Goal: Task Accomplishment & Management: Manage account settings

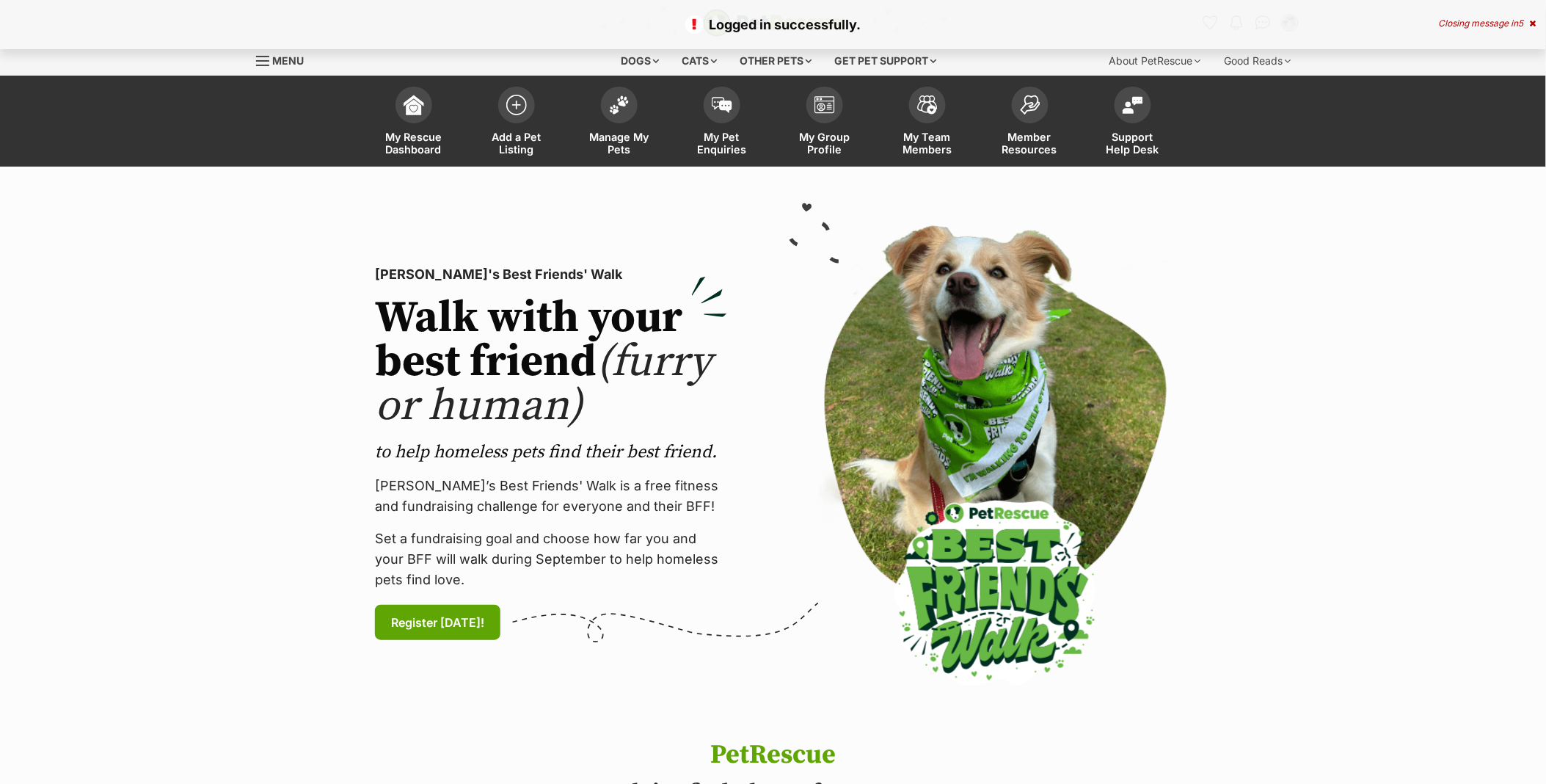
click at [1440, 19] on div "Closing message in 5" at bounding box center [1488, 23] width 97 height 10
click at [1471, 22] on div "Closing message in 5" at bounding box center [1488, 23] width 97 height 10
click at [1264, 23] on img "Conversations" at bounding box center [1263, 22] width 20 height 19
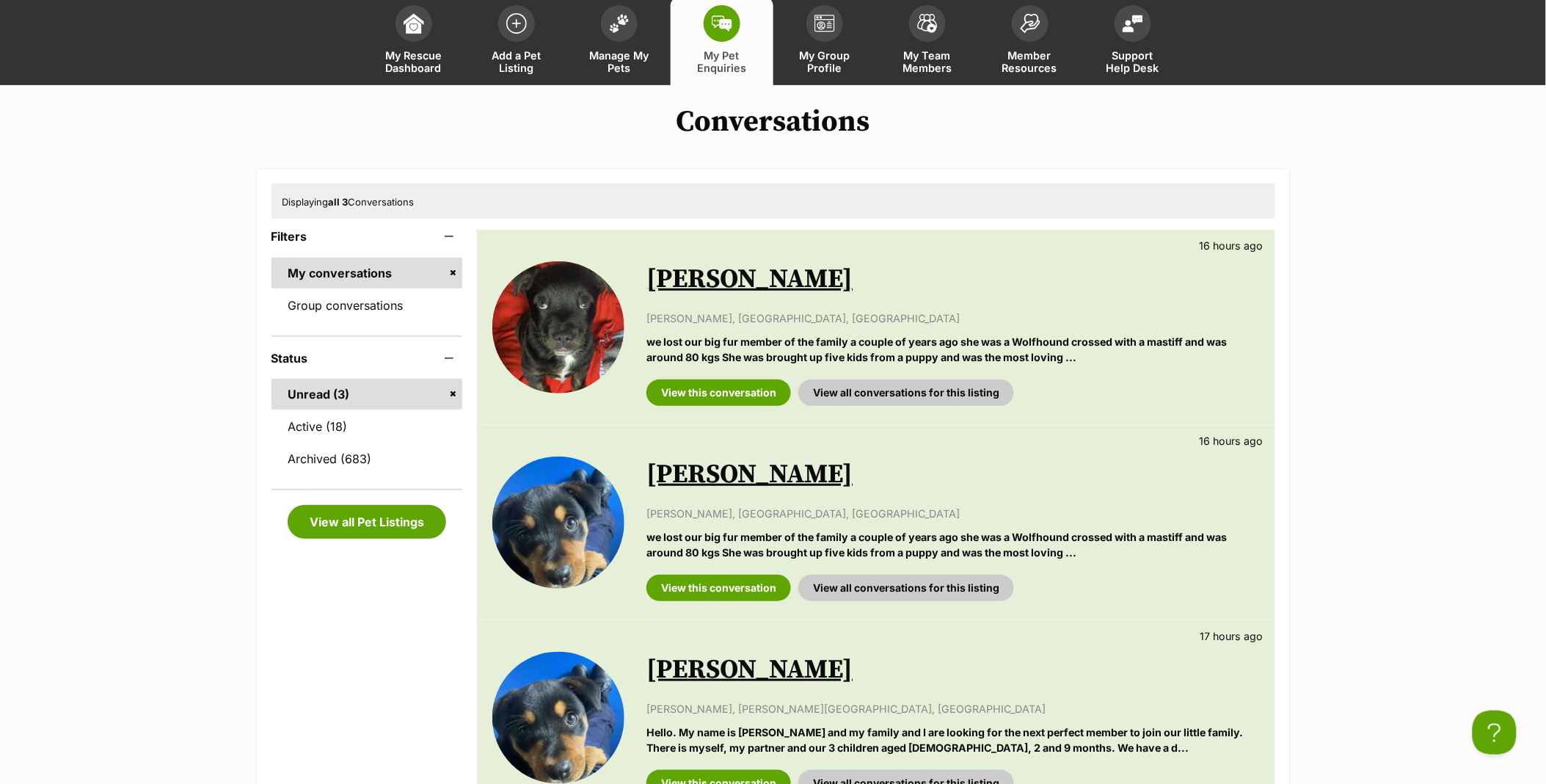
scroll to position [244, 0]
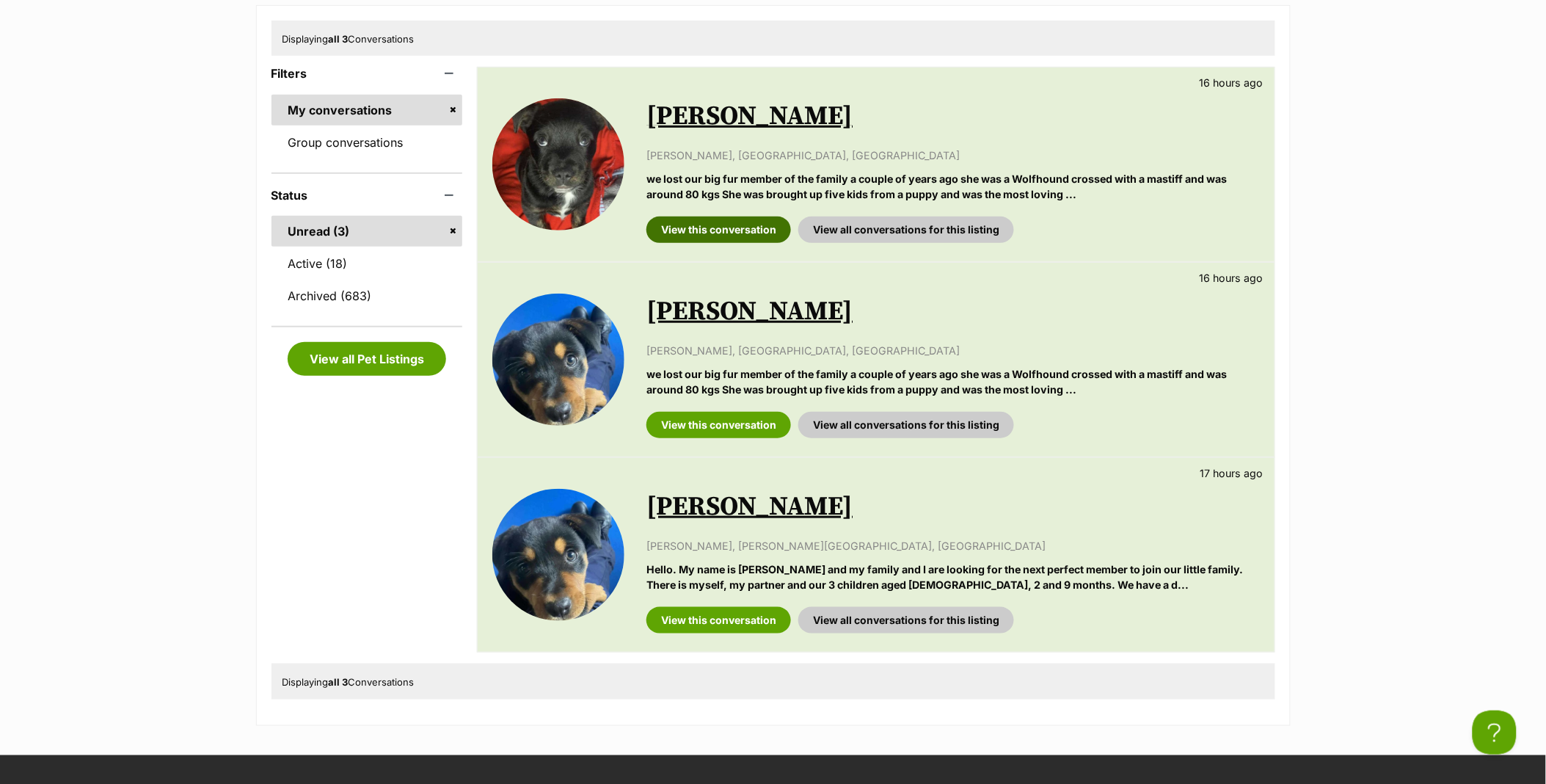
click at [699, 224] on link "View this conversation" at bounding box center [719, 230] width 145 height 27
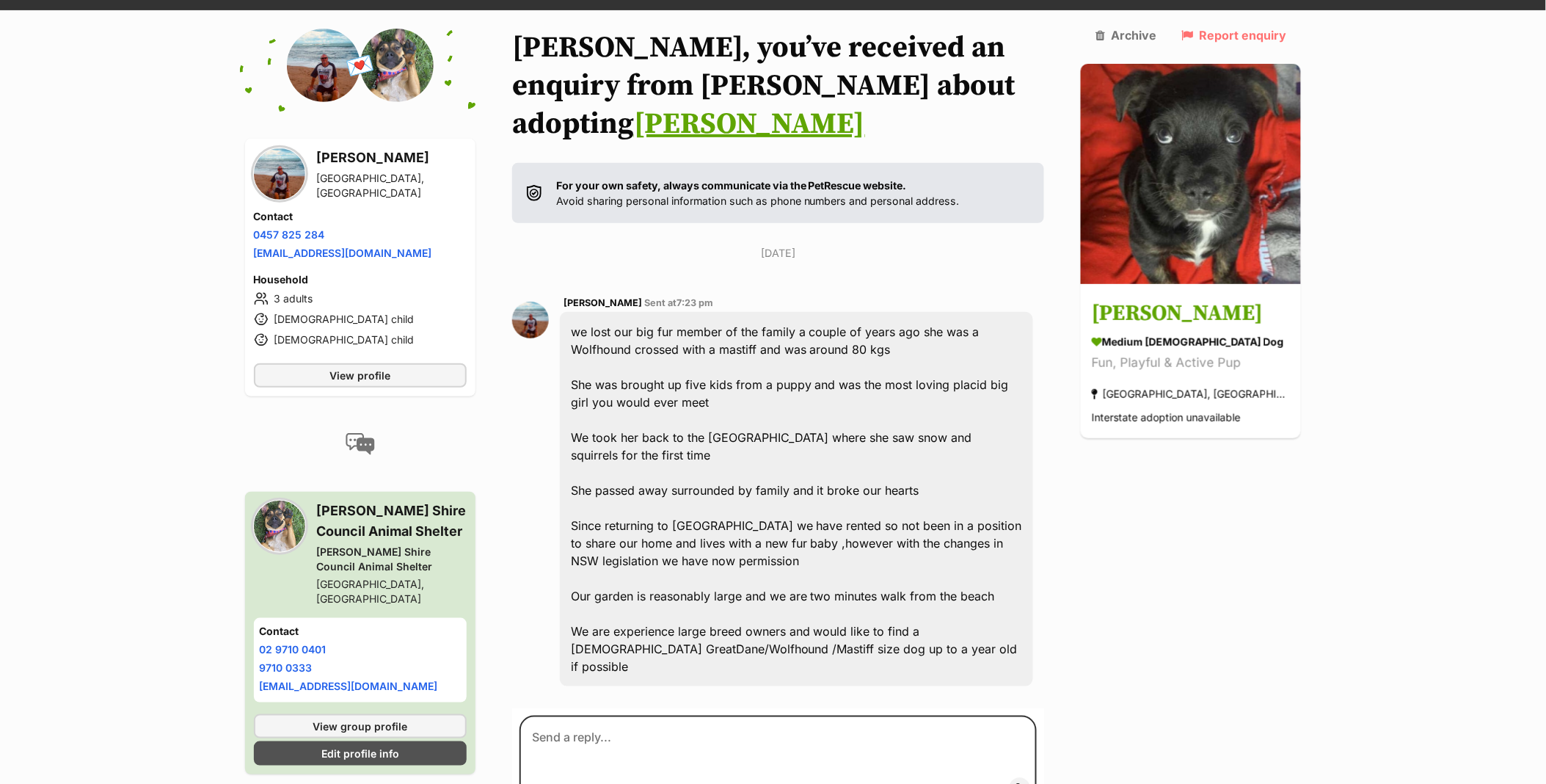
scroll to position [163, 0]
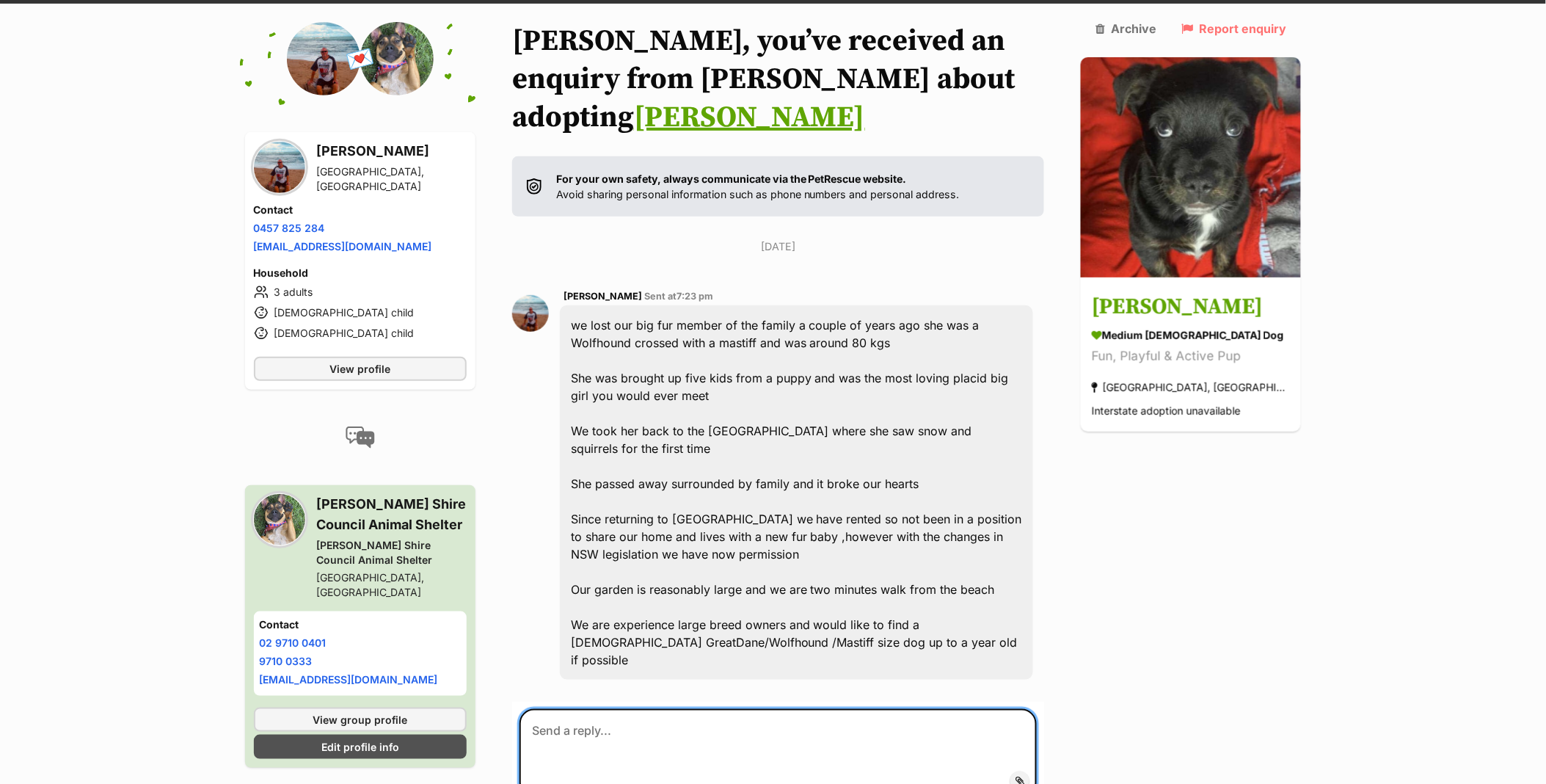
click at [644, 709] on textarea at bounding box center [778, 753] width 518 height 88
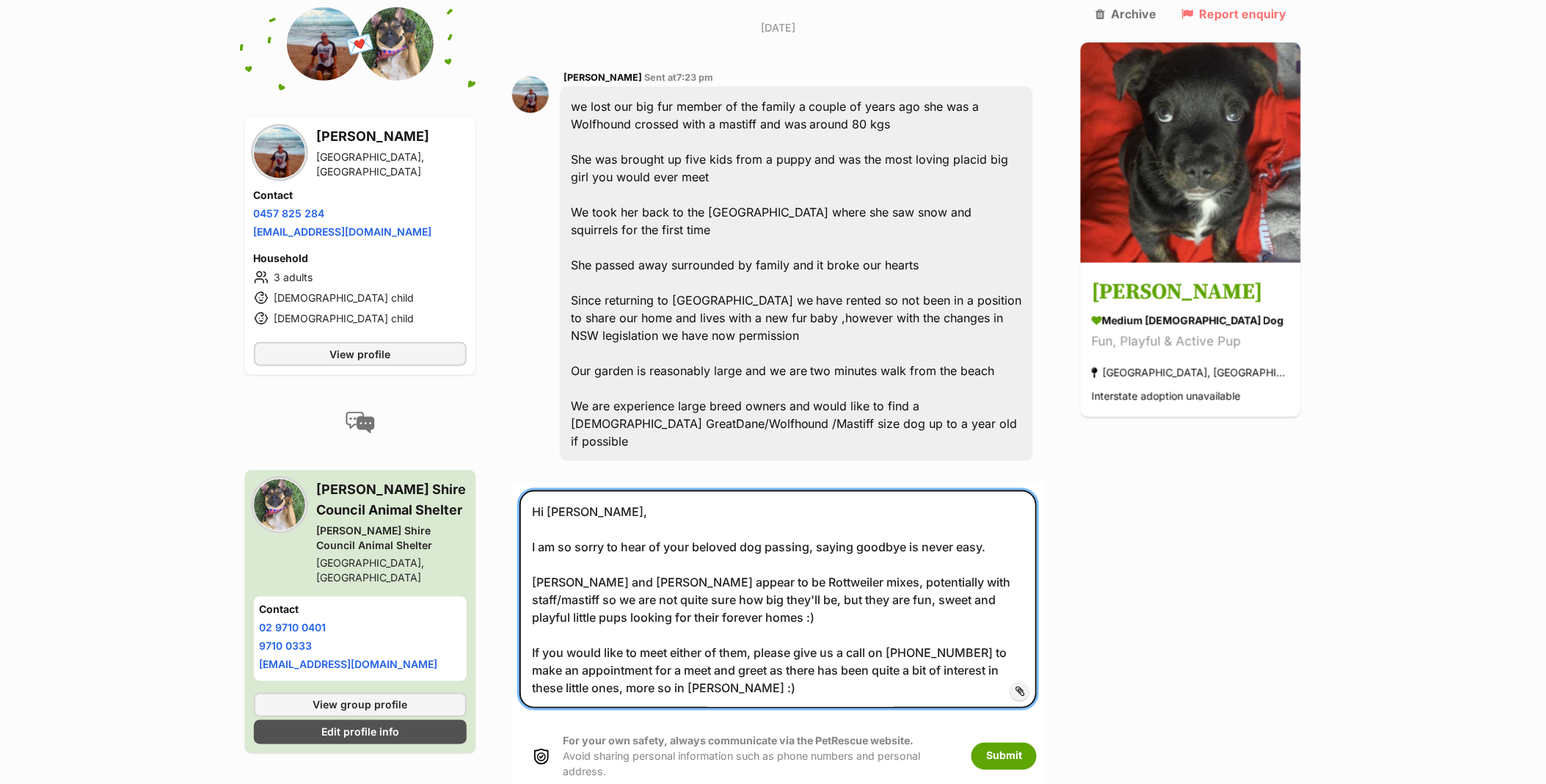
scroll to position [383, 0]
drag, startPoint x: 641, startPoint y: 588, endPoint x: 530, endPoint y: 441, distance: 184.2
click at [530, 489] on textarea "Hi [PERSON_NAME], I am so sorry to hear of your beloved dog passing, saying goo…" at bounding box center [778, 597] width 518 height 217
type textarea "Hi Graham, I am so sorry to hear of your beloved dog passing, saying goodbye is…"
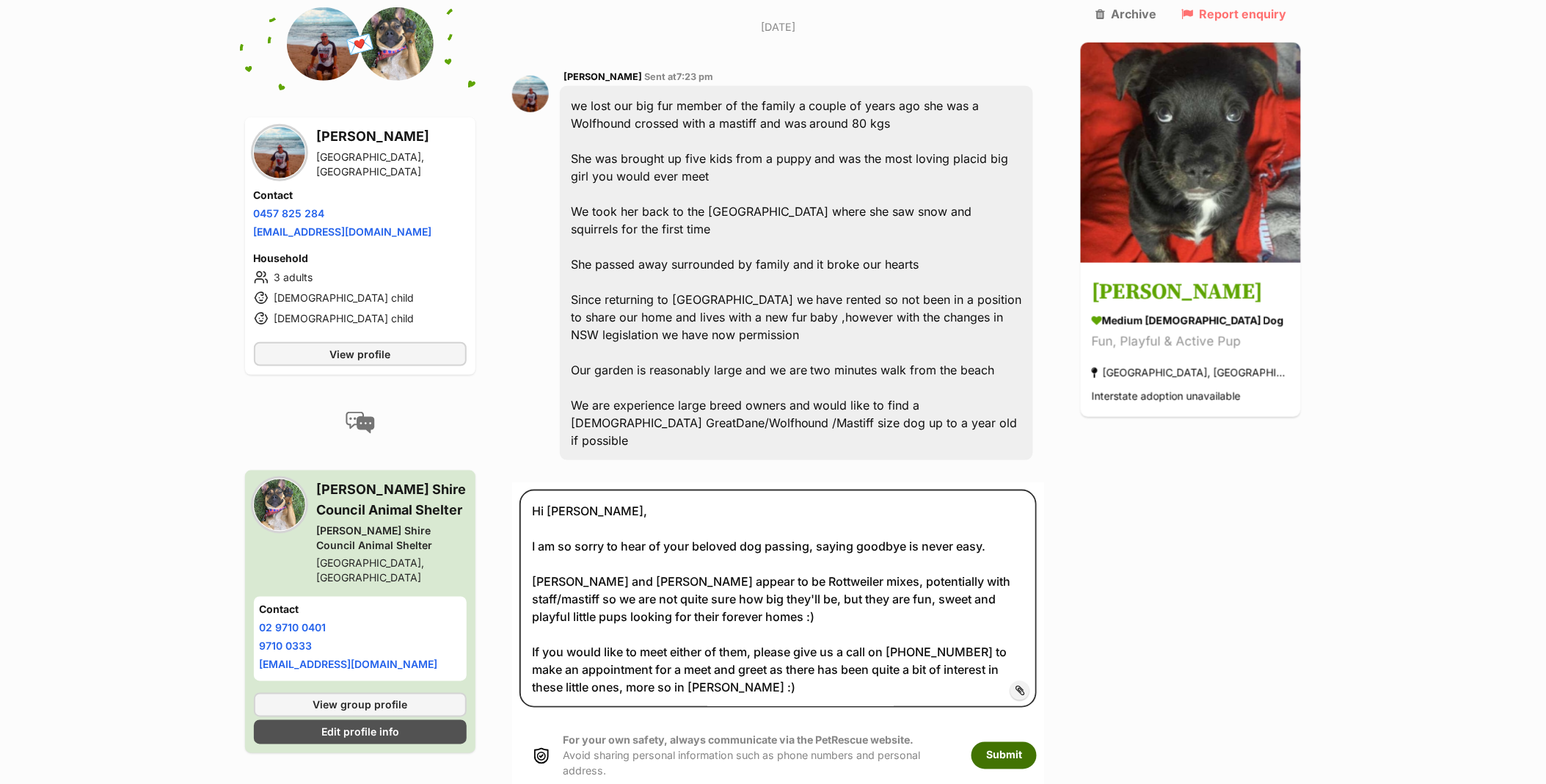
click at [1037, 742] on button "Submit" at bounding box center [1004, 755] width 65 height 27
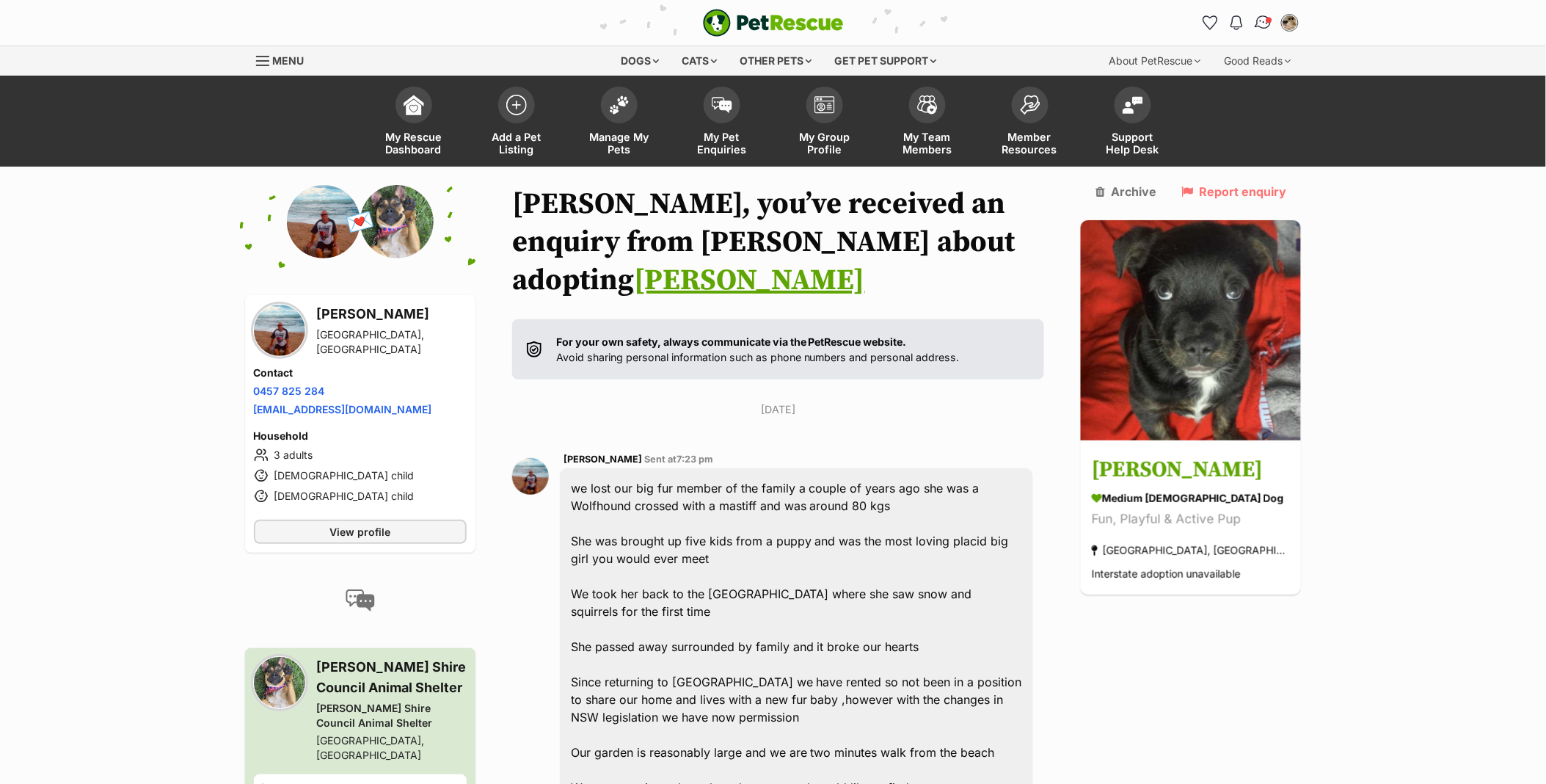
click at [1259, 22] on img "Conversations" at bounding box center [1263, 22] width 20 height 19
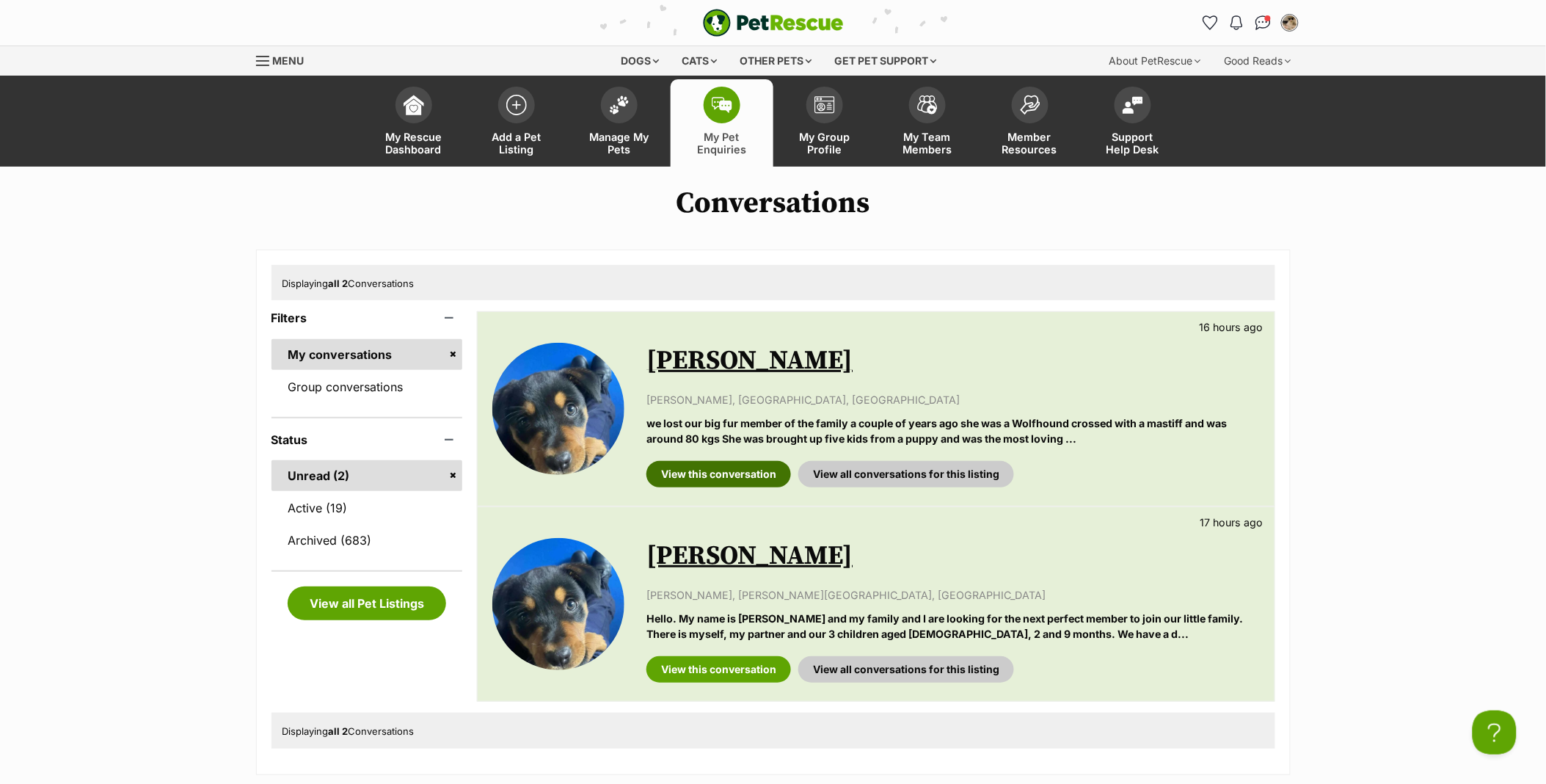
click at [711, 479] on link "View this conversation" at bounding box center [719, 474] width 145 height 27
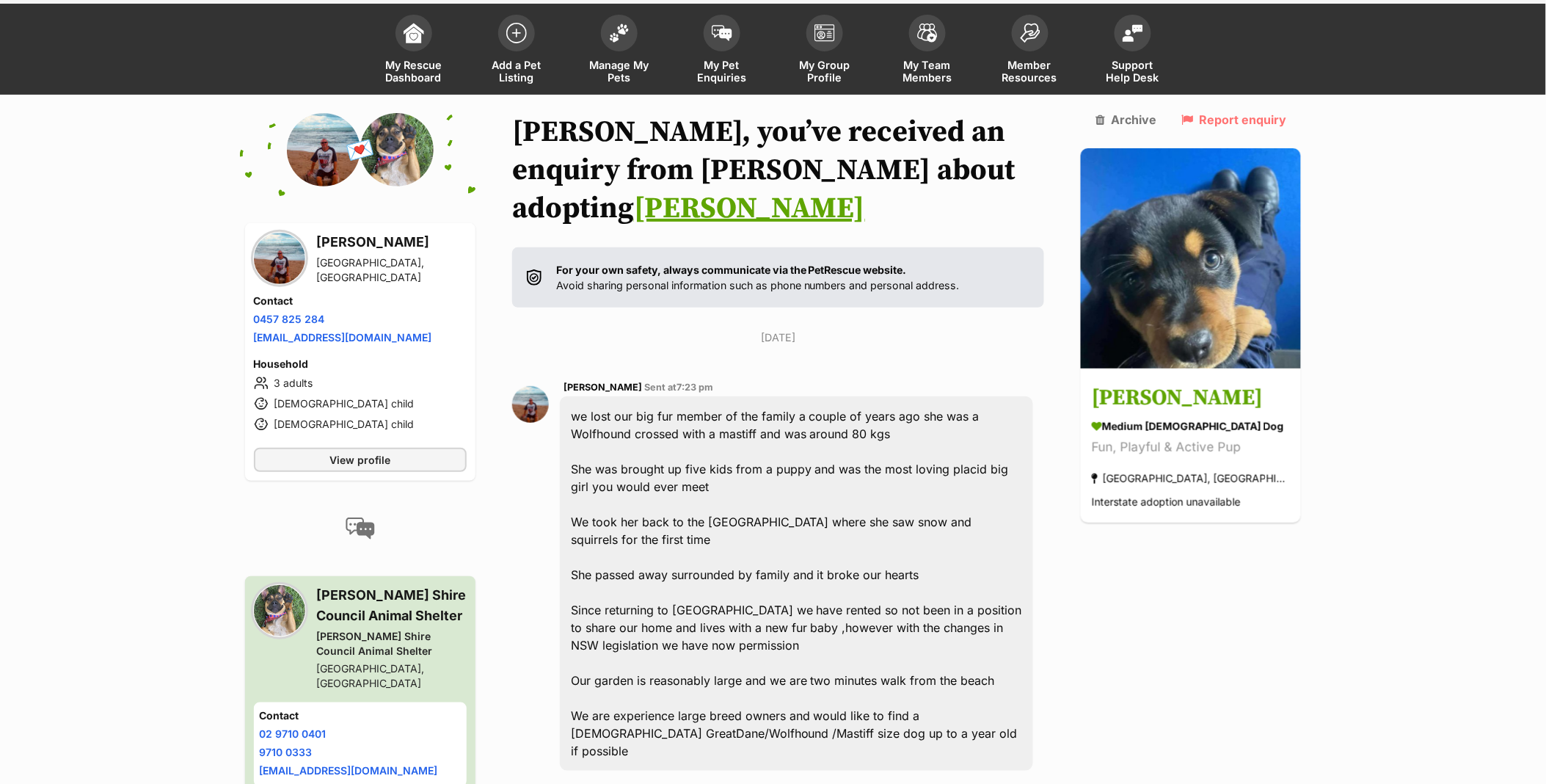
scroll to position [399, 0]
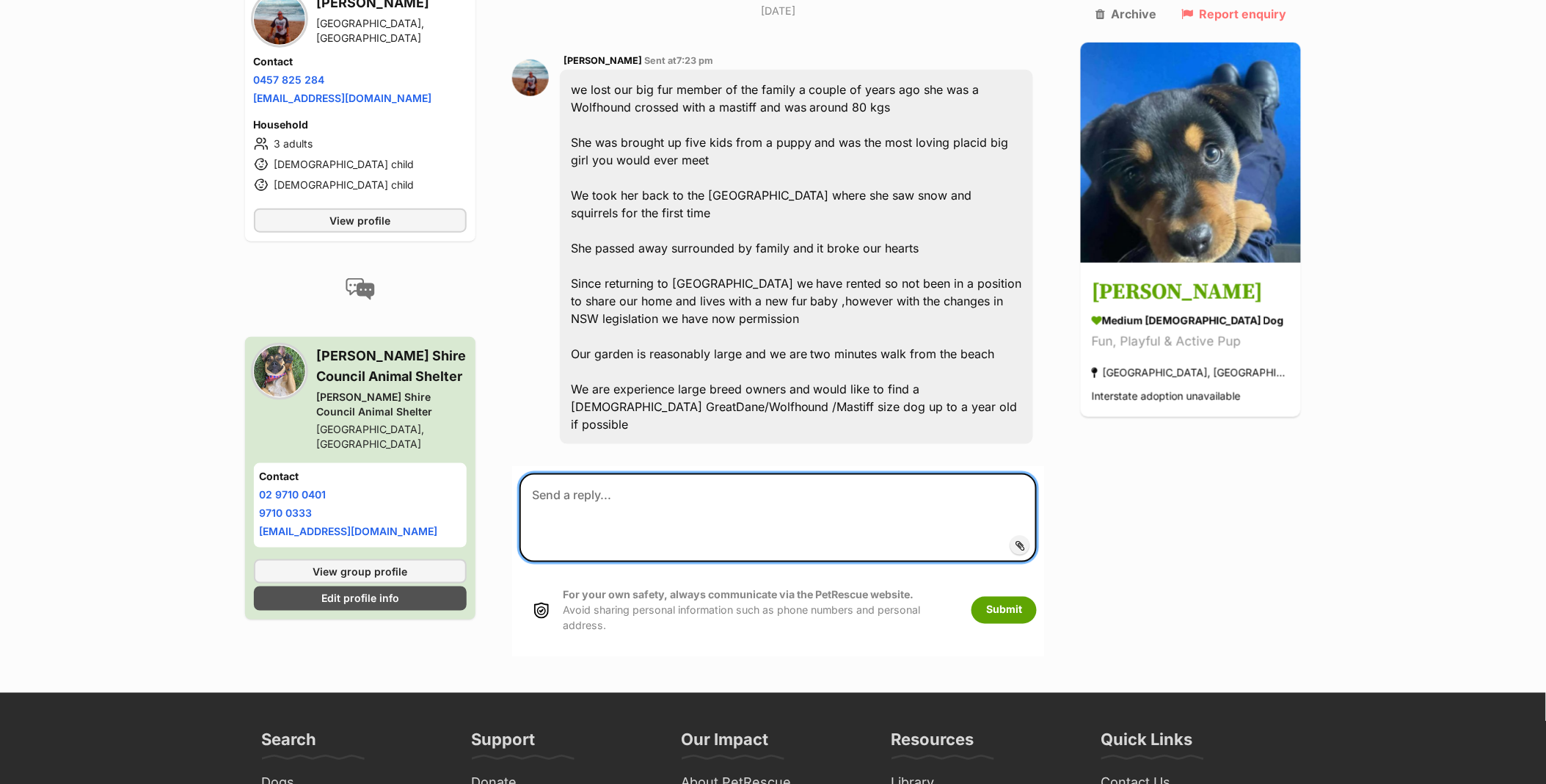
click at [612, 473] on textarea at bounding box center [778, 517] width 518 height 88
paste textarea "Hi Graham, I am so sorry to hear of your beloved dog passing, saying goodbye is…"
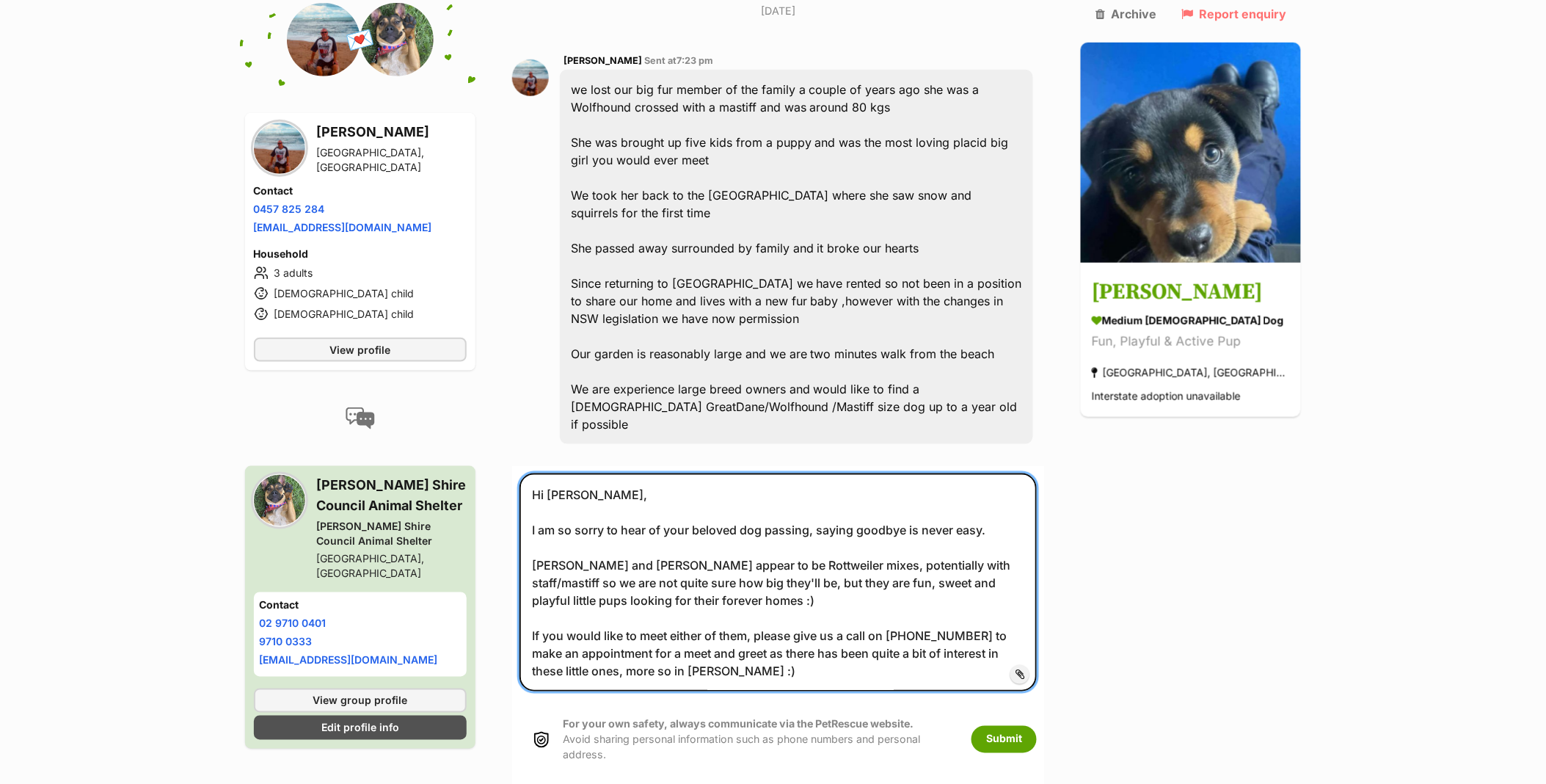
click at [541, 473] on textarea "Hi Graham, I am so sorry to hear of your beloved dog passing, saying goodbye is…" at bounding box center [778, 581] width 518 height 217
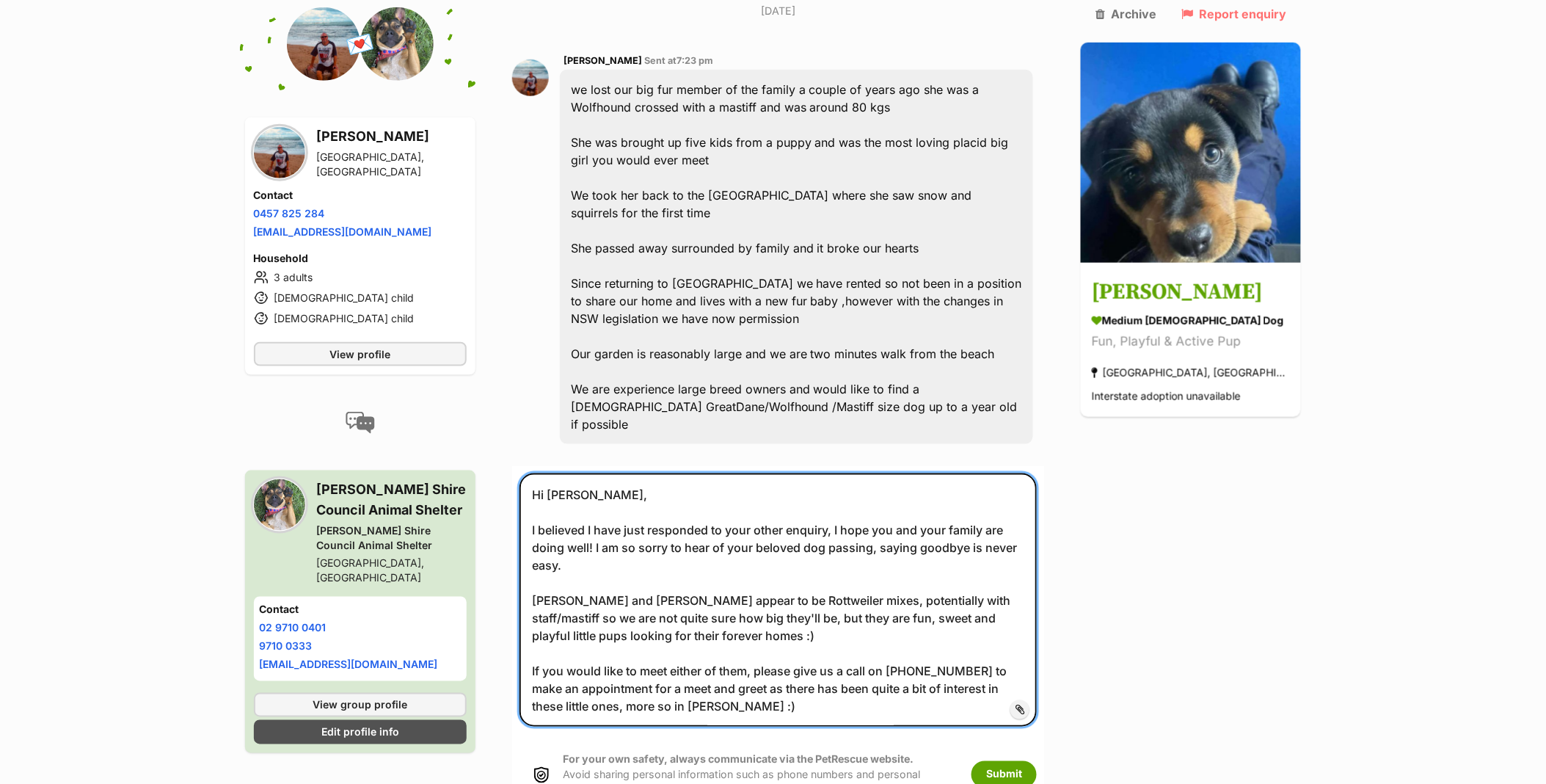
drag, startPoint x: 1020, startPoint y: 473, endPoint x: 572, endPoint y: 475, distance: 448.0
click at [572, 475] on textarea "Hi Graham, I believed I have just responded to your other enquiry, I hope you a…" at bounding box center [778, 599] width 518 height 252
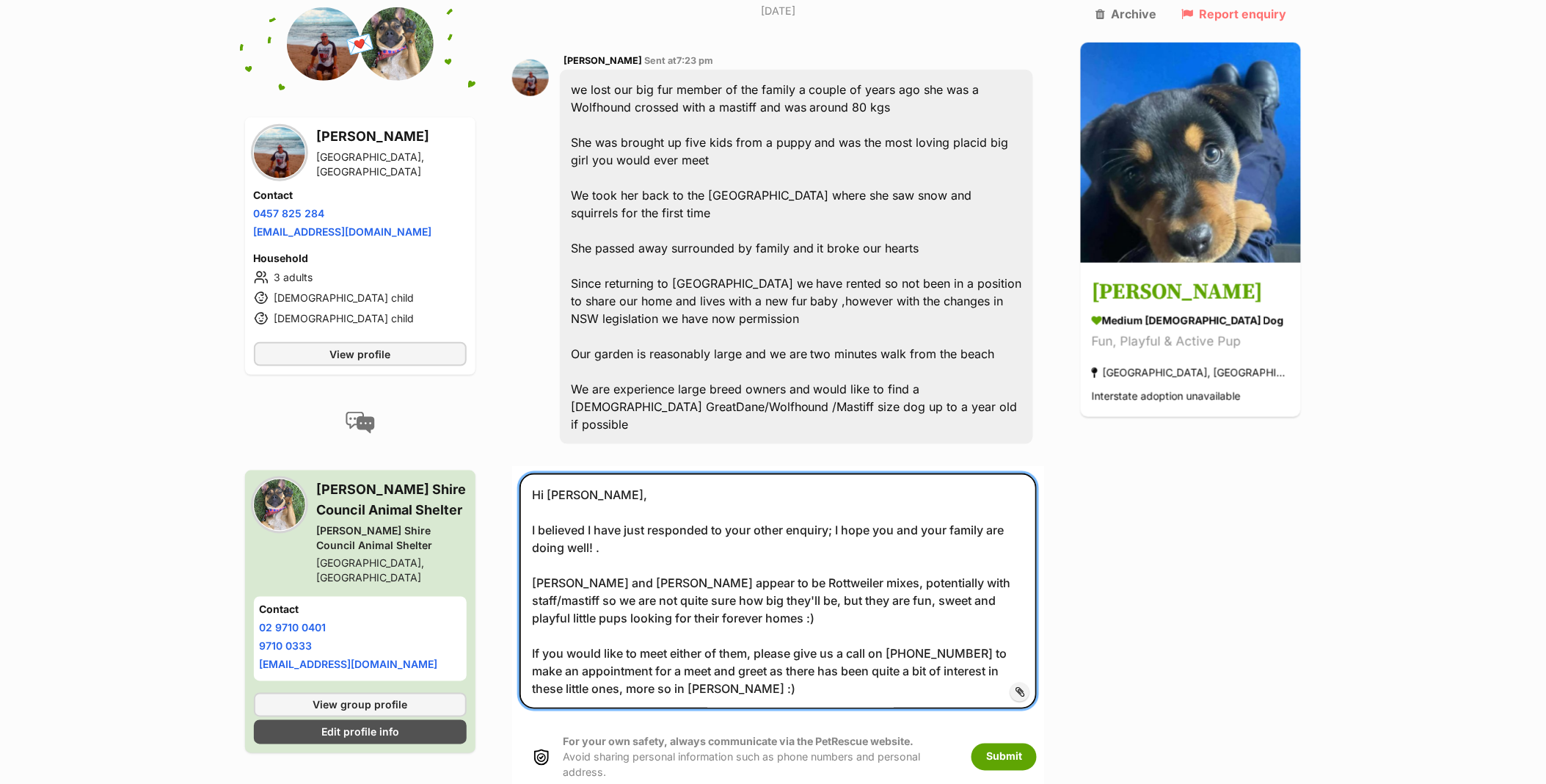
drag, startPoint x: 663, startPoint y: 510, endPoint x: 514, endPoint y: 514, distance: 149.1
click at [514, 514] on div "Back to all conversations 💌 Conversation participant details Graham Baker Wambe…" at bounding box center [773, 294] width 1079 height 1016
drag, startPoint x: 1060, startPoint y: 510, endPoint x: 1026, endPoint y: 510, distance: 34.0
click at [1026, 510] on textarea "Hi Graham, I believed I have just responded to your other enquiry; I hope you a…" at bounding box center [778, 590] width 518 height 235
drag, startPoint x: 846, startPoint y: 527, endPoint x: 825, endPoint y: 527, distance: 21.0
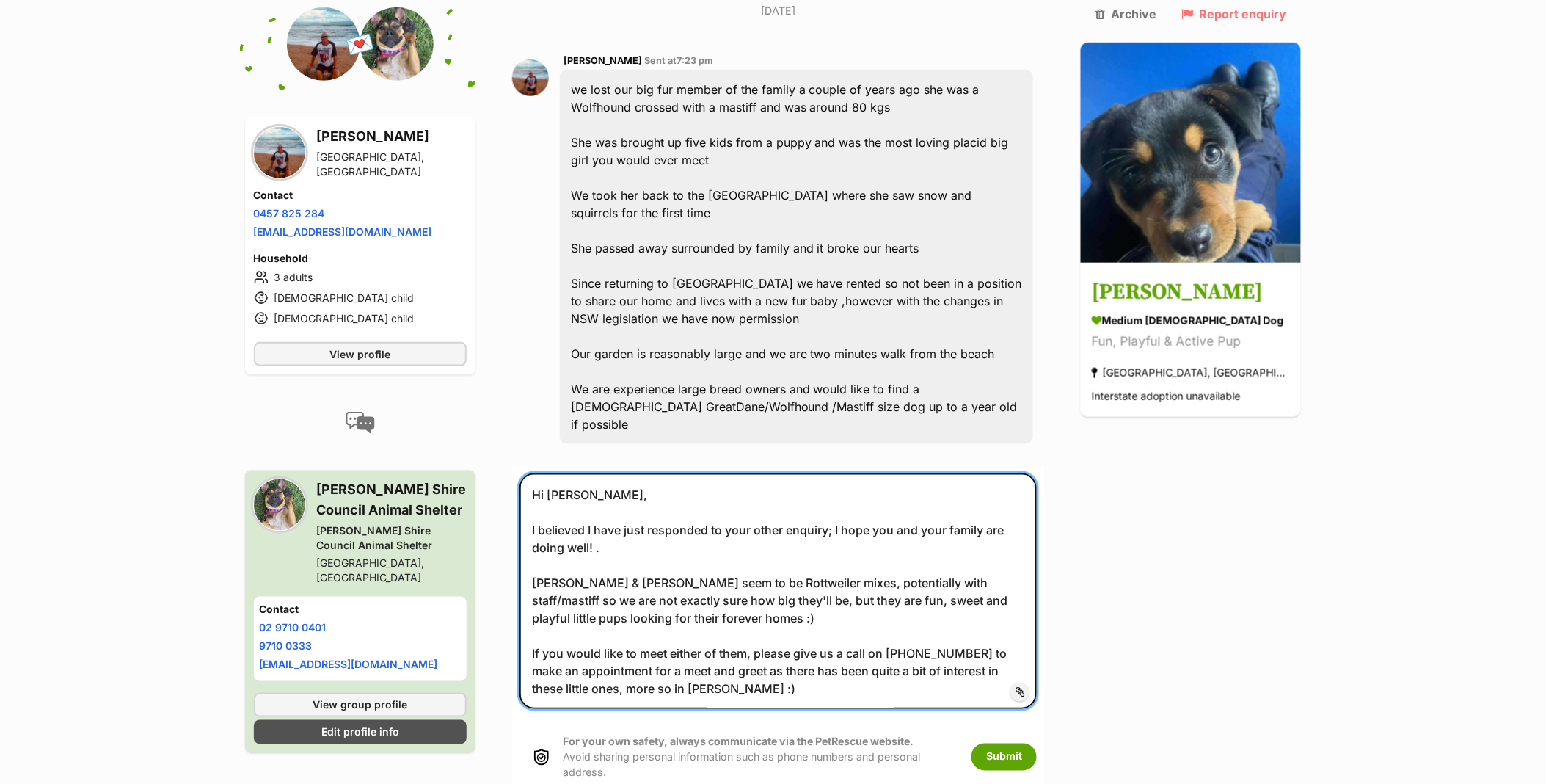
click at [825, 527] on textarea "Hi Graham, I believed I have just responded to your other enquiry; I hope you a…" at bounding box center [778, 590] width 518 height 235
drag, startPoint x: 846, startPoint y: 528, endPoint x: 813, endPoint y: 526, distance: 33.1
click at [813, 526] on textarea "Hi Graham, I believed I have just responded to your other enquiry; I hope you a…" at bounding box center [778, 590] width 518 height 235
type textarea "Hi Graham, I believed I have just responded to your other enquiry; I hope you a…"
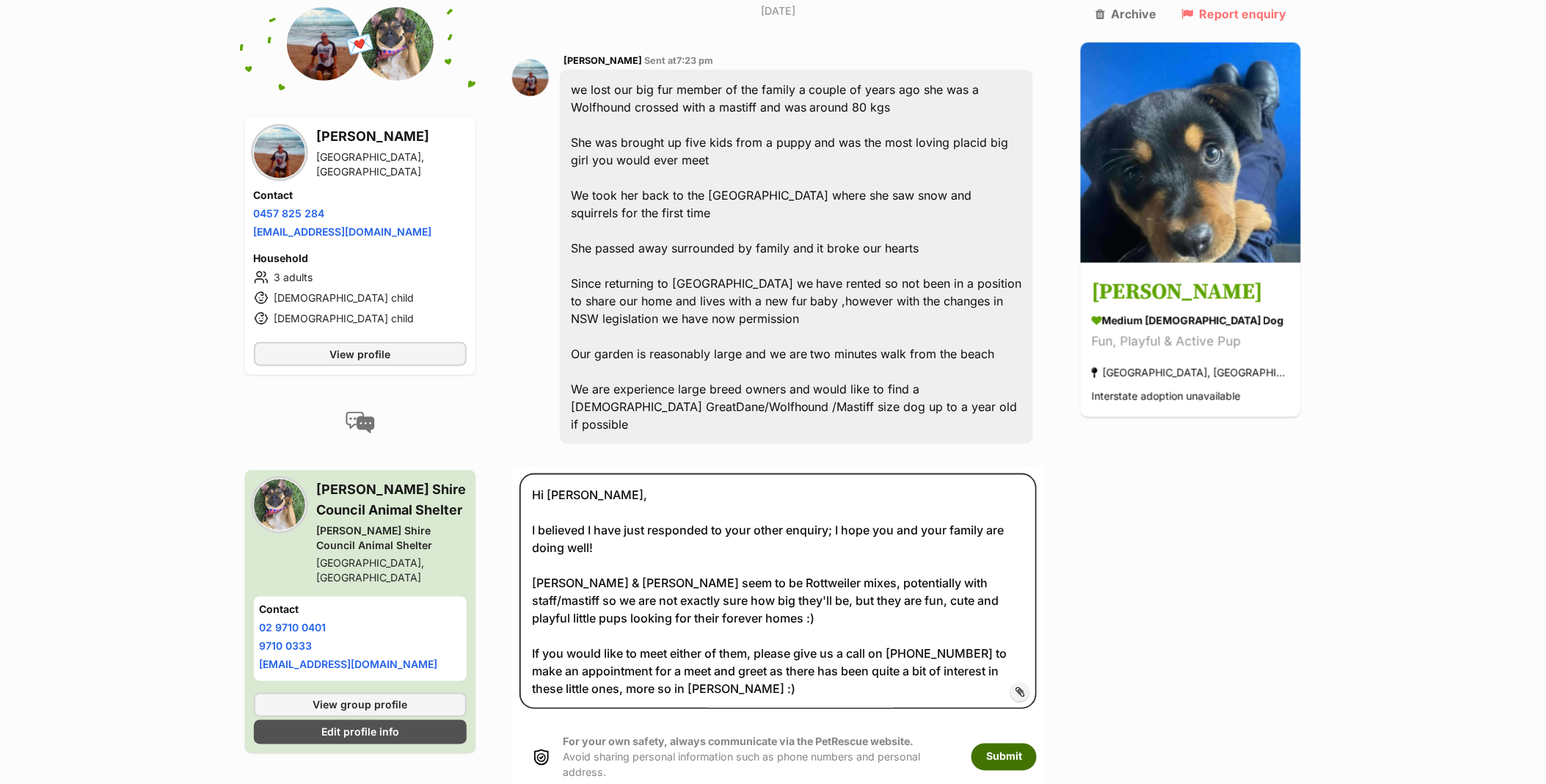
click at [1037, 743] on button "Submit" at bounding box center [1004, 756] width 65 height 27
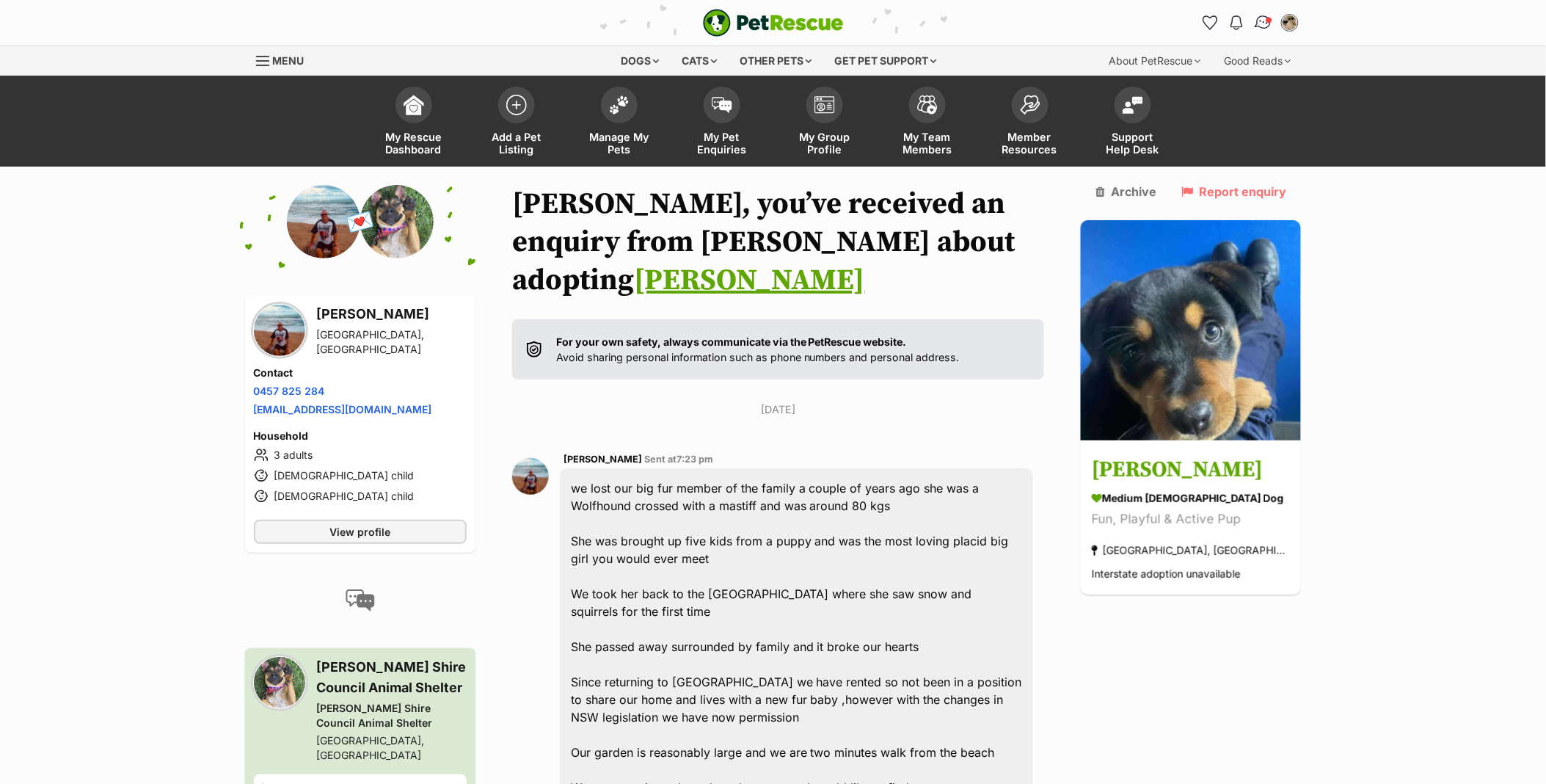
click at [1255, 28] on link "Conversations" at bounding box center [1263, 22] width 30 height 30
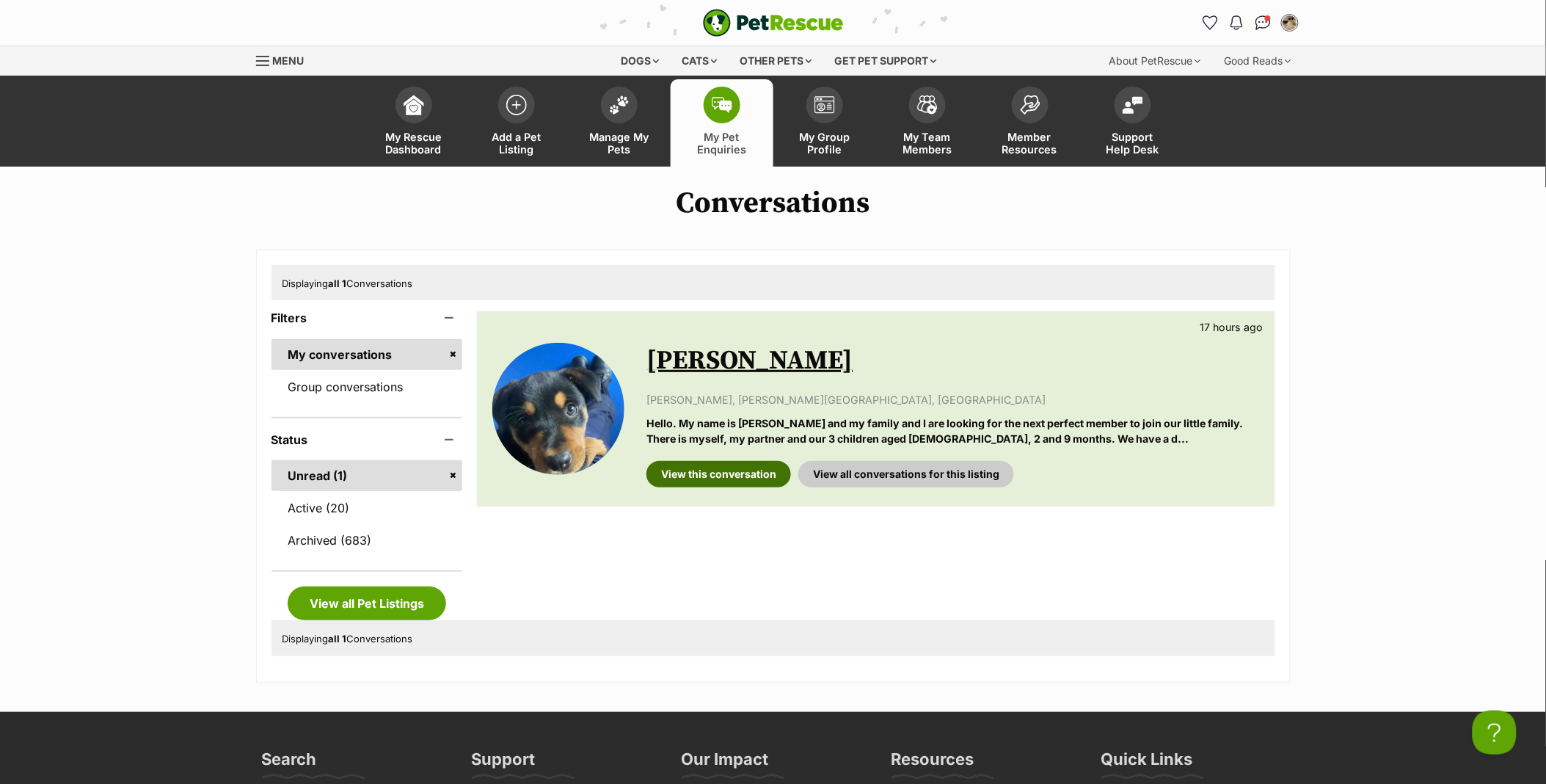
click at [705, 476] on link "View this conversation" at bounding box center [719, 474] width 145 height 27
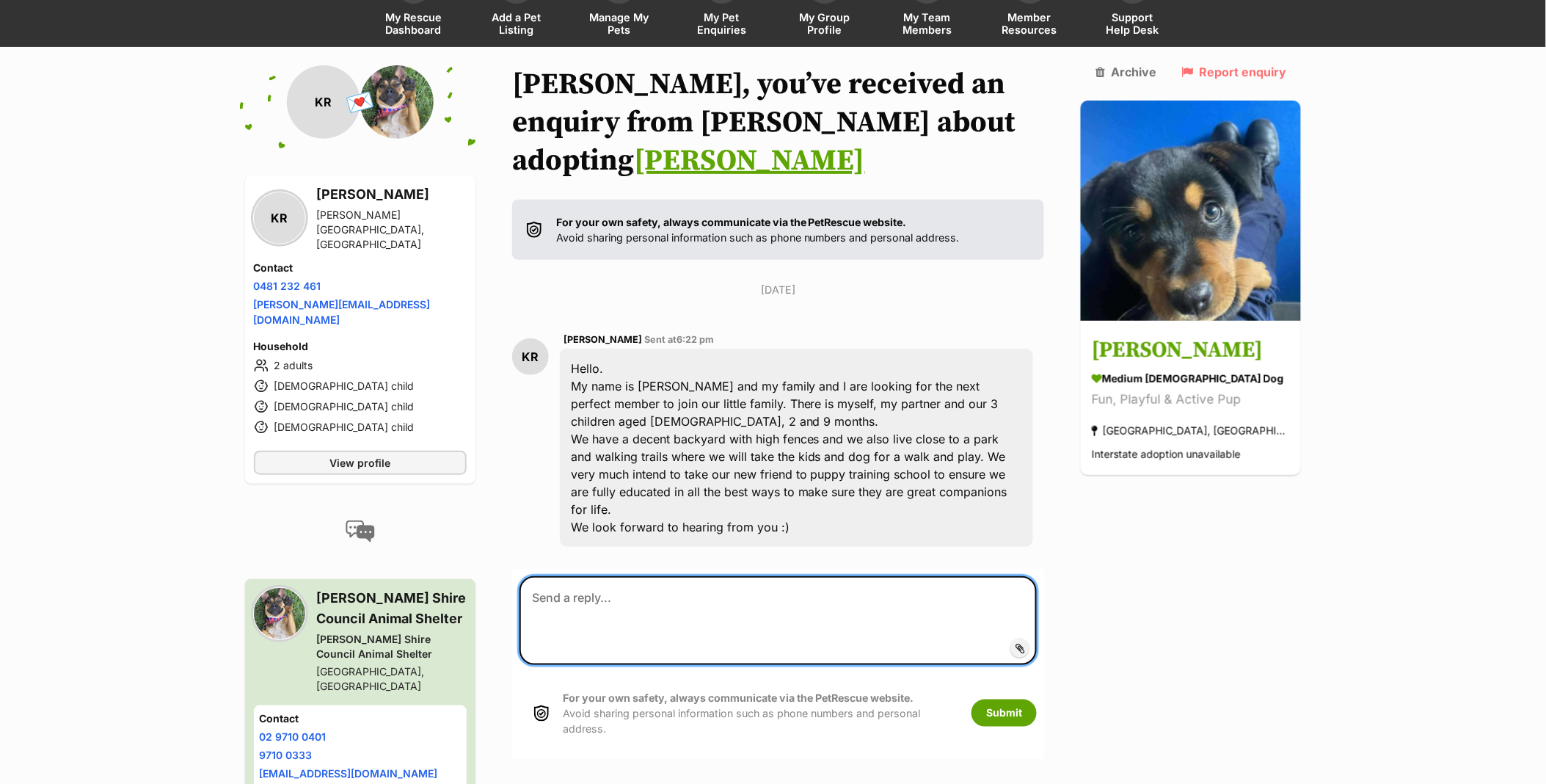
click at [655, 576] on textarea at bounding box center [778, 620] width 518 height 88
paste textarea "Hi [PERSON_NAME], I am so sorry to hear of your beloved dog passing, saying goo…"
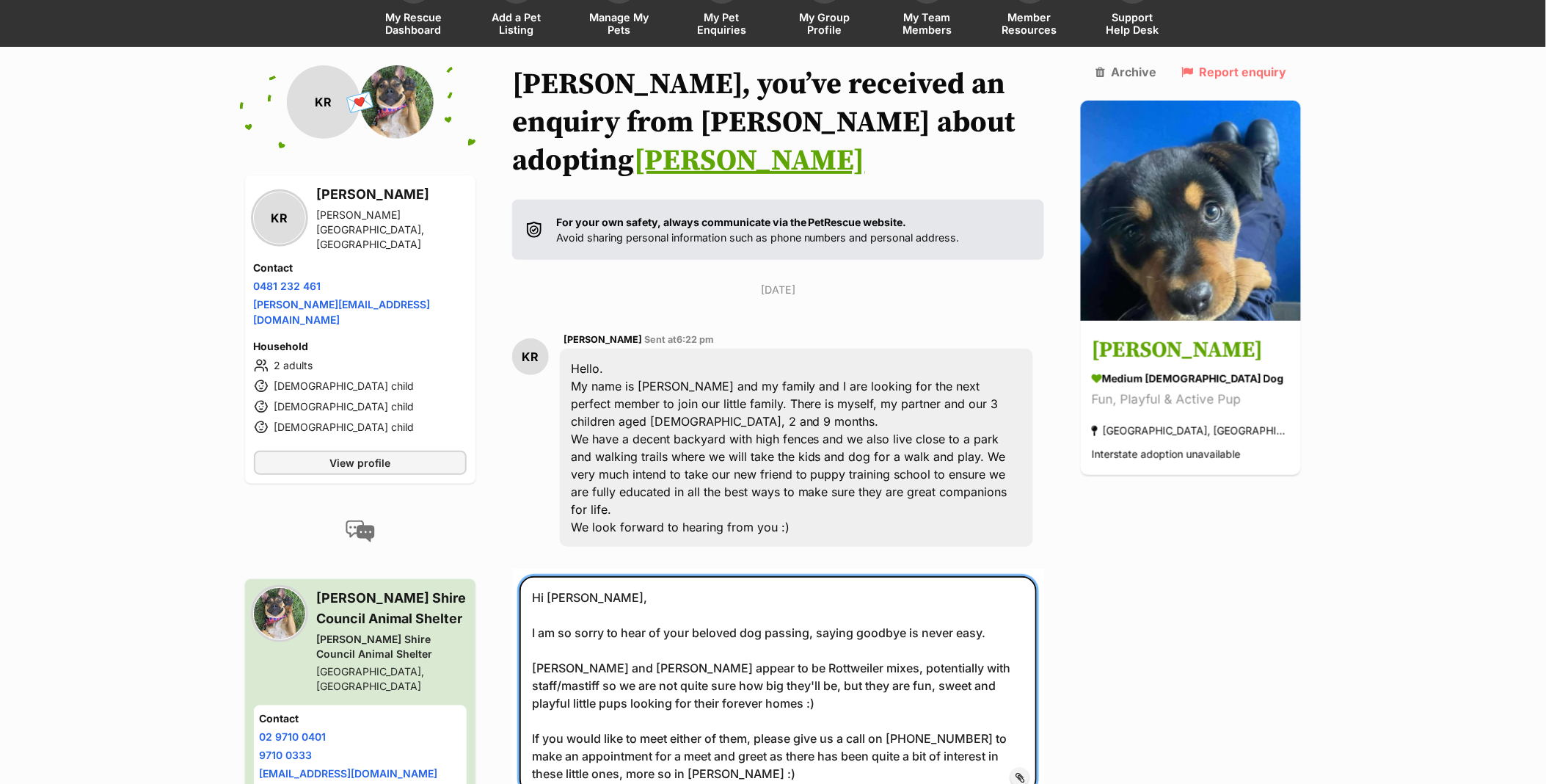
drag, startPoint x: 606, startPoint y: 538, endPoint x: 558, endPoint y: 537, distance: 48.0
click at [558, 576] on textarea "Hi Graham, I am so sorry to hear of your beloved dog passing, saying goodbye is…" at bounding box center [778, 684] width 518 height 217
drag, startPoint x: 1002, startPoint y: 569, endPoint x: 538, endPoint y: 576, distance: 464.1
click at [538, 576] on textarea "Hi Keelie, I am so sorry to hear of your beloved dog passing, saying goodbye is…" at bounding box center [778, 684] width 518 height 217
drag, startPoint x: 709, startPoint y: 612, endPoint x: 544, endPoint y: 612, distance: 165.0
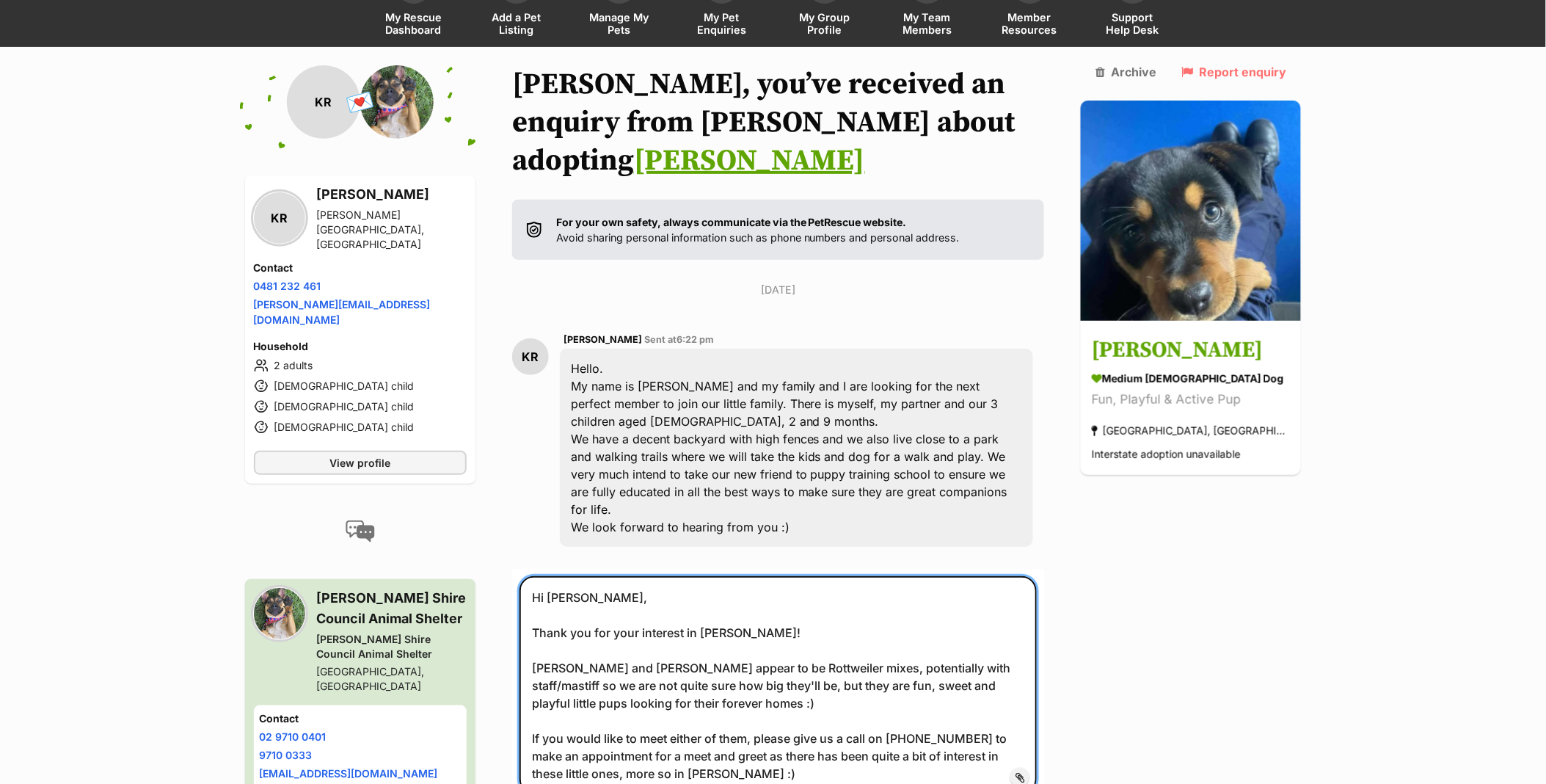
click at [544, 612] on textarea "Hi Keelie, Thank you for your interest in little Maggie! Little Lisa and Maggie…" at bounding box center [778, 684] width 518 height 217
drag, startPoint x: 612, startPoint y: 626, endPoint x: 595, endPoint y: 631, distance: 17.7
click at [595, 631] on textarea "Hi Keelie, Thank you for your interest in little Maggie! Maggie appears to be a…" at bounding box center [778, 684] width 518 height 217
drag, startPoint x: 706, startPoint y: 628, endPoint x: 668, endPoint y: 628, distance: 38.0
click at [668, 628] on textarea "Hi Keelie, Thank you for your interest in little Maggie! Maggie appears to be a…" at bounding box center [778, 684] width 518 height 217
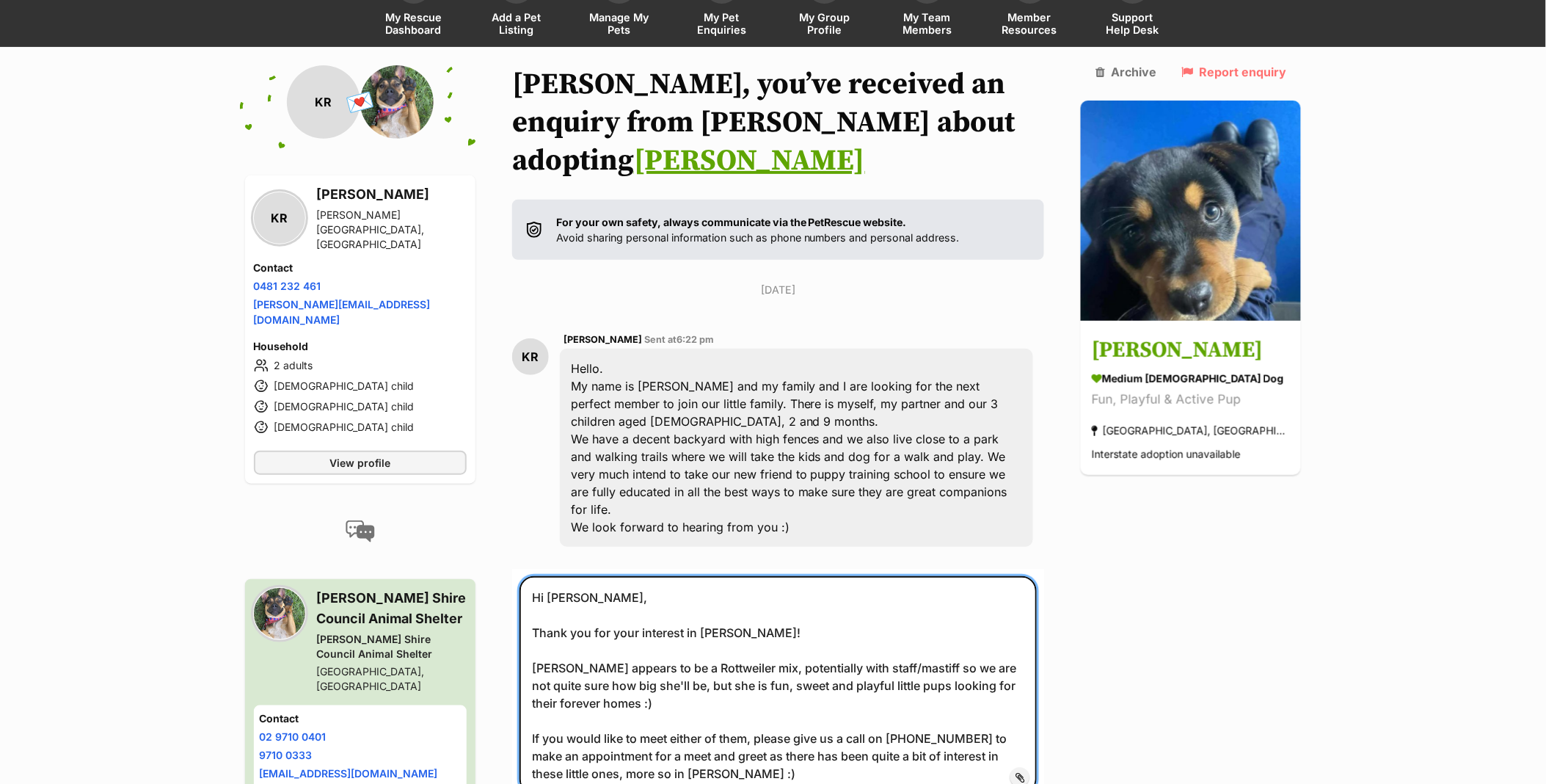
drag, startPoint x: 876, startPoint y: 629, endPoint x: 855, endPoint y: 634, distance: 21.6
click at [855, 634] on textarea "Hi Keelie, Thank you for your interest in little Maggie! Maggie appears to be a…" at bounding box center [778, 684] width 518 height 217
drag, startPoint x: 967, startPoint y: 628, endPoint x: 944, endPoint y: 631, distance: 23.2
click at [944, 631] on textarea "Hi Keelie, Thank you for your interest in little Maggie! Maggie appears to be a…" at bounding box center [778, 684] width 518 height 217
click at [1038, 634] on textarea "Hi Keelie, Thank you for your interest in little Maggie! Maggie appears to be a…" at bounding box center [778, 684] width 518 height 217
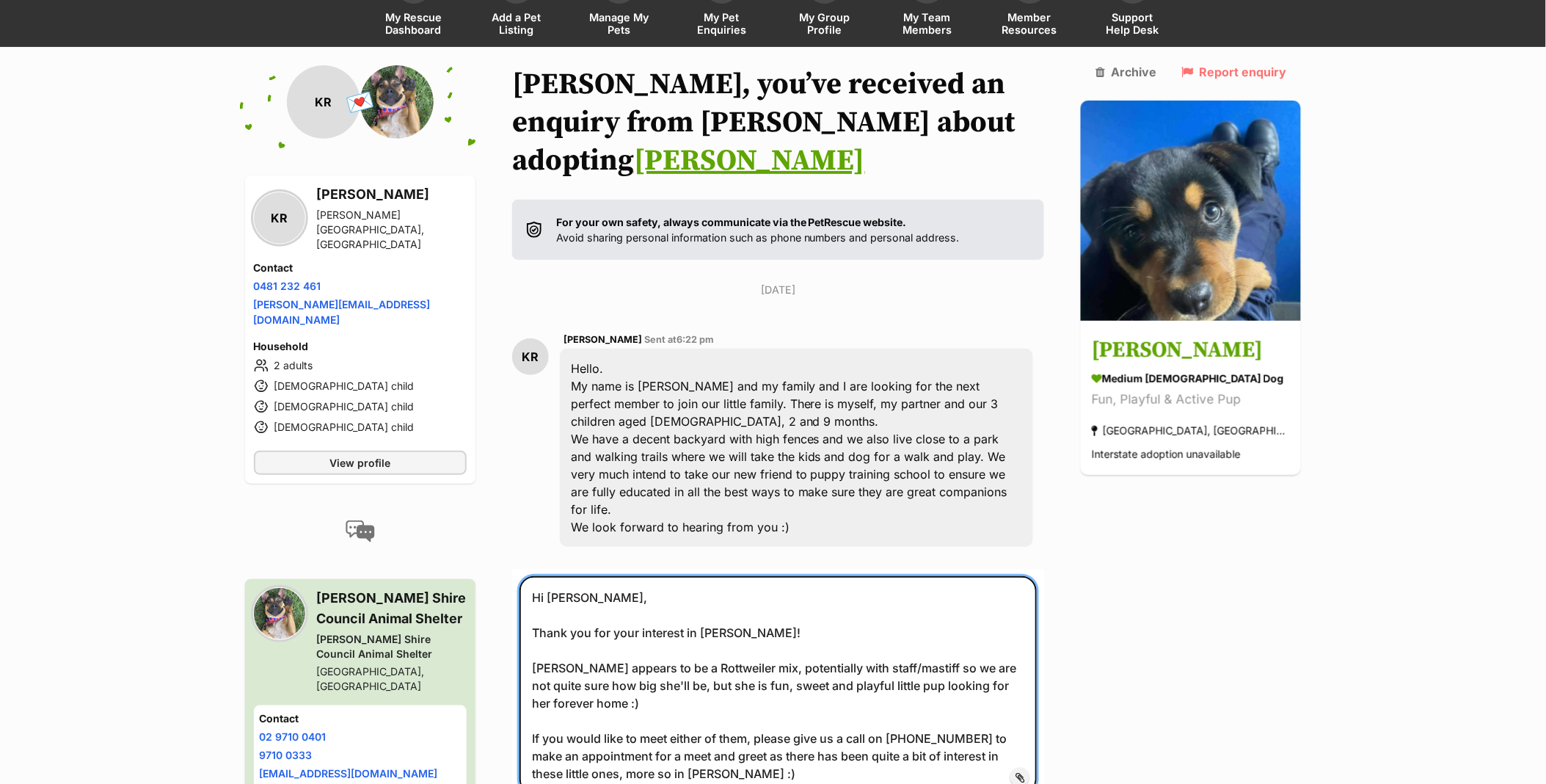
drag, startPoint x: 760, startPoint y: 663, endPoint x: 681, endPoint y: 662, distance: 79.0
click at [681, 662] on textarea "Hi Keelie, Thank you for your interest in little Maggie! Maggie appears to be a…" at bounding box center [778, 684] width 518 height 217
drag, startPoint x: 894, startPoint y: 680, endPoint x: 1015, endPoint y: 692, distance: 121.6
click at [1015, 692] on textarea "Hi Keelie, Thank you for your interest in little Maggie! Maggie appears to be a…" at bounding box center [778, 684] width 518 height 217
click at [823, 587] on textarea "Hi Keelie, Thank you for your interest in little Maggie! Maggie appears to be a…" at bounding box center [778, 675] width 518 height 199
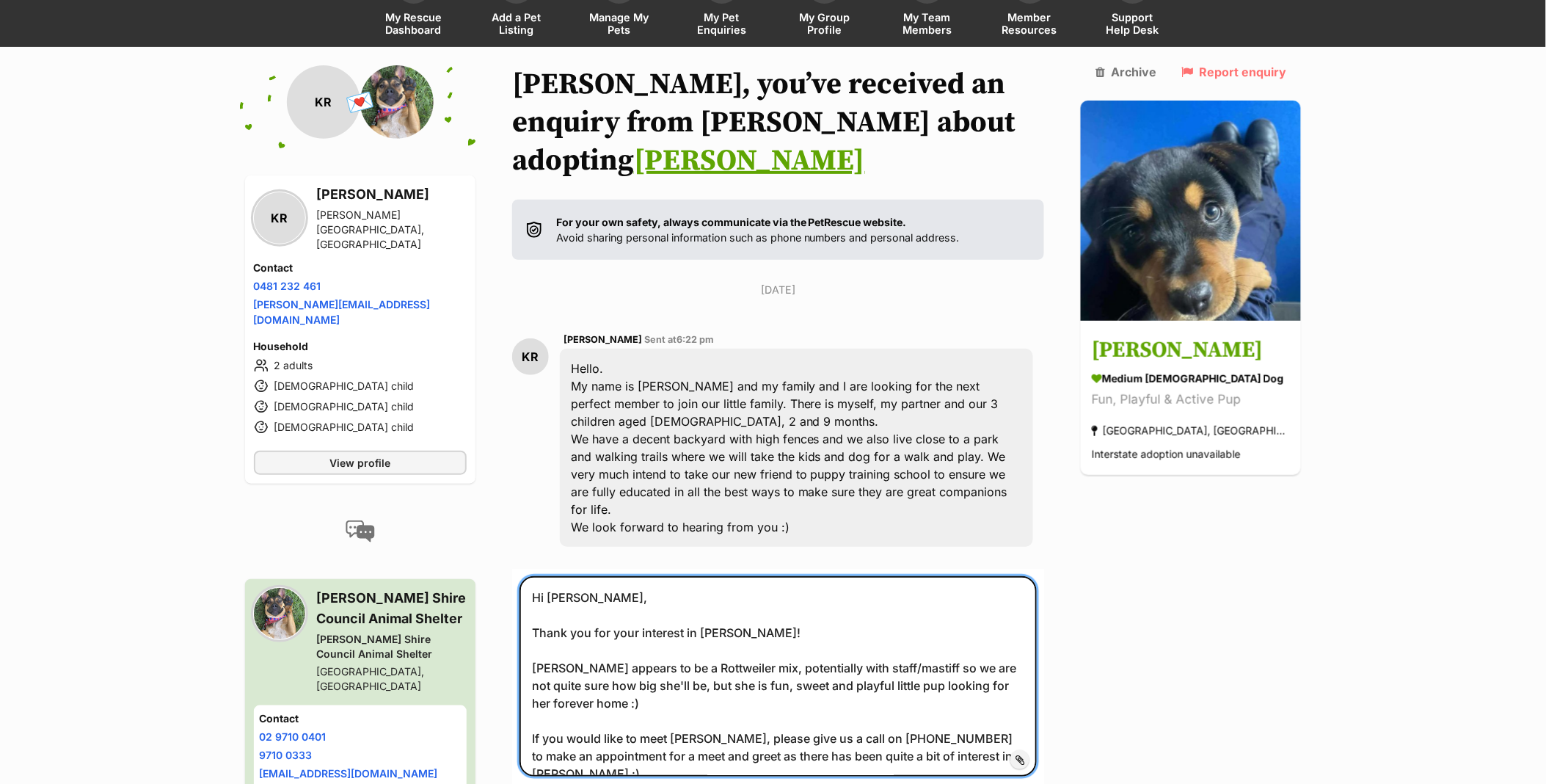
click at [823, 587] on textarea "Hi Keelie, Thank you for your interest in little Maggie! Maggie appears to be a…" at bounding box center [778, 675] width 518 height 199
click at [807, 580] on textarea "Hi Keelie, Thank you for your interest in little Maggie! Maggie appears to be a…" at bounding box center [778, 675] width 518 height 199
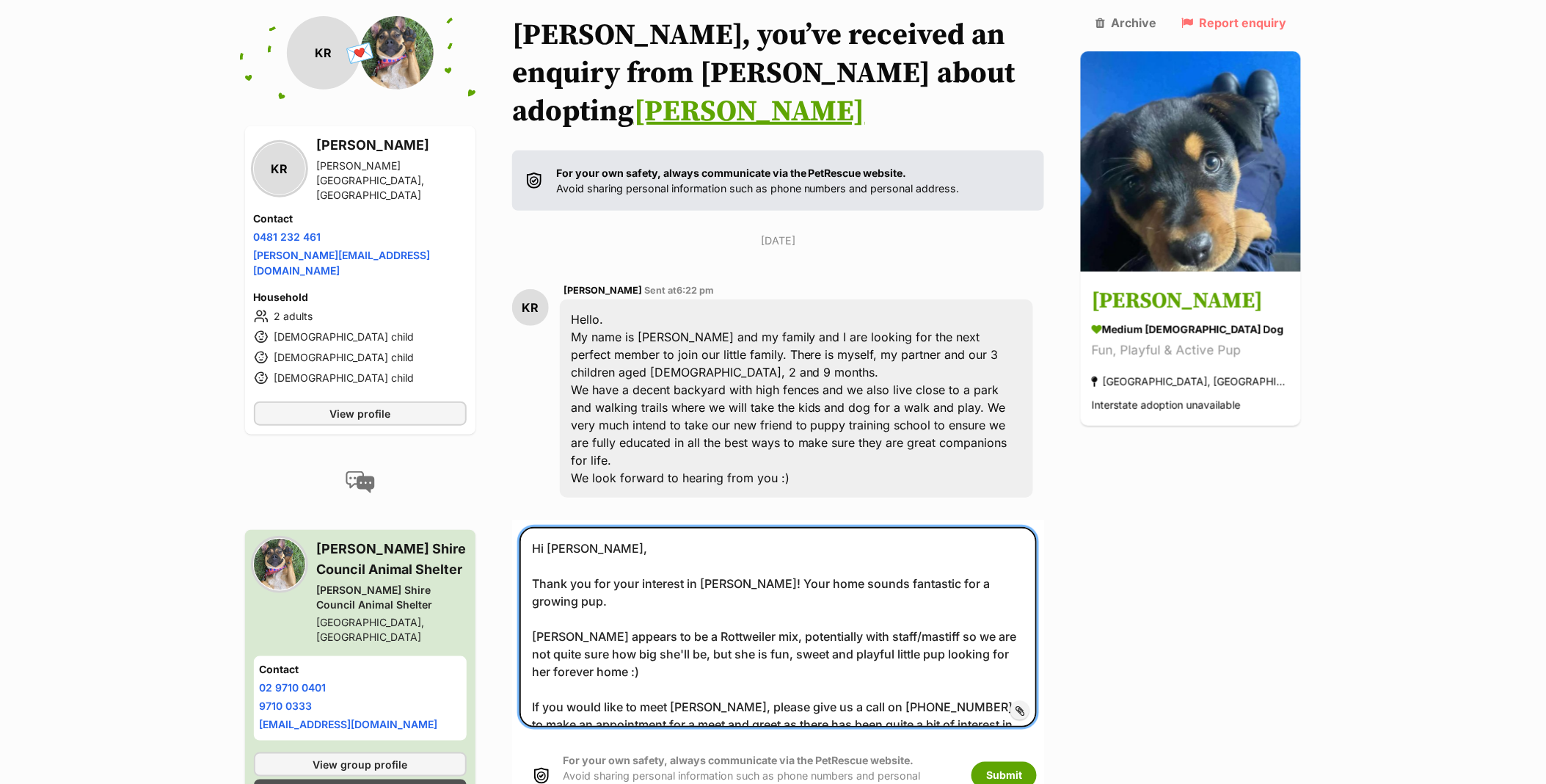
scroll to position [201, 0]
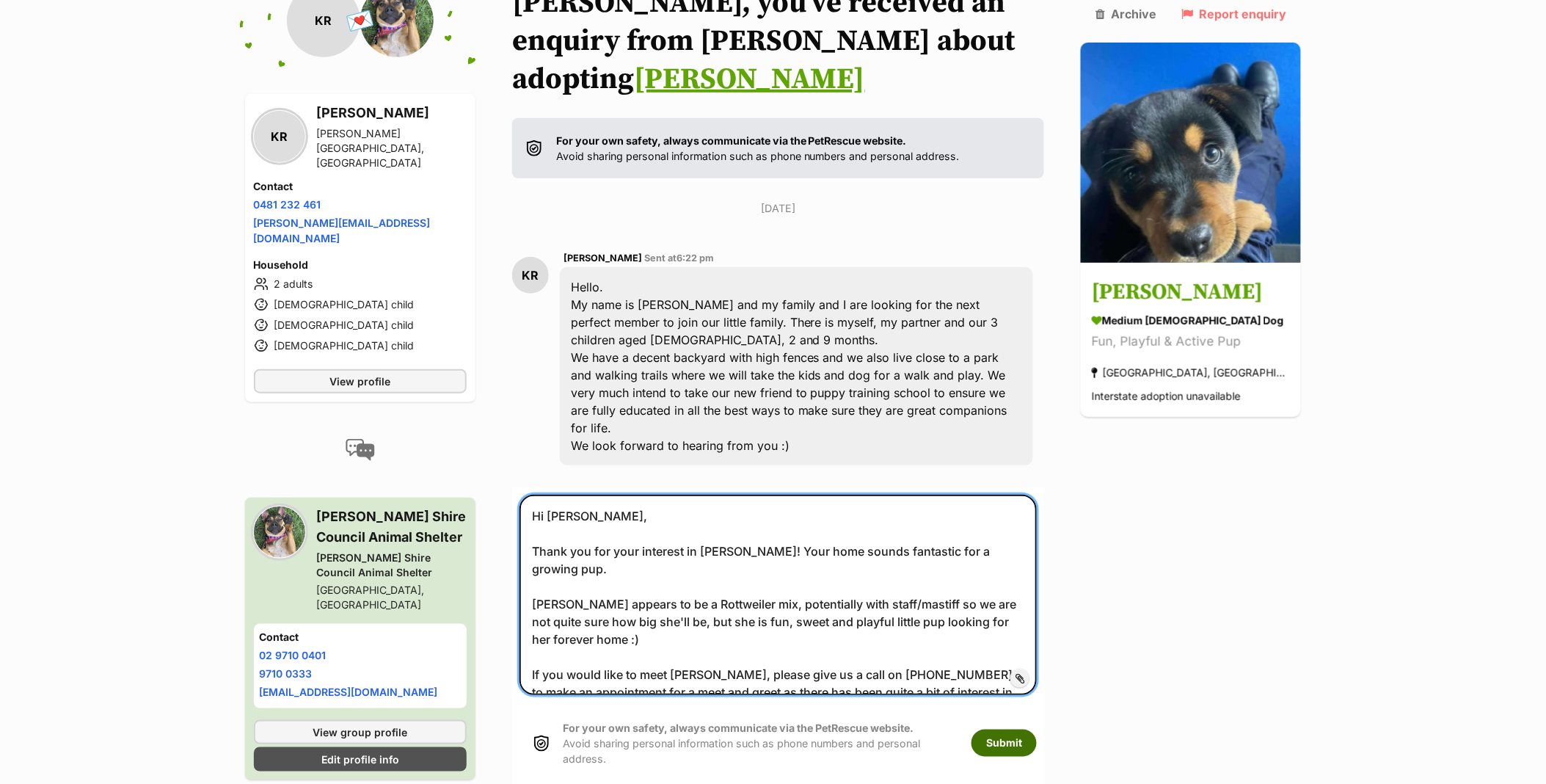
type textarea "Hi Keelie, Thank you for your interest in little Maggie! Your home sounds fanta…"
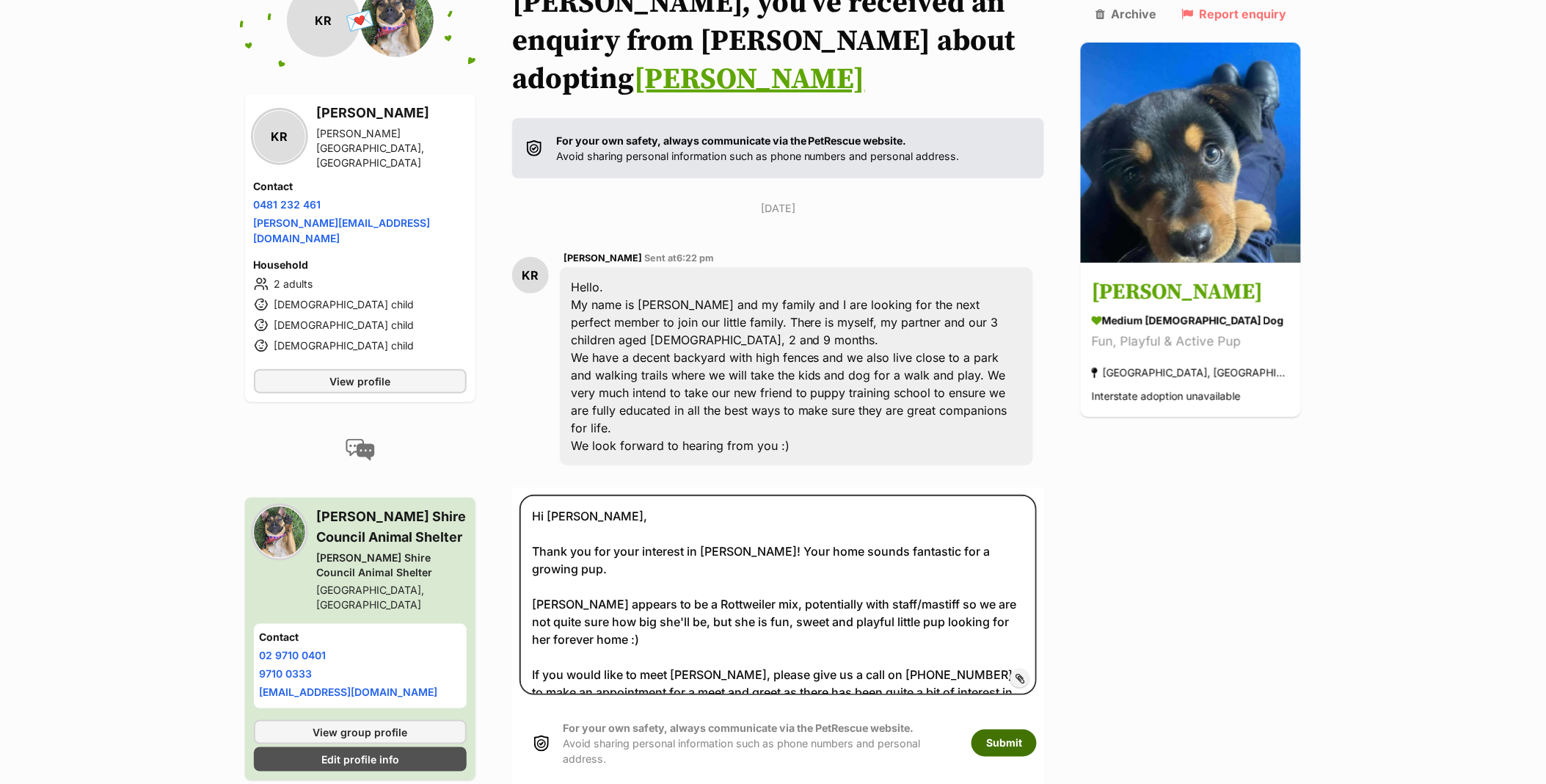
click at [1037, 729] on button "Submit" at bounding box center [1004, 743] width 65 height 27
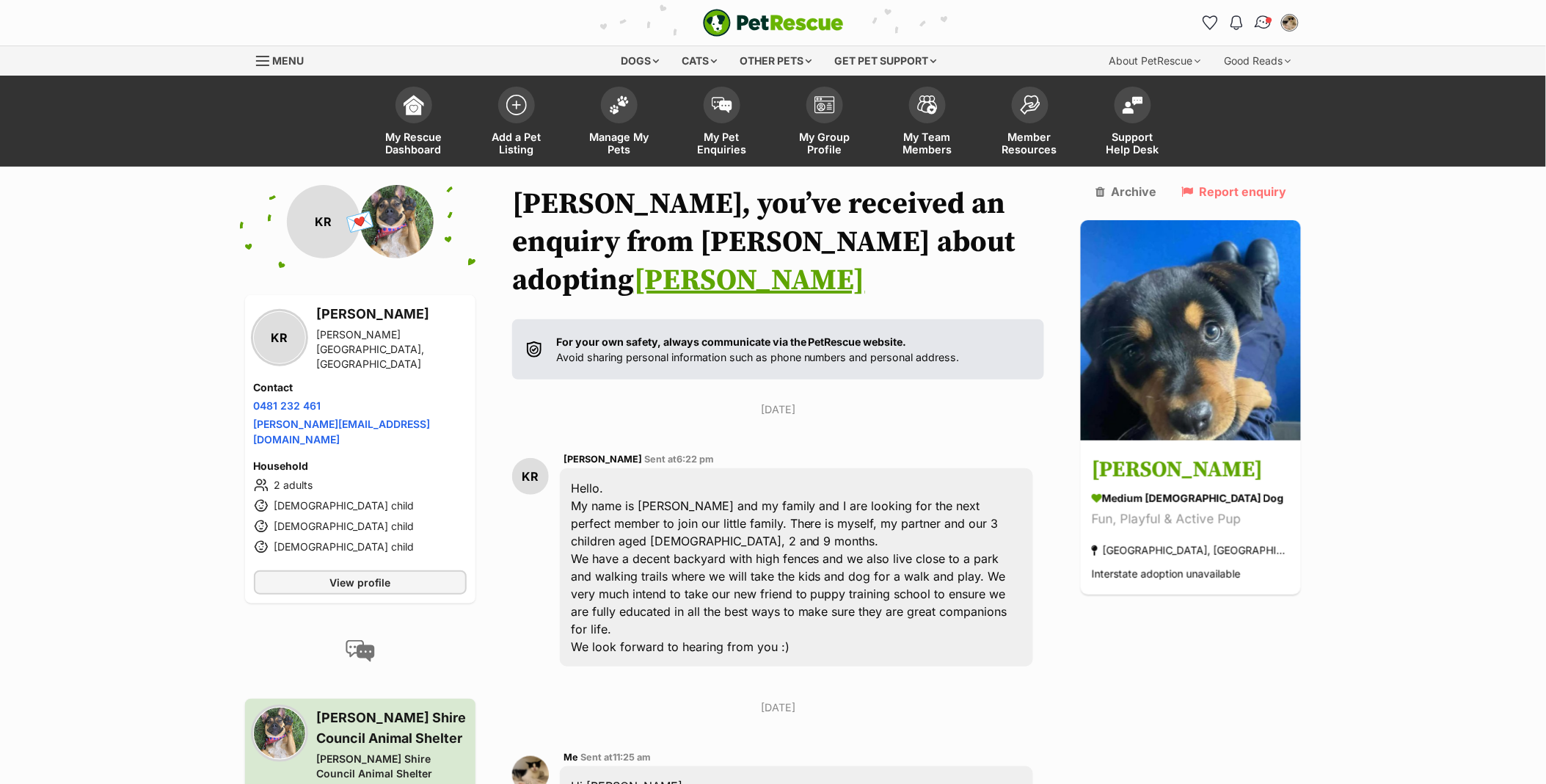
click at [1259, 19] on img "Conversations" at bounding box center [1263, 22] width 20 height 19
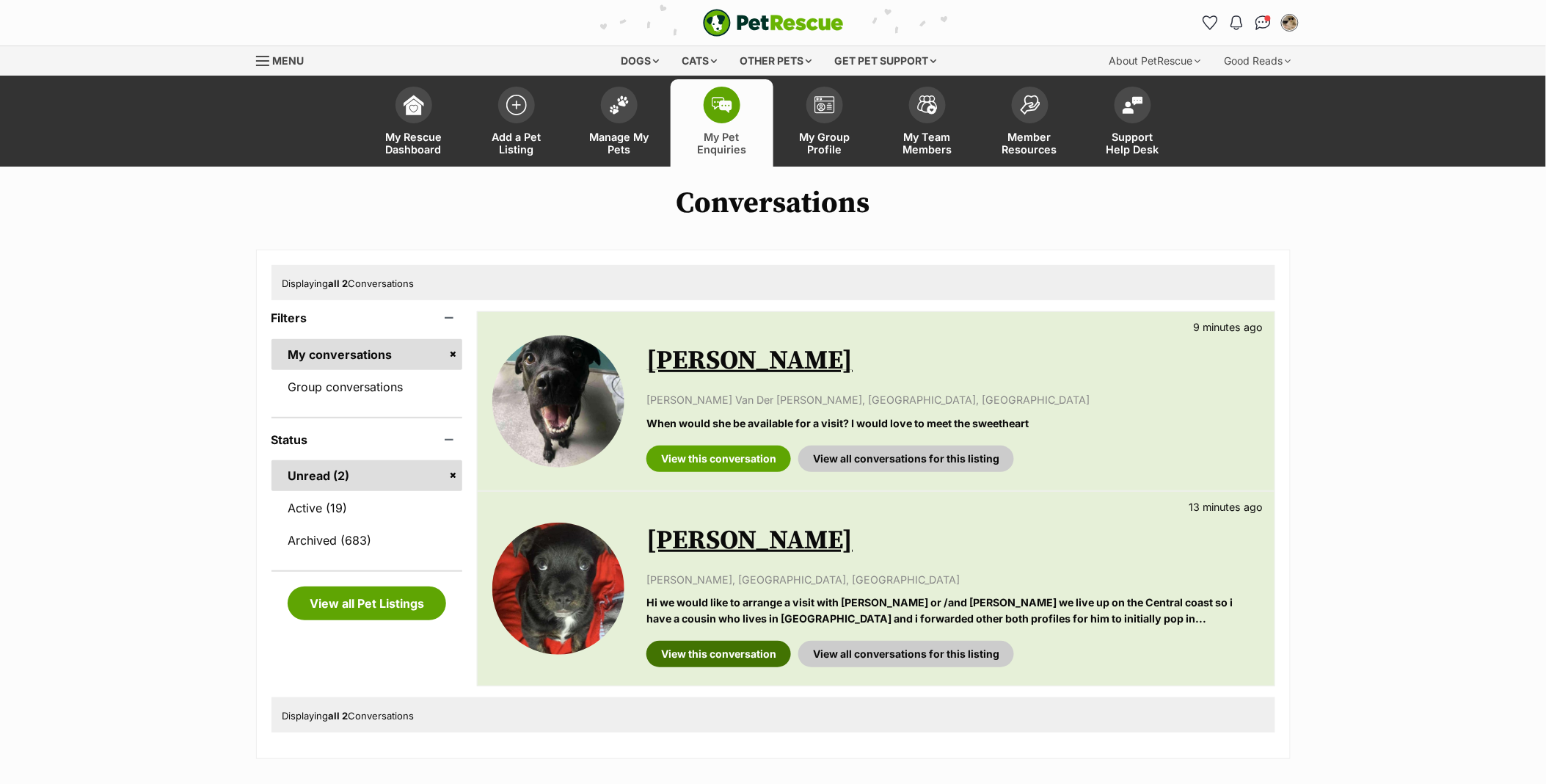
click at [725, 658] on link "View this conversation" at bounding box center [719, 654] width 145 height 27
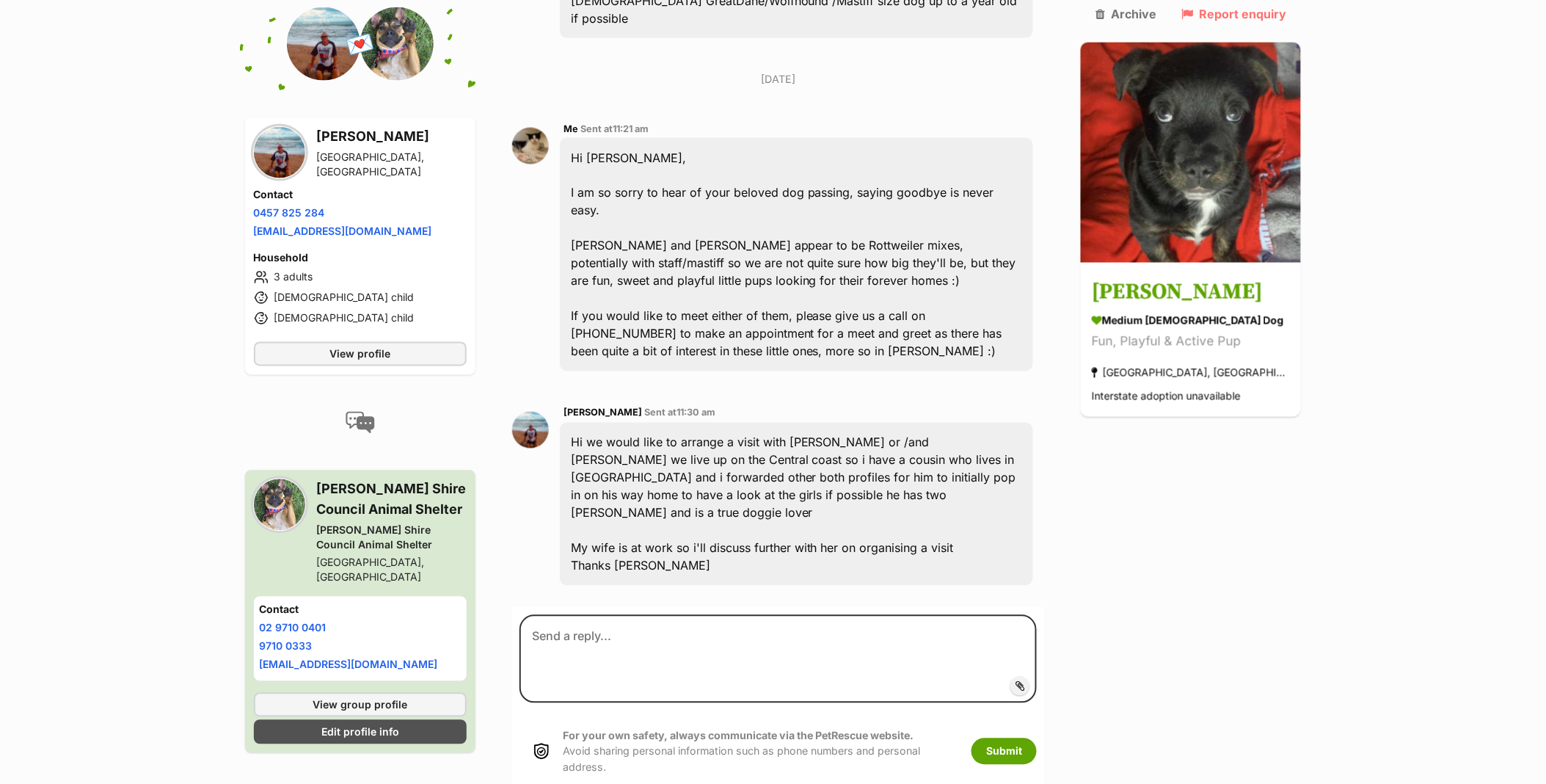
scroll to position [808, 0]
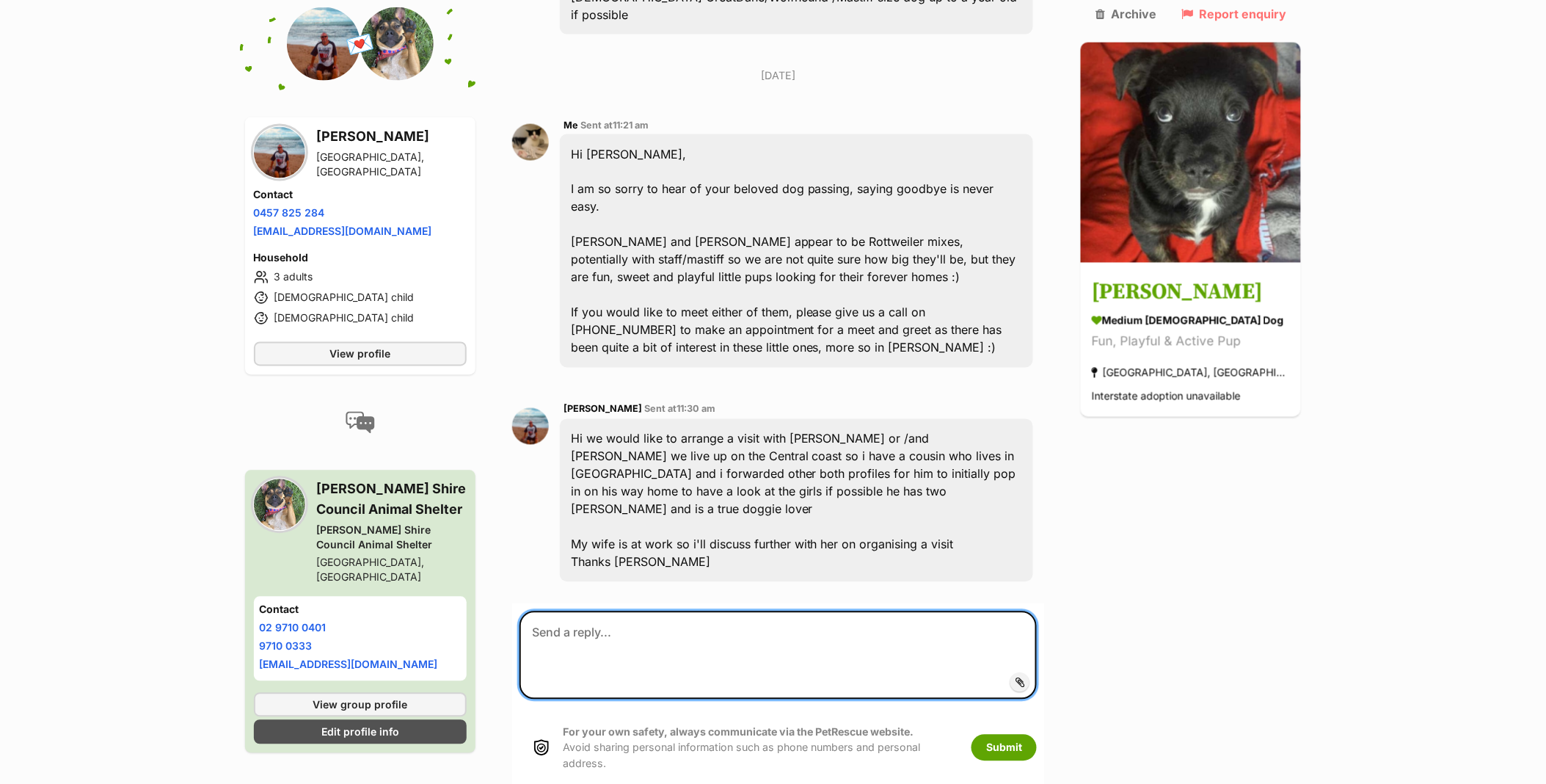
click at [765, 611] on textarea at bounding box center [778, 655] width 518 height 88
type textarea "Hi Graham, That's totally fine! Just let your cousin know to give us a call :)"
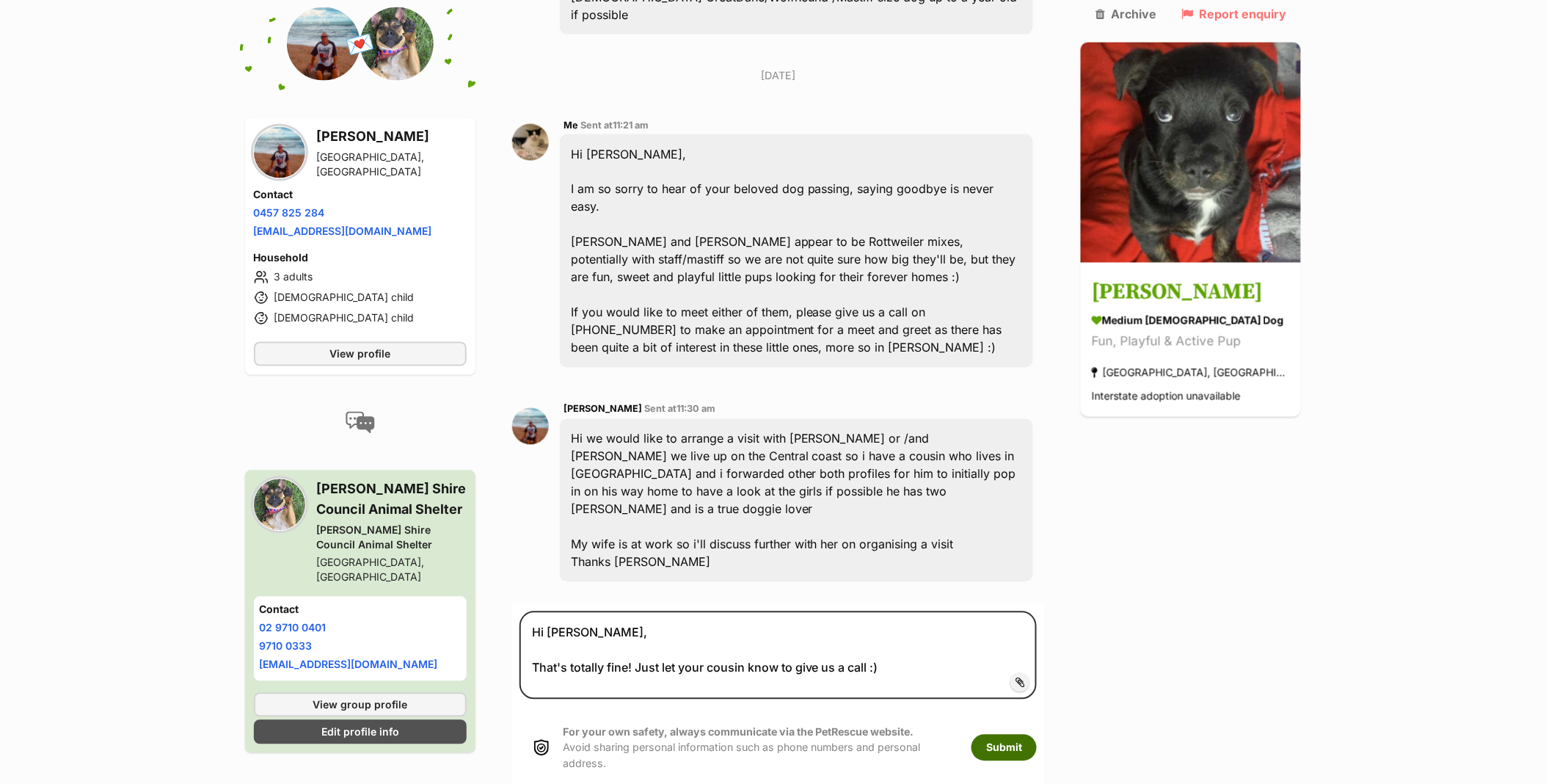
click at [1037, 735] on button "Submit" at bounding box center [1004, 748] width 65 height 27
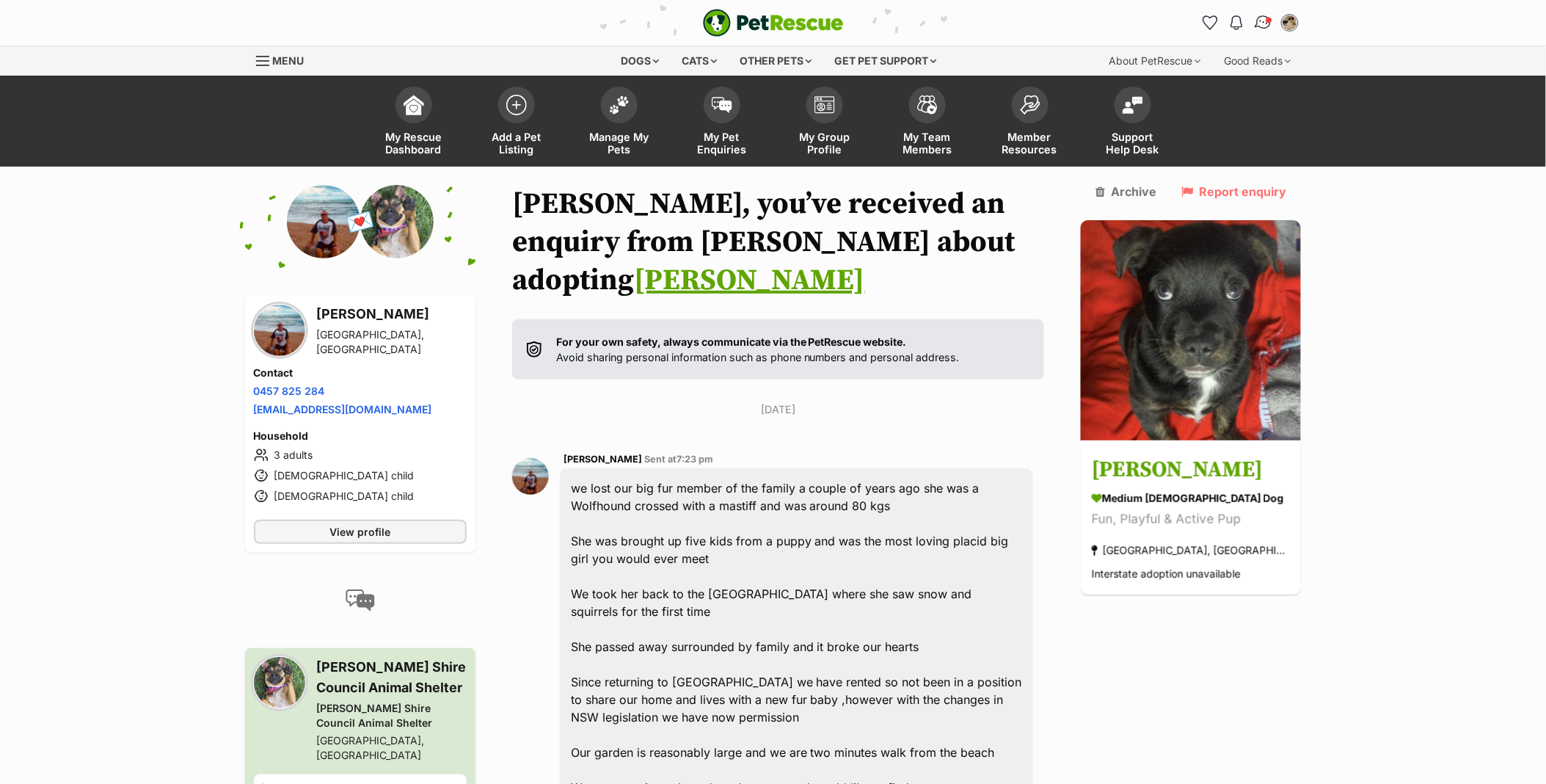
click at [1263, 24] on img "Conversations" at bounding box center [1263, 22] width 20 height 19
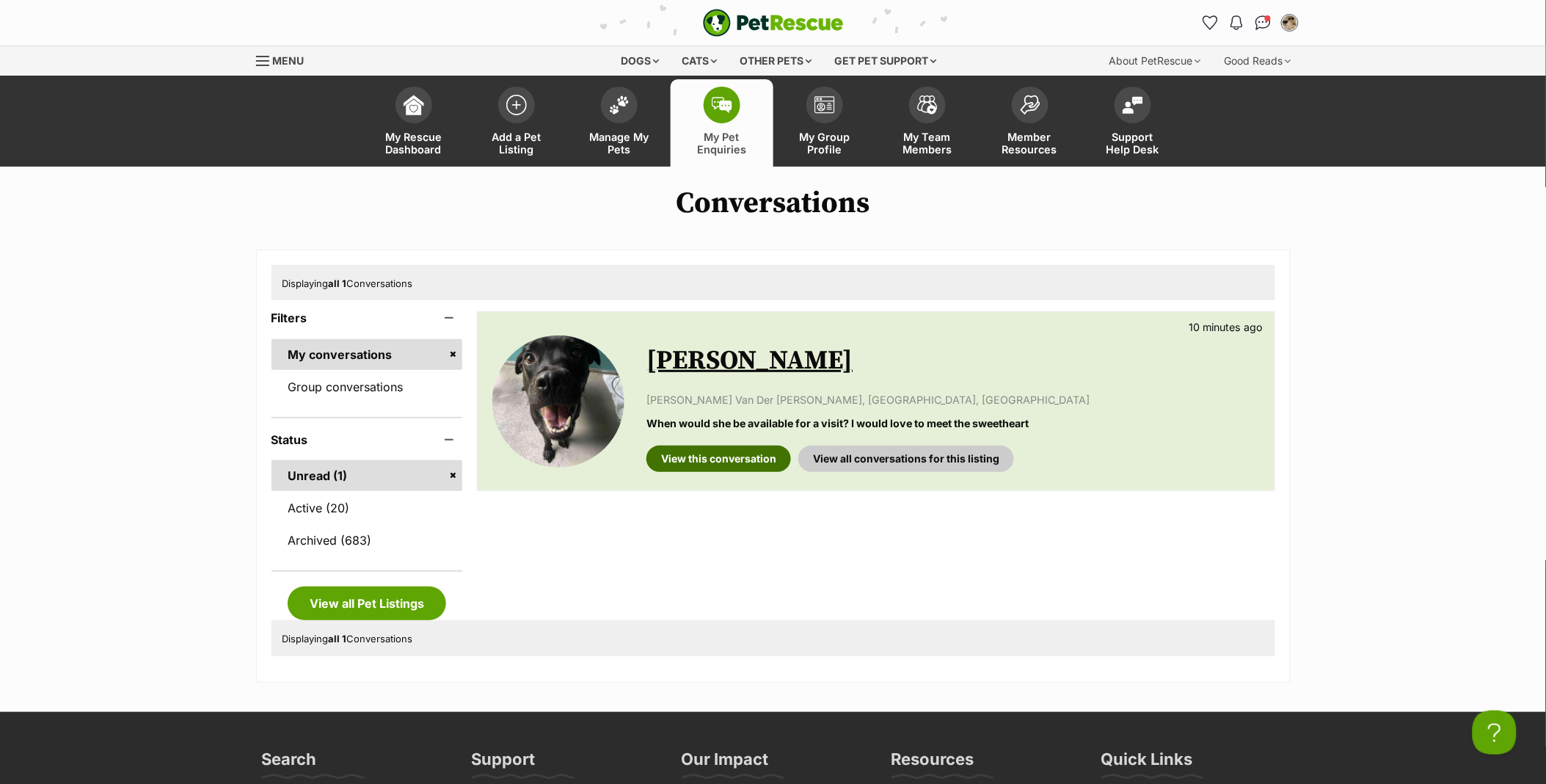
click at [756, 457] on link "View this conversation" at bounding box center [719, 459] width 145 height 27
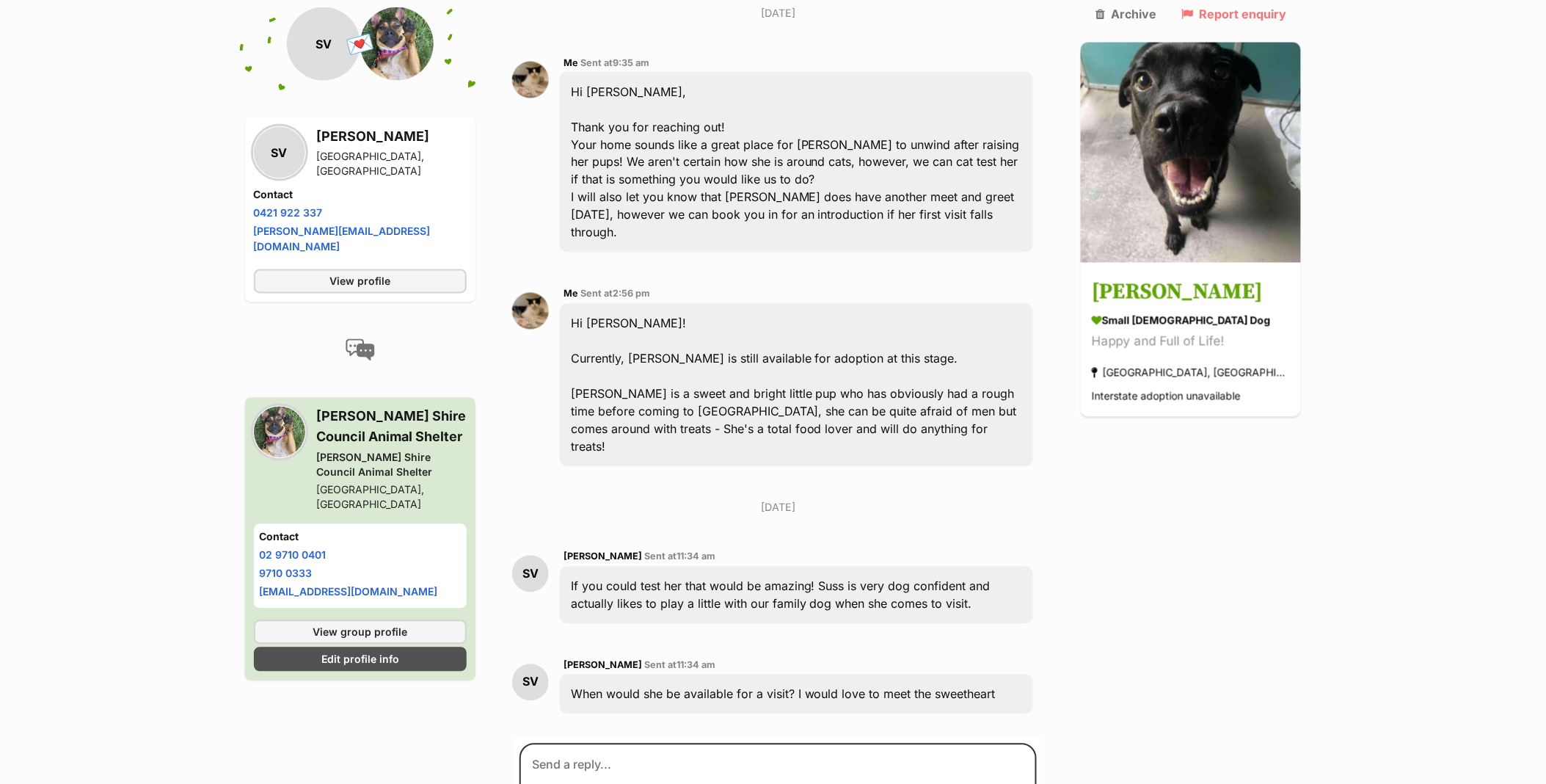
scroll to position [1038, 0]
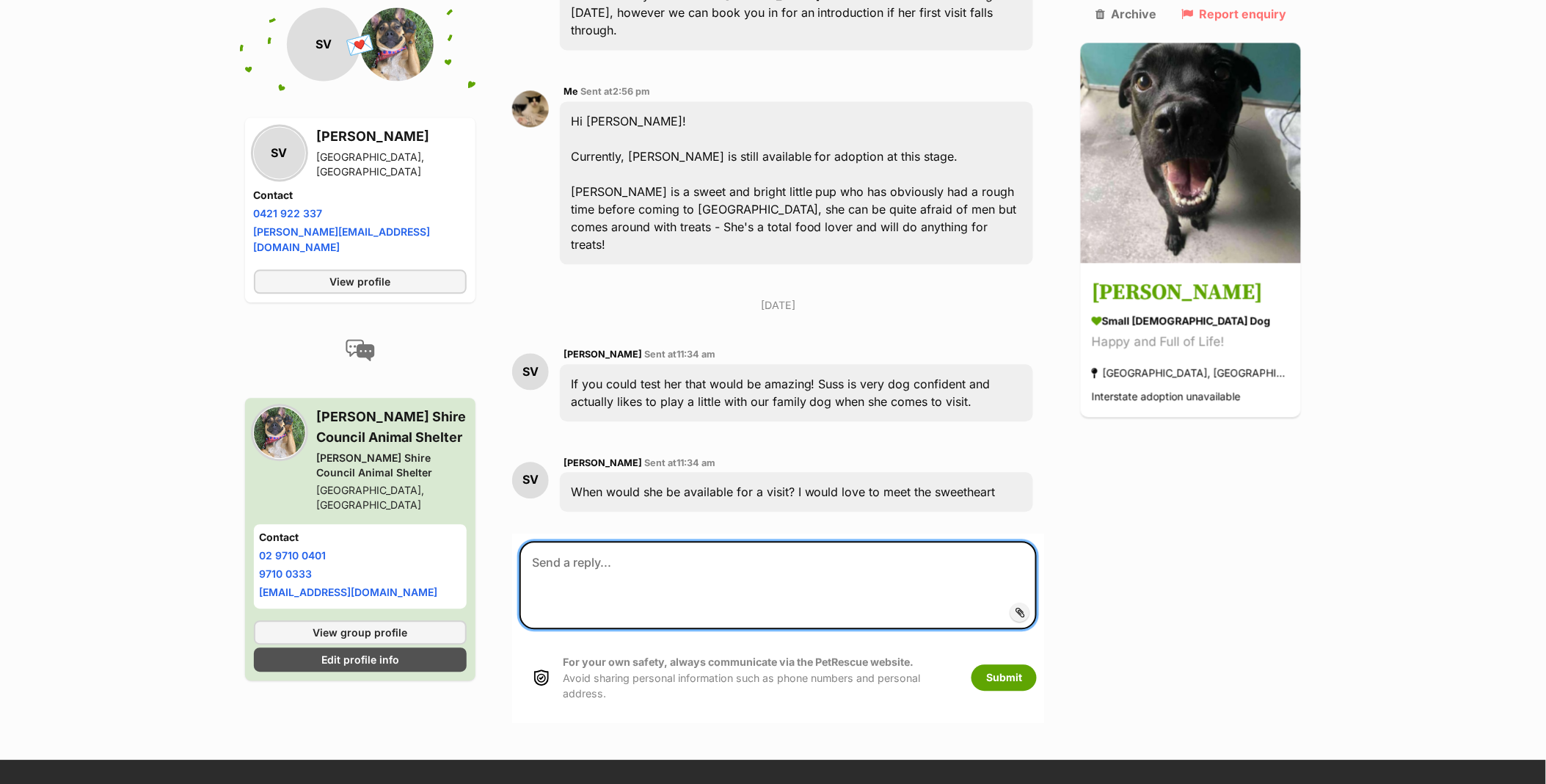
click at [673, 541] on textarea at bounding box center [778, 585] width 518 height 88
type textarea "S"
click at [804, 541] on textarea "Anytime between 11am-3:30pm Mon-Fri or 11" at bounding box center [778, 585] width 518 height 88
type textarea "Anytime between 11am-3:30pm Mon-Fri or 11am-2:30pm Sat is fine :)"
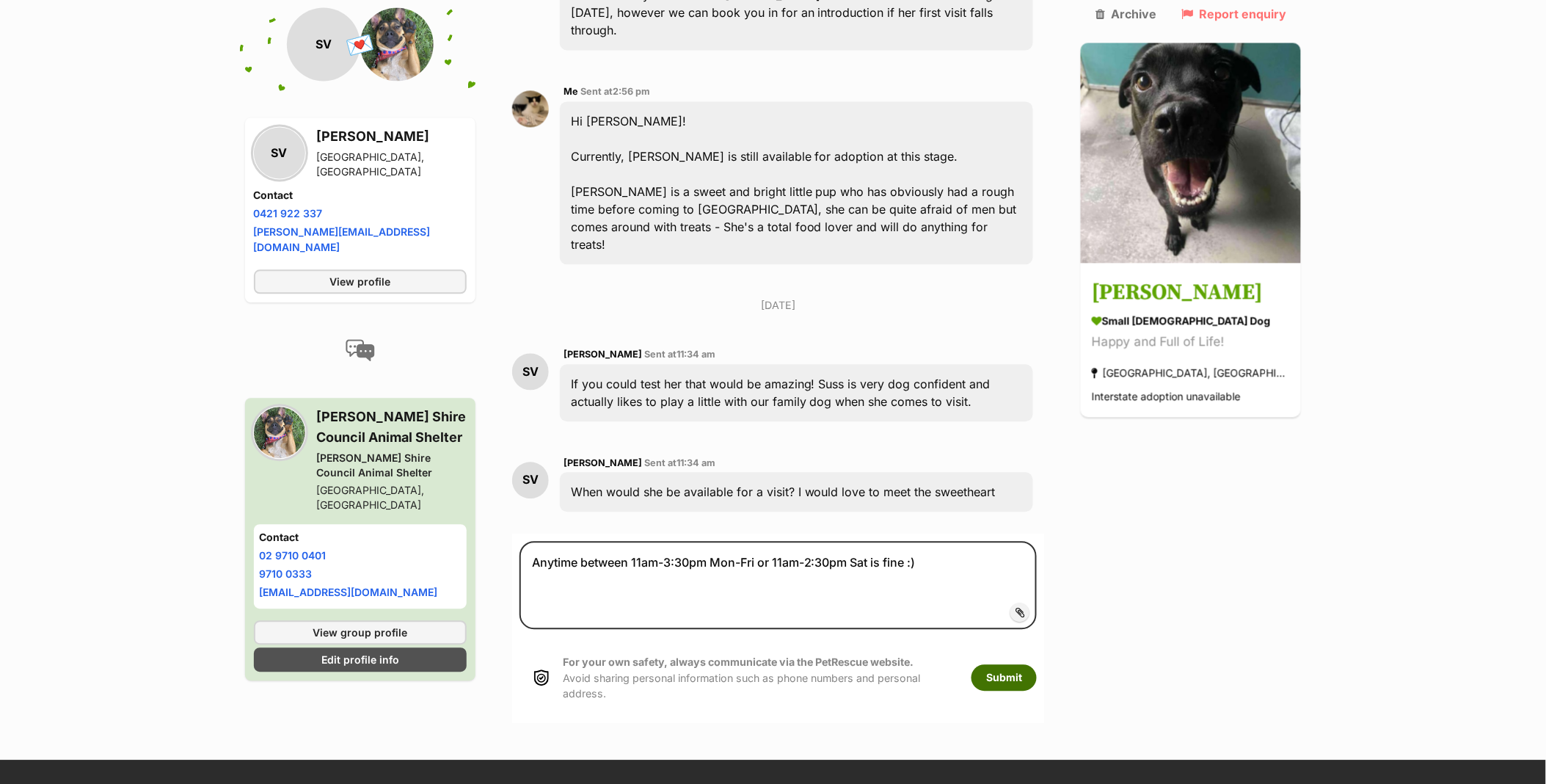
click at [1037, 664] on button "Submit" at bounding box center [1004, 678] width 65 height 27
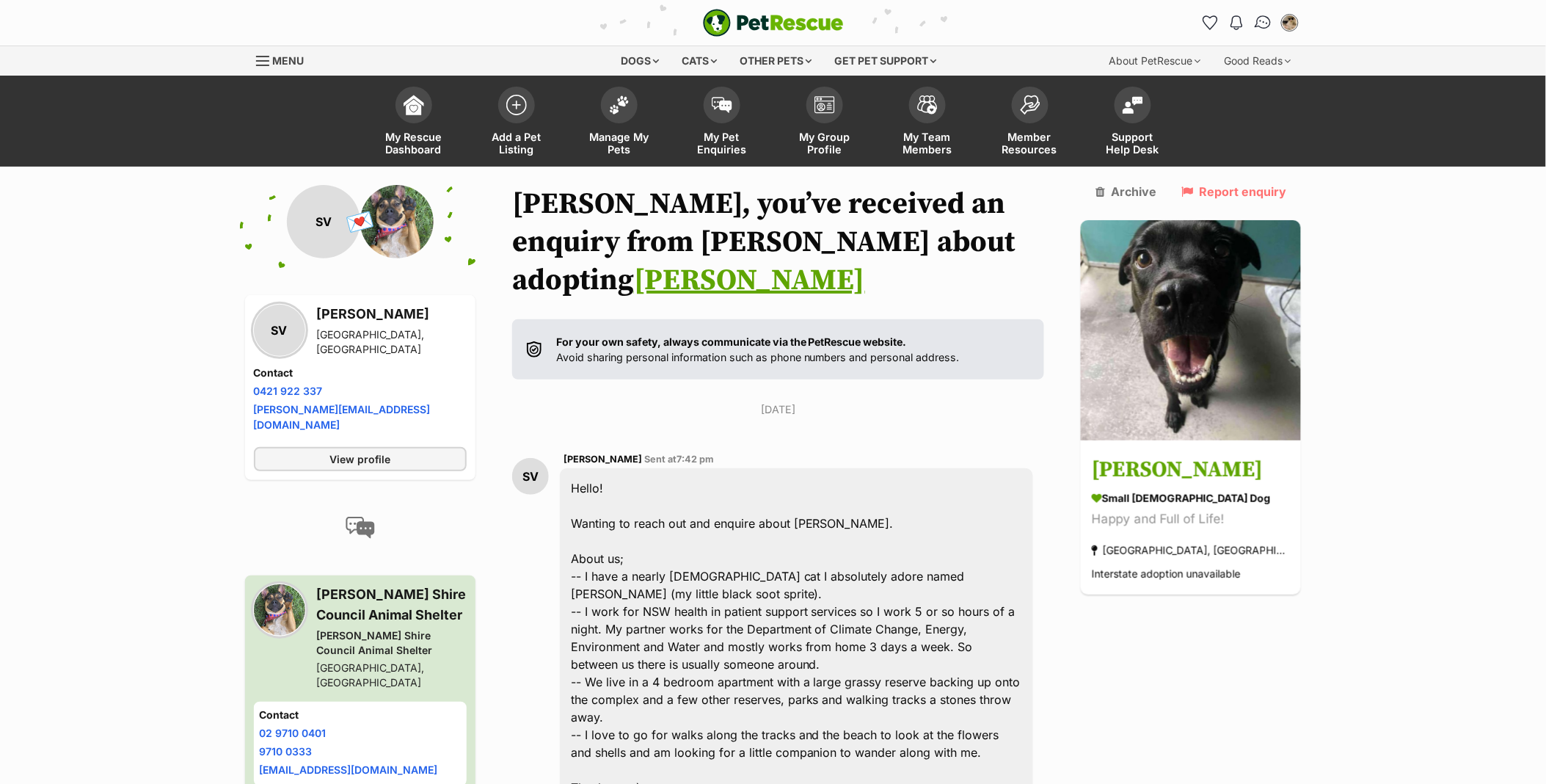
click at [1263, 19] on img "Conversations" at bounding box center [1263, 22] width 20 height 19
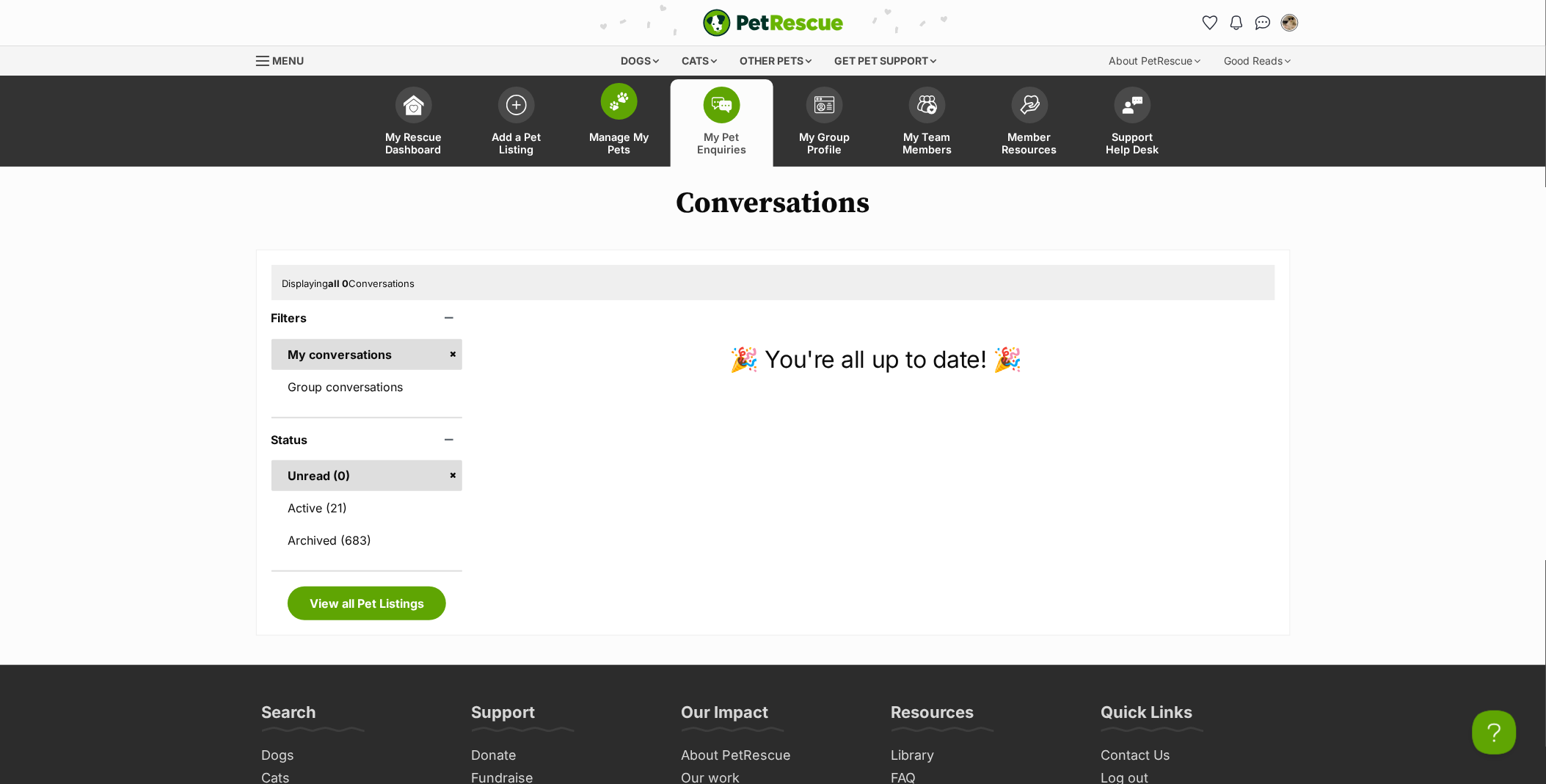
click at [643, 113] on link "Manage My Pets" at bounding box center [619, 123] width 103 height 88
click at [695, 108] on link "My Pet Enquiries" at bounding box center [722, 123] width 103 height 88
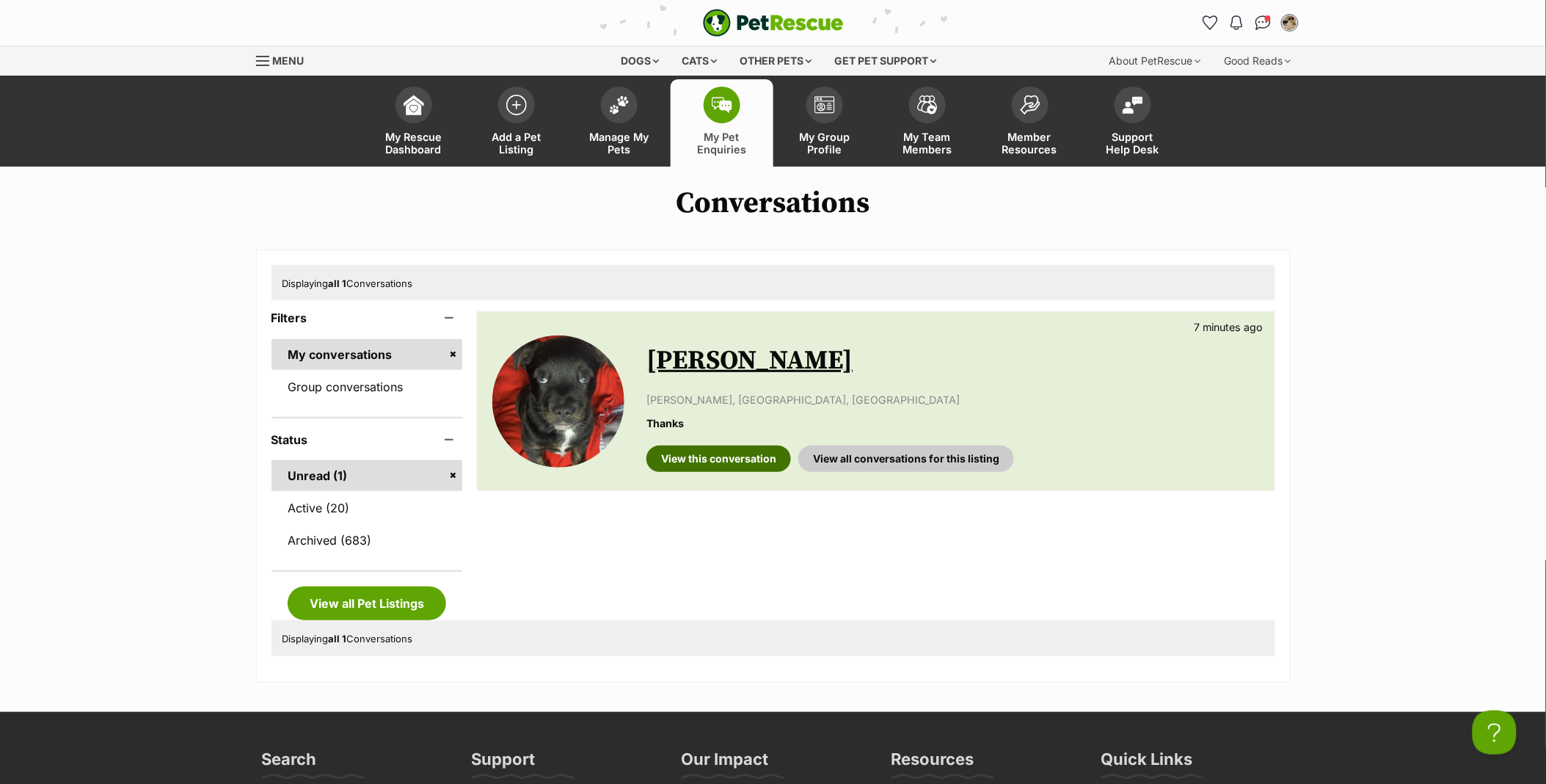
click at [709, 455] on link "View this conversation" at bounding box center [719, 459] width 145 height 27
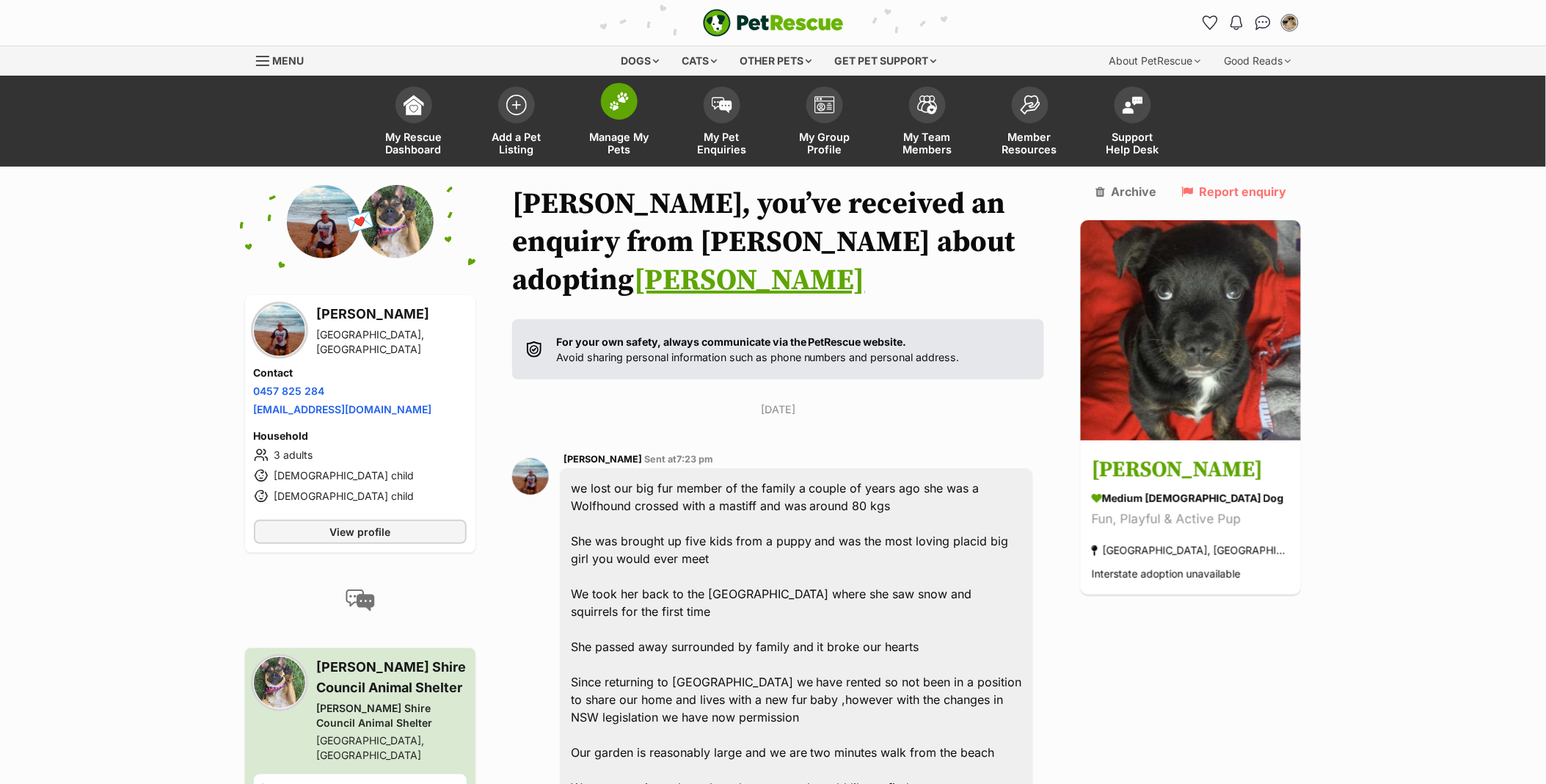
click at [610, 119] on link "Manage My Pets" at bounding box center [619, 123] width 103 height 88
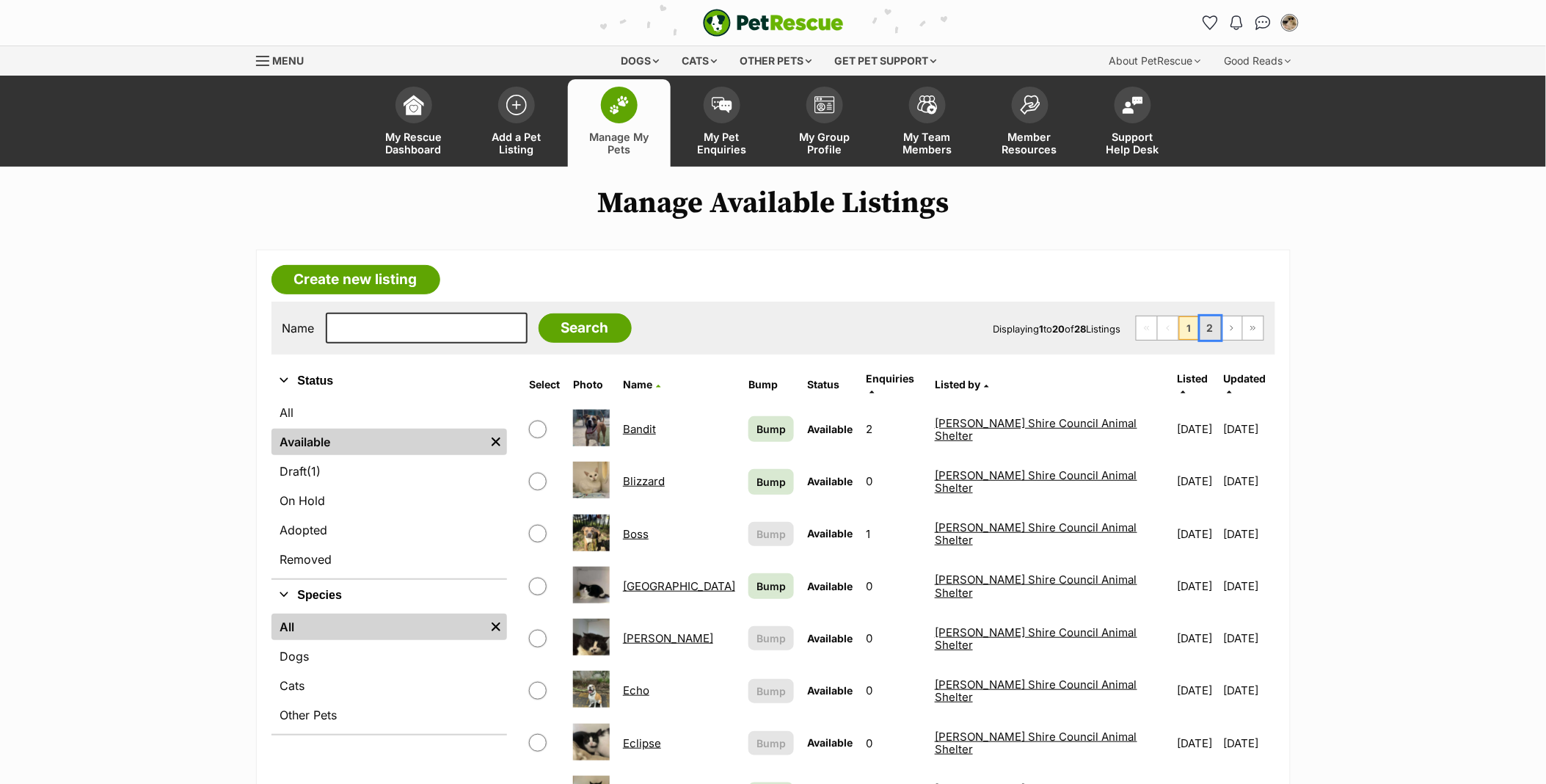
click at [1204, 319] on link "2" at bounding box center [1211, 328] width 21 height 23
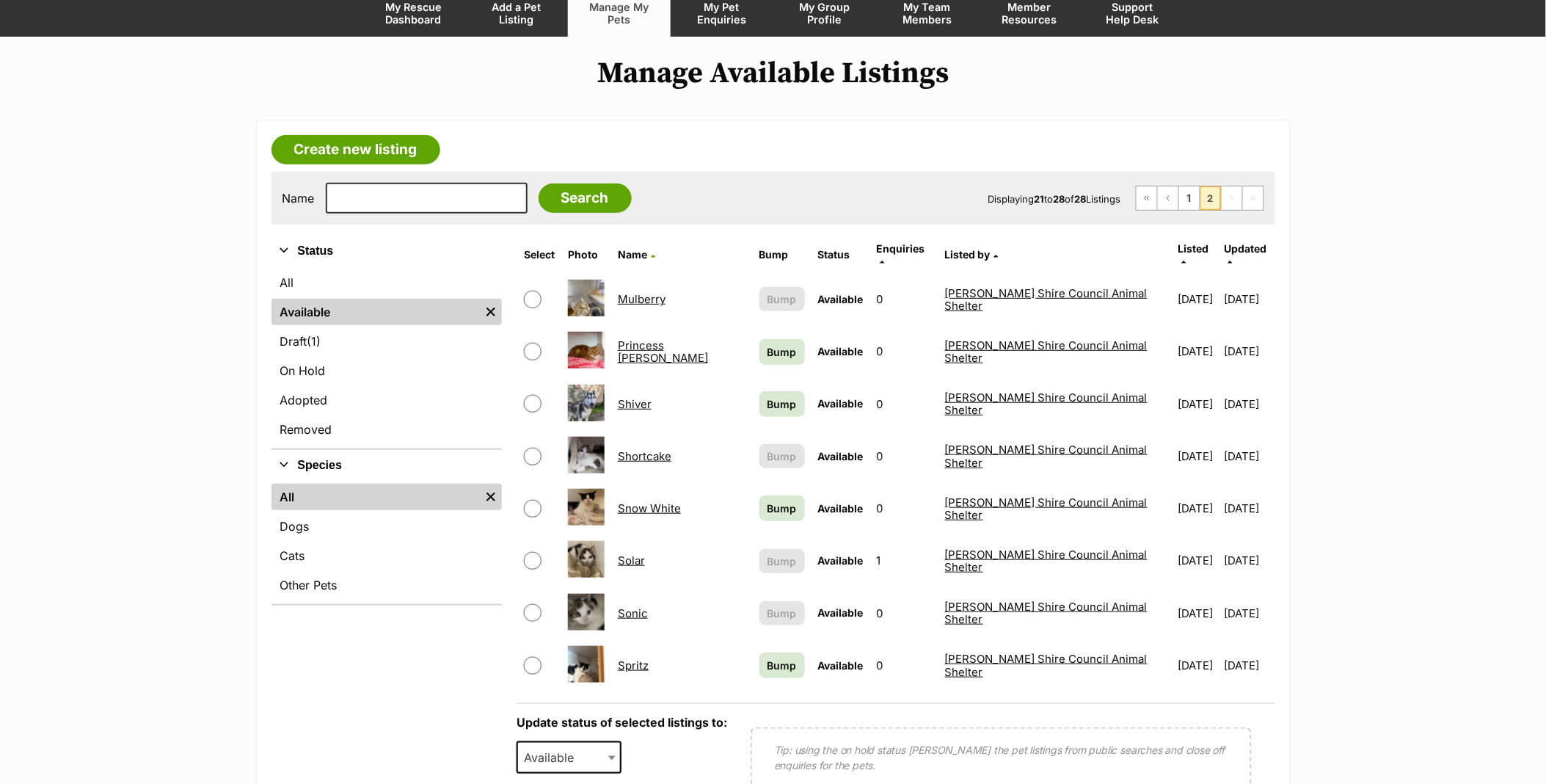
scroll to position [163, 0]
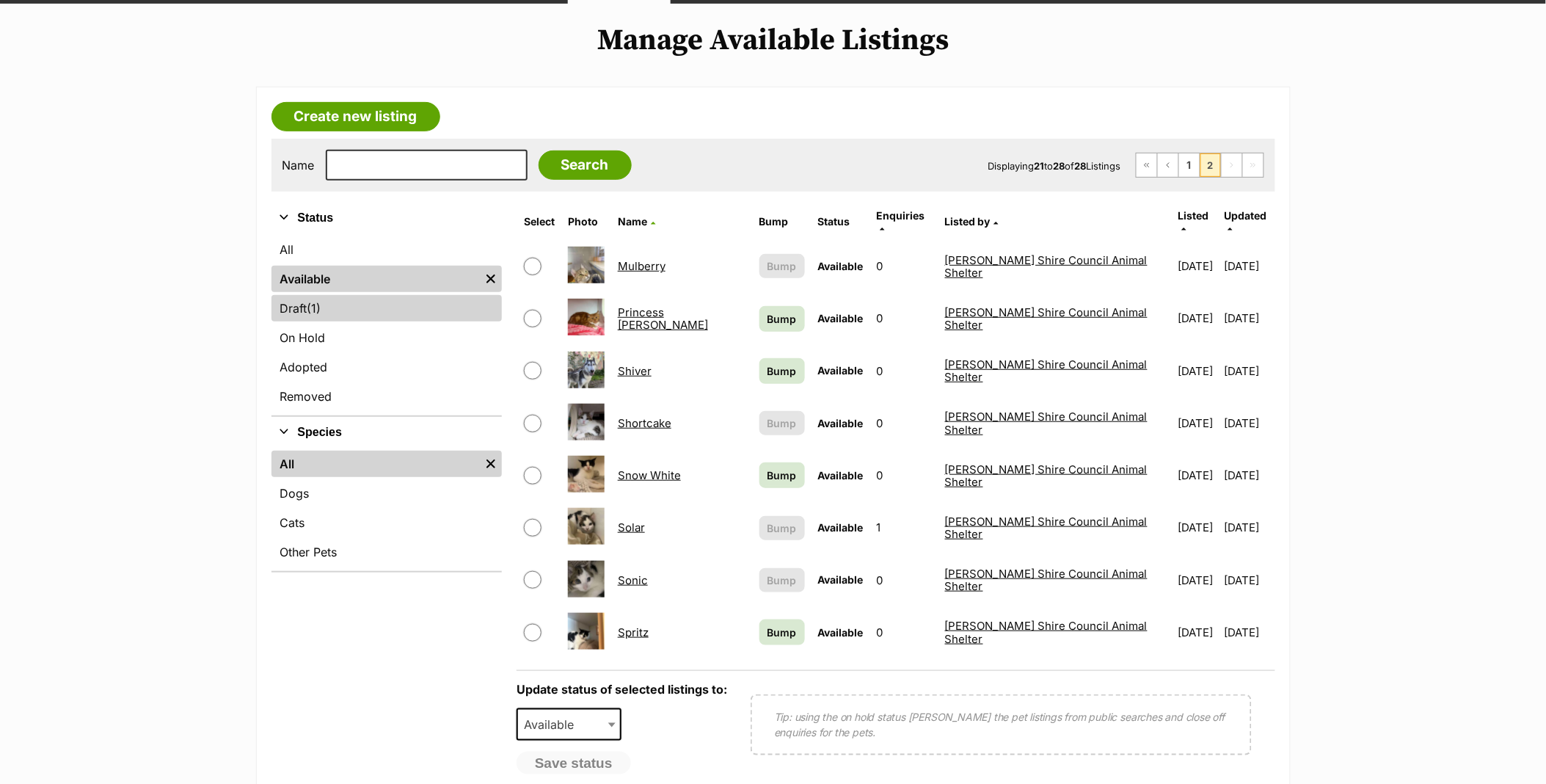
click at [317, 313] on span "(1)" at bounding box center [315, 308] width 14 height 18
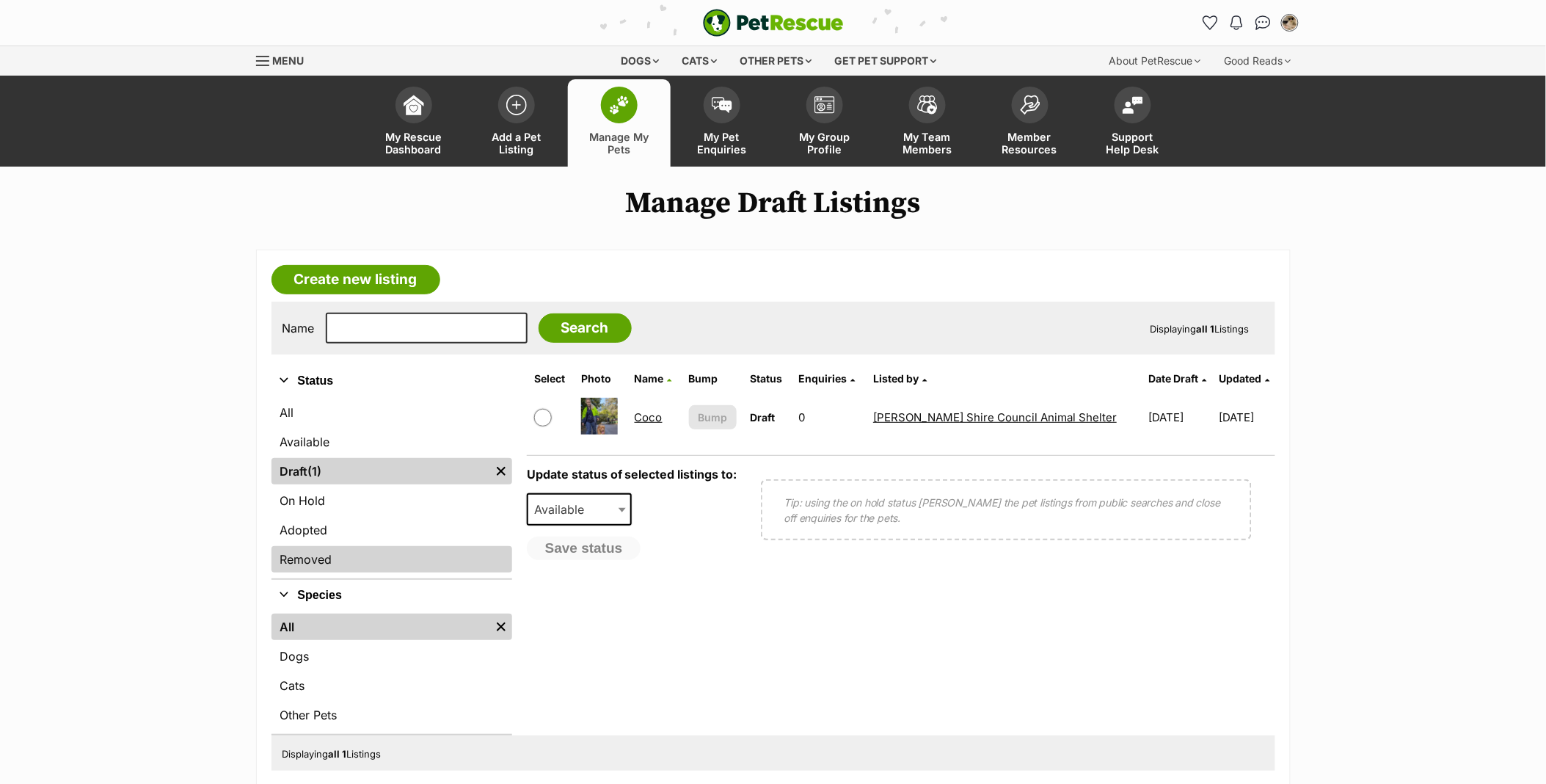
click at [334, 551] on link "Removed" at bounding box center [392, 560] width 241 height 27
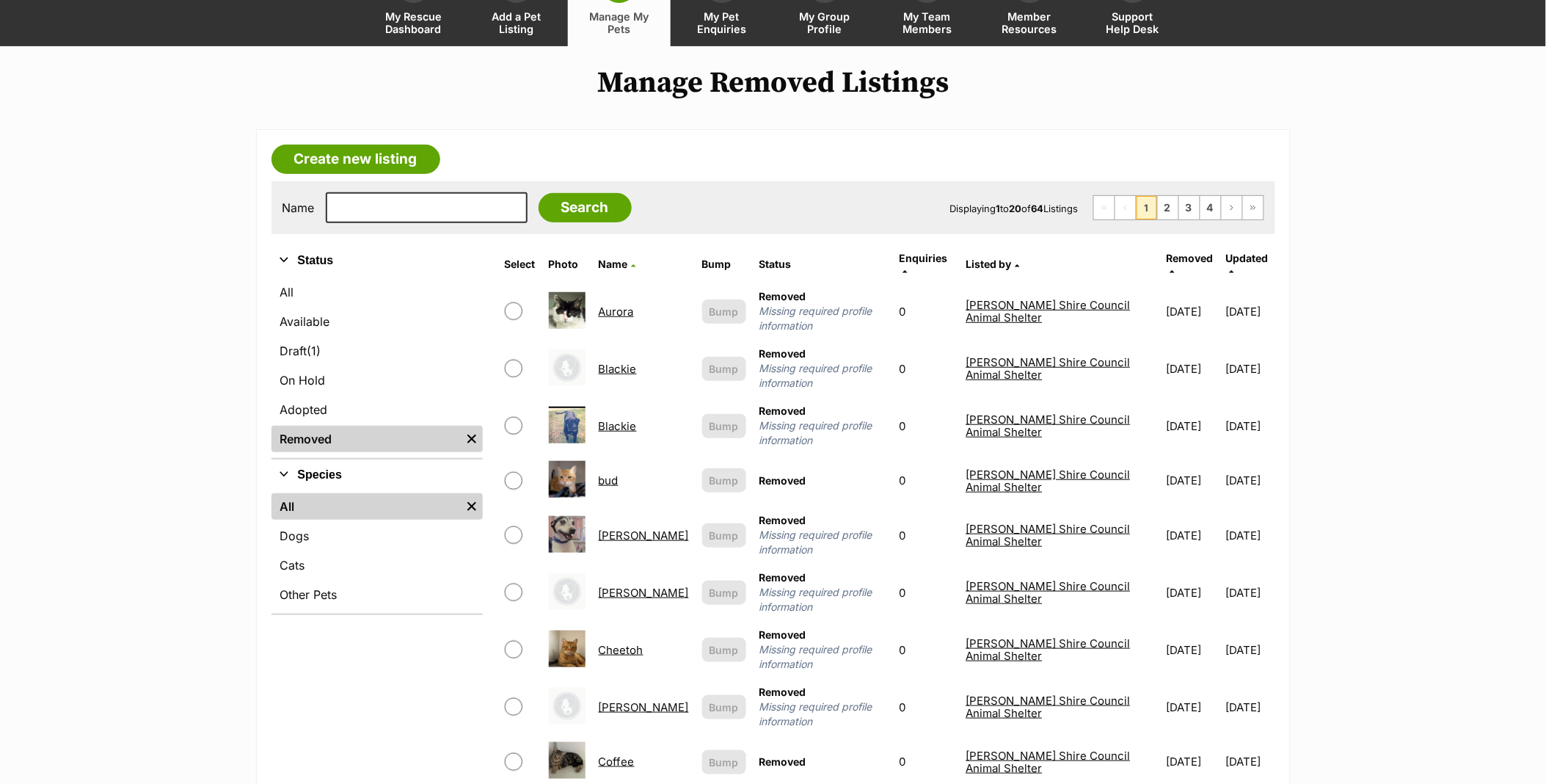
scroll to position [325, 0]
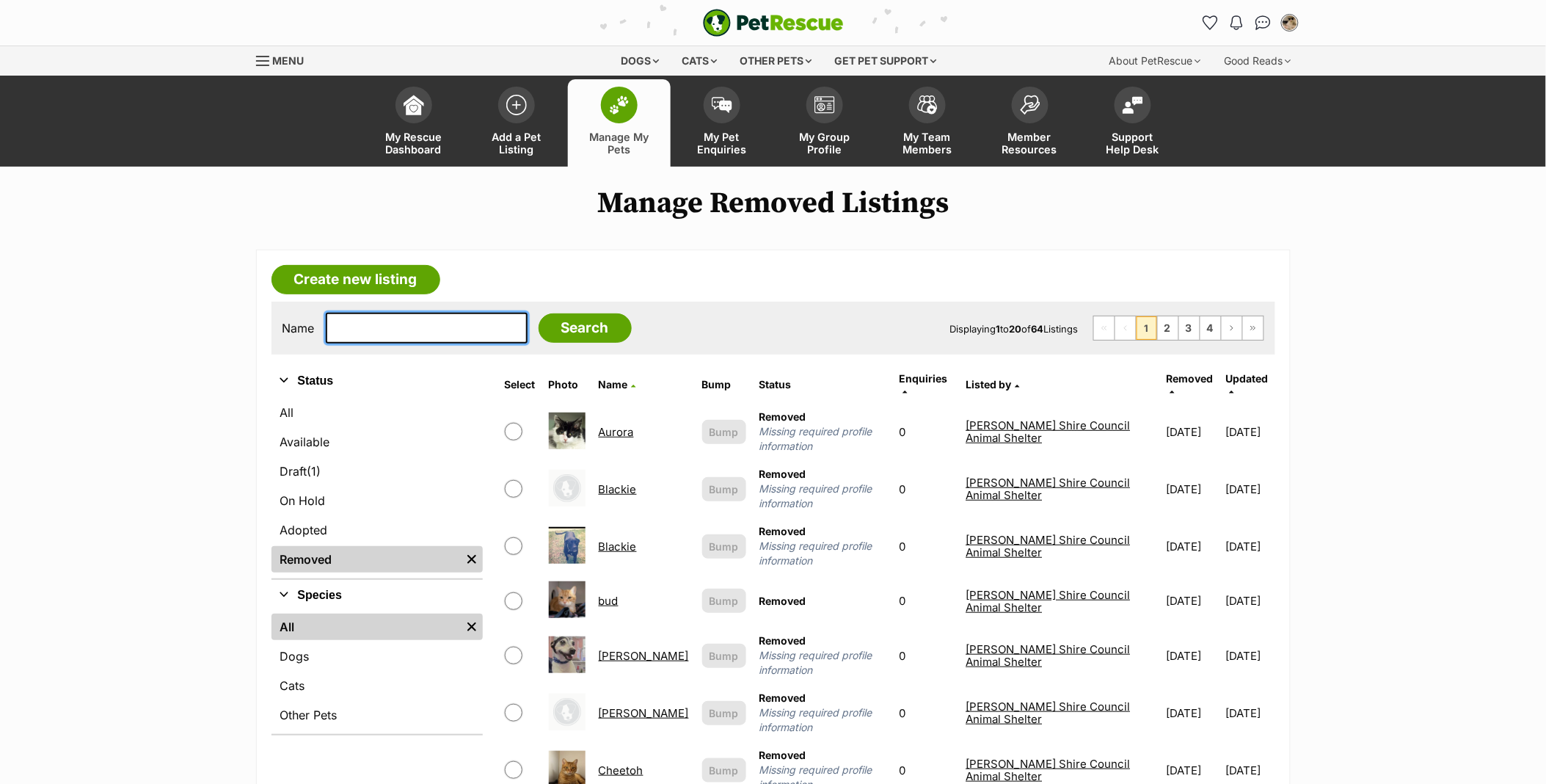
click at [362, 333] on input "text" at bounding box center [427, 328] width 202 height 30
type input "spanky"
click at [538, 313] on input "Search" at bounding box center [585, 327] width 93 height 30
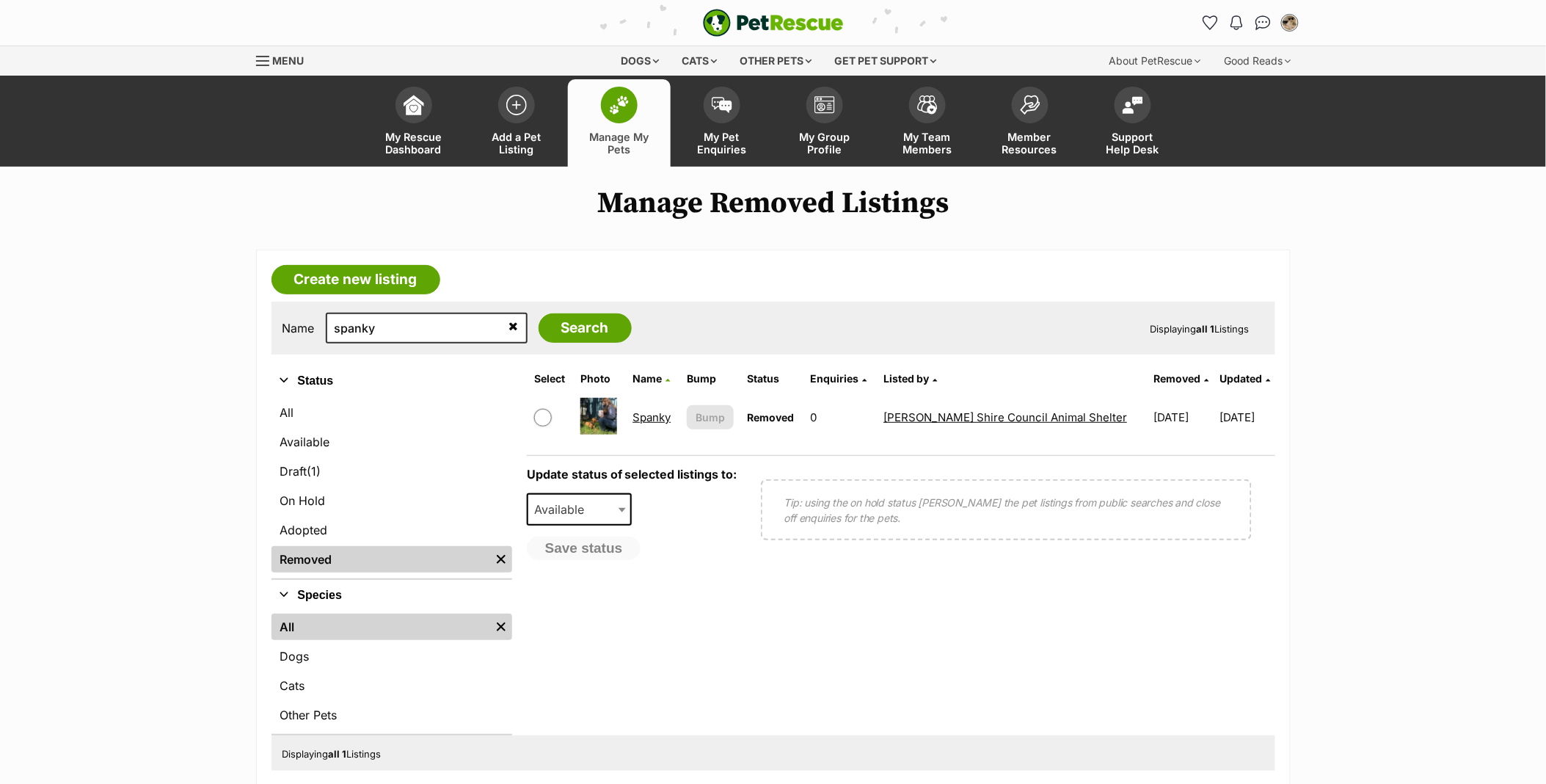
click at [596, 412] on img at bounding box center [598, 416] width 37 height 37
click at [657, 412] on link "Spanky" at bounding box center [652, 417] width 38 height 14
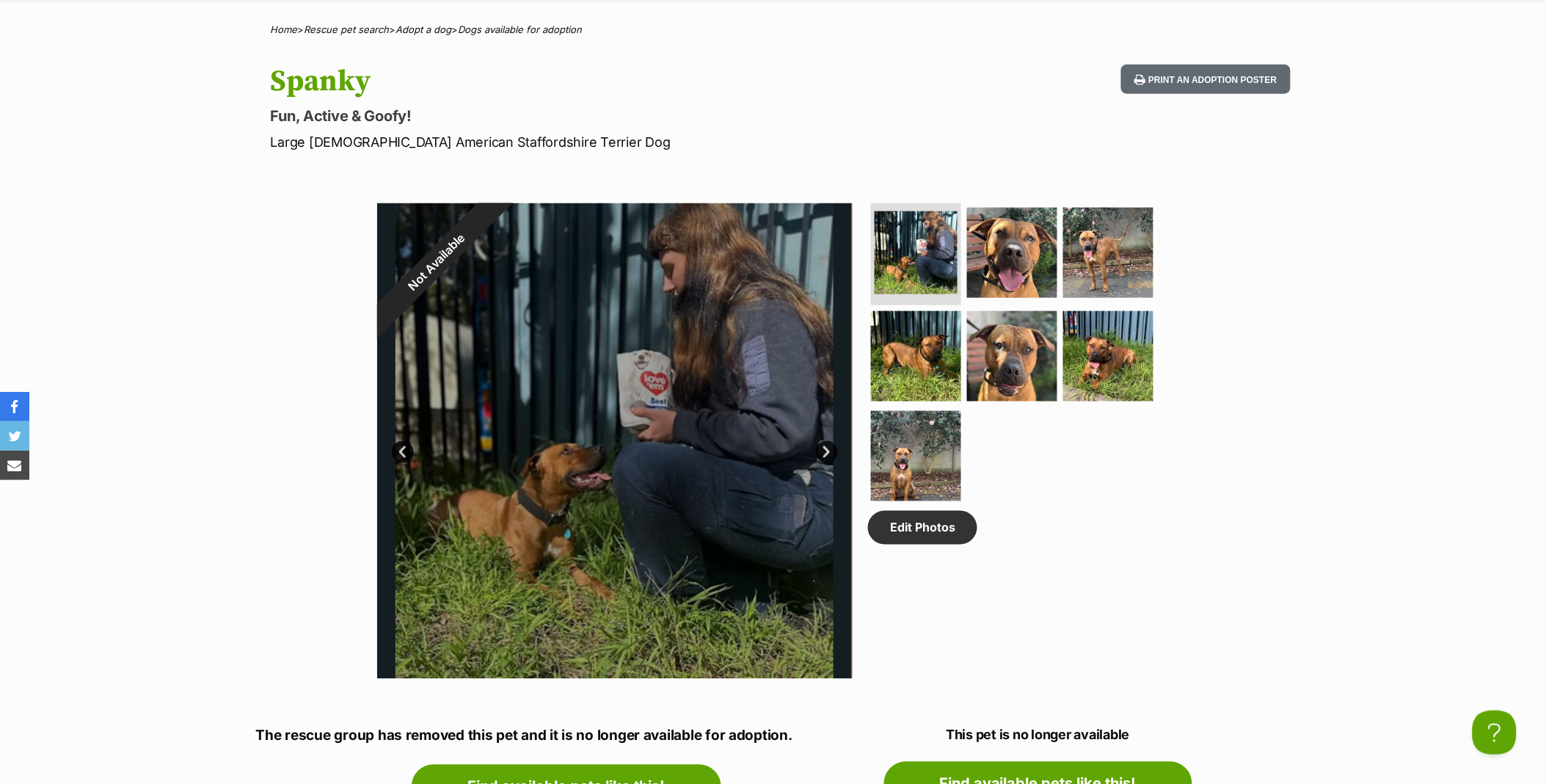
click at [865, 440] on section "Not Available 1 of 7 images 1 of 7 images 1 of 7 images 1 of 7 images 1 of 7 im…" at bounding box center [773, 430] width 837 height 497
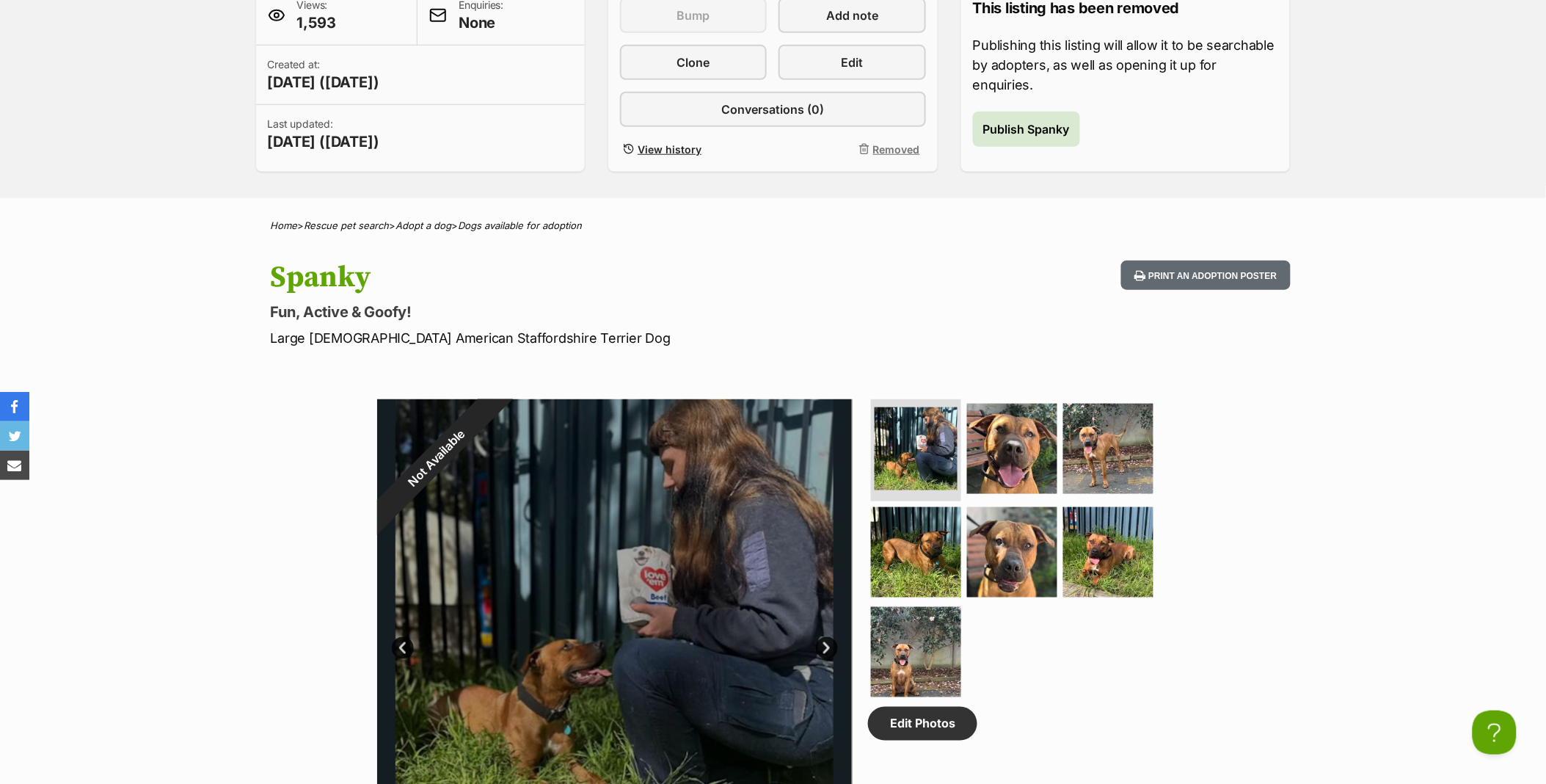
scroll to position [325, 0]
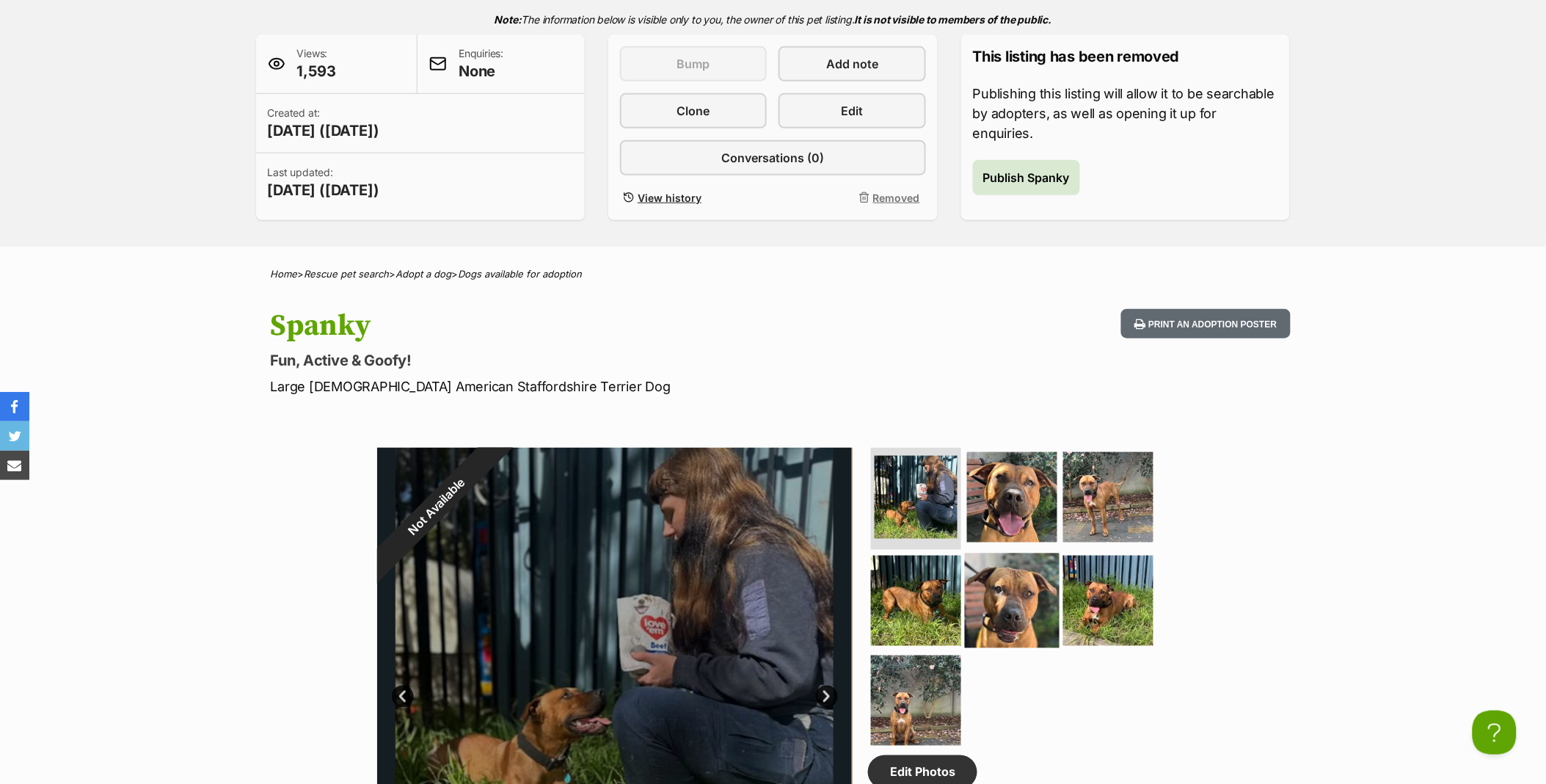
click at [1010, 577] on img at bounding box center [1012, 601] width 95 height 95
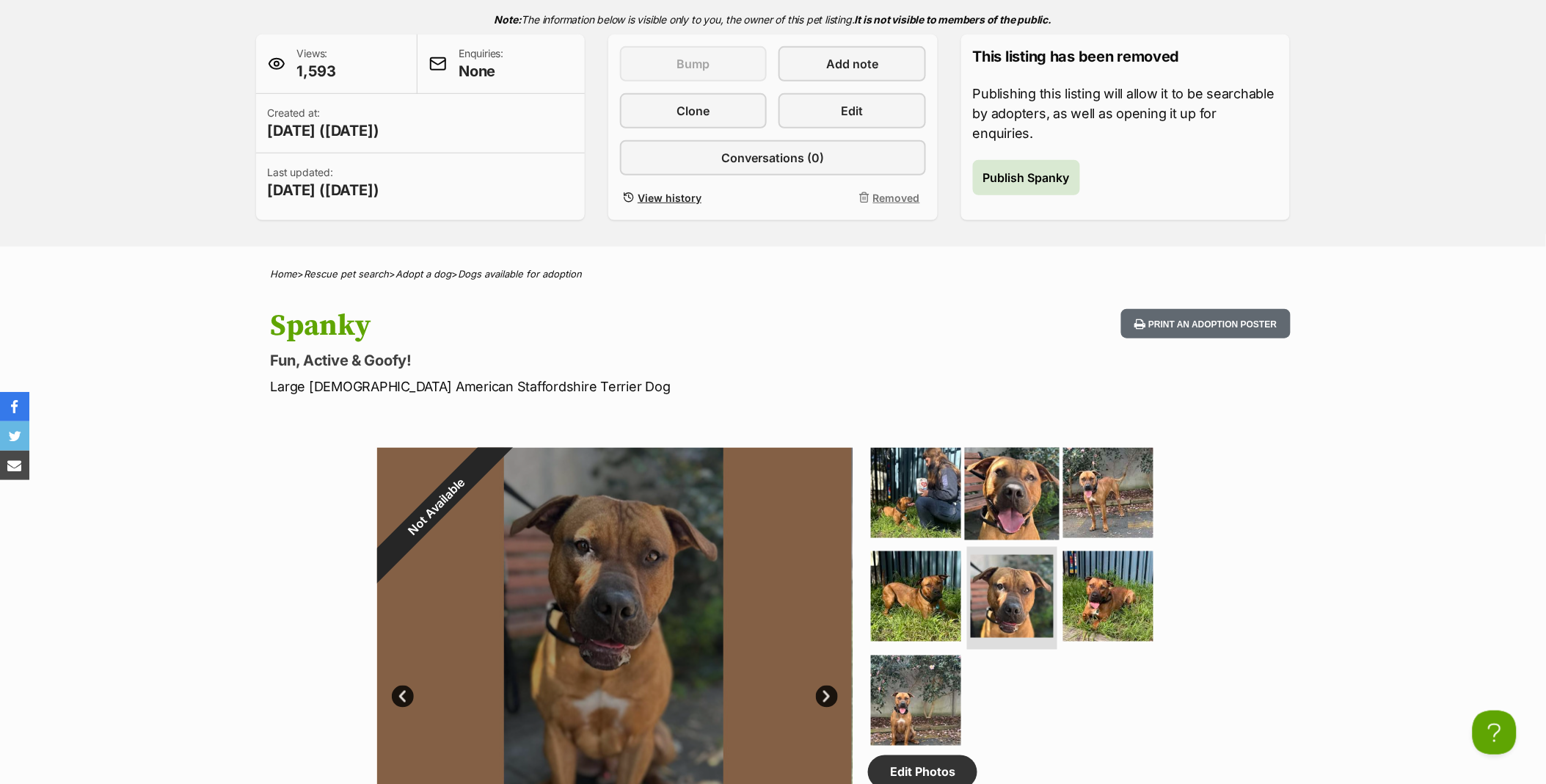
click at [1008, 510] on img at bounding box center [1012, 492] width 95 height 95
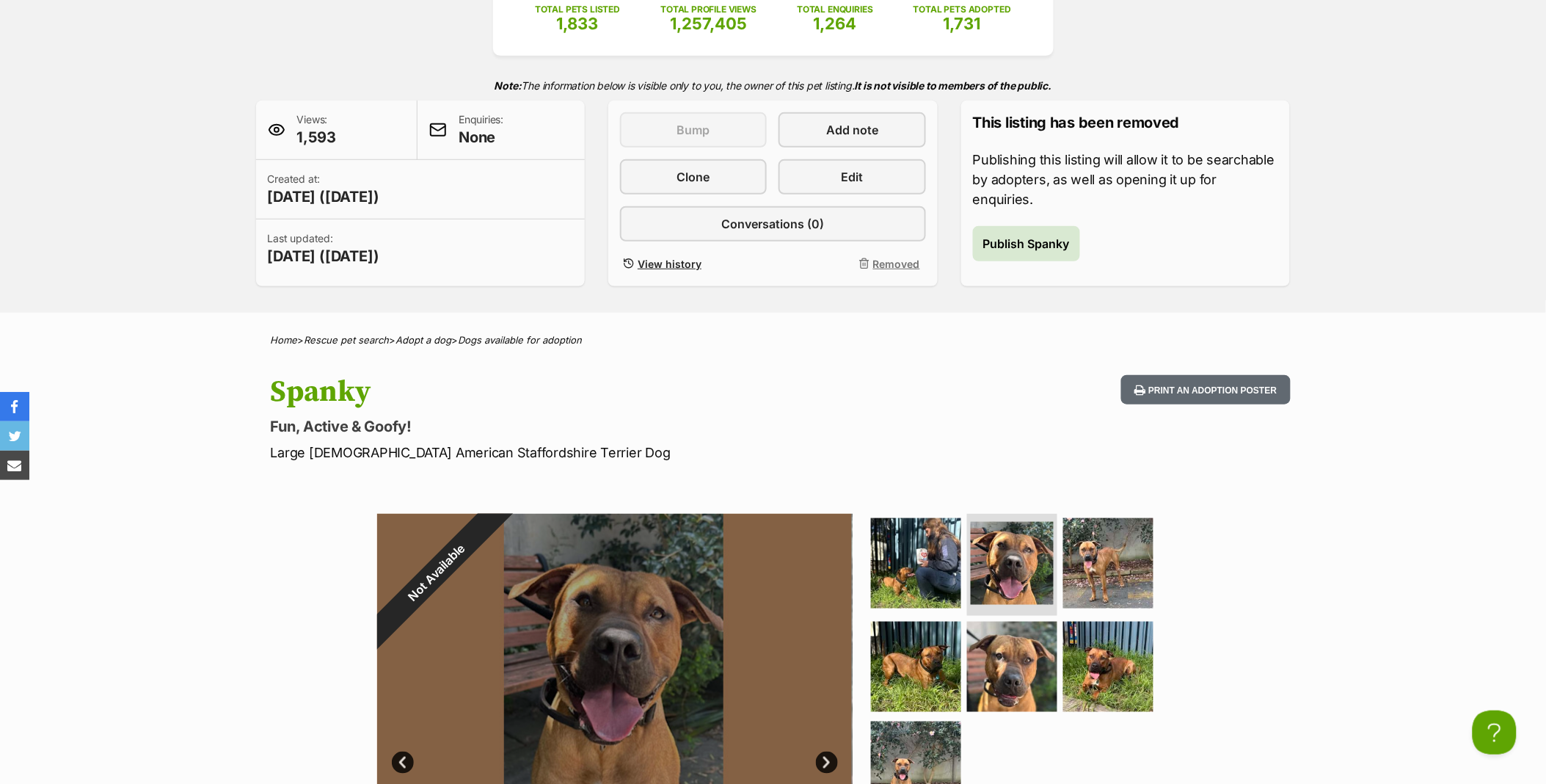
scroll to position [408, 0]
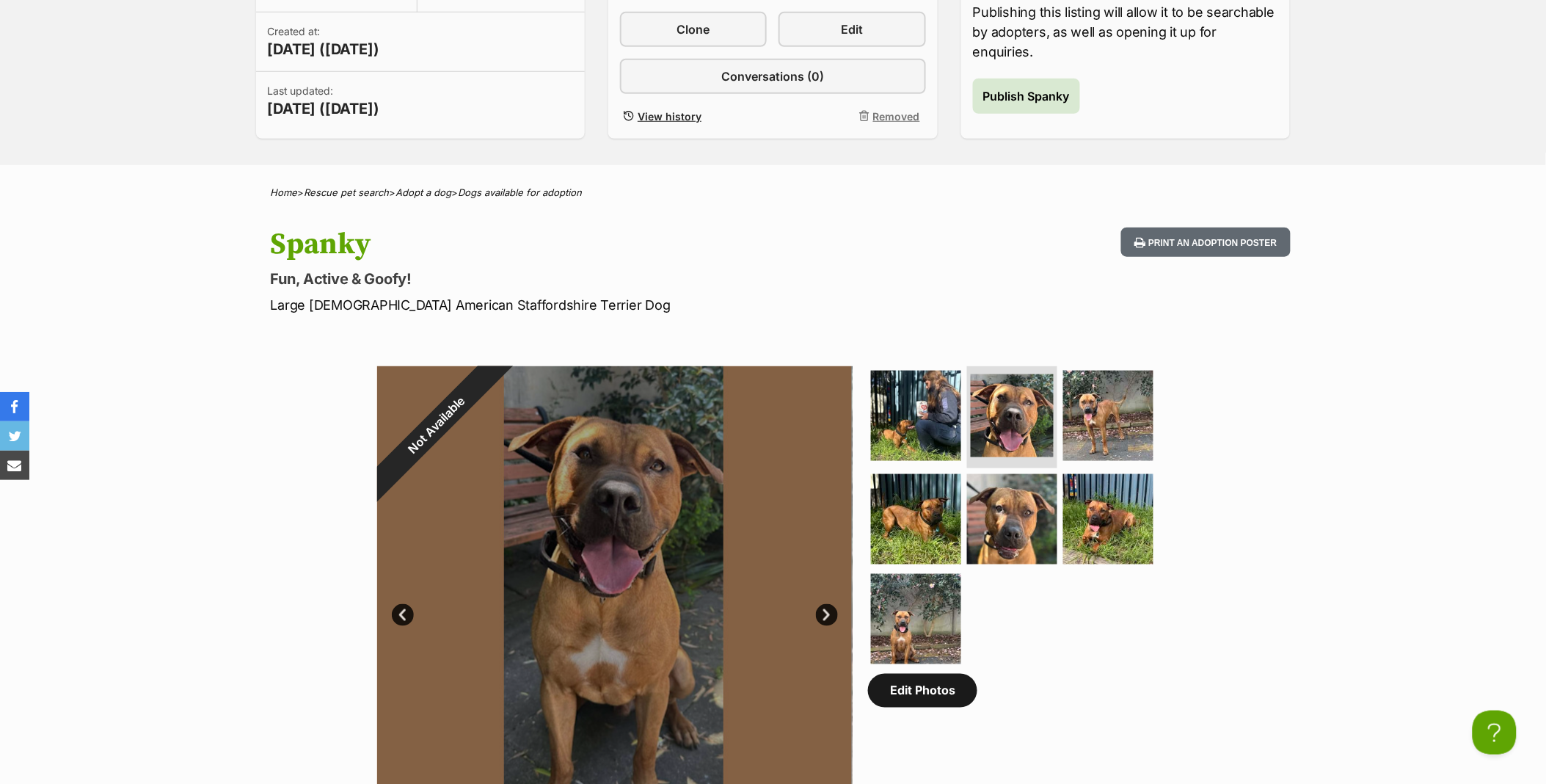
click at [924, 692] on link "Edit Photos" at bounding box center [923, 690] width 109 height 34
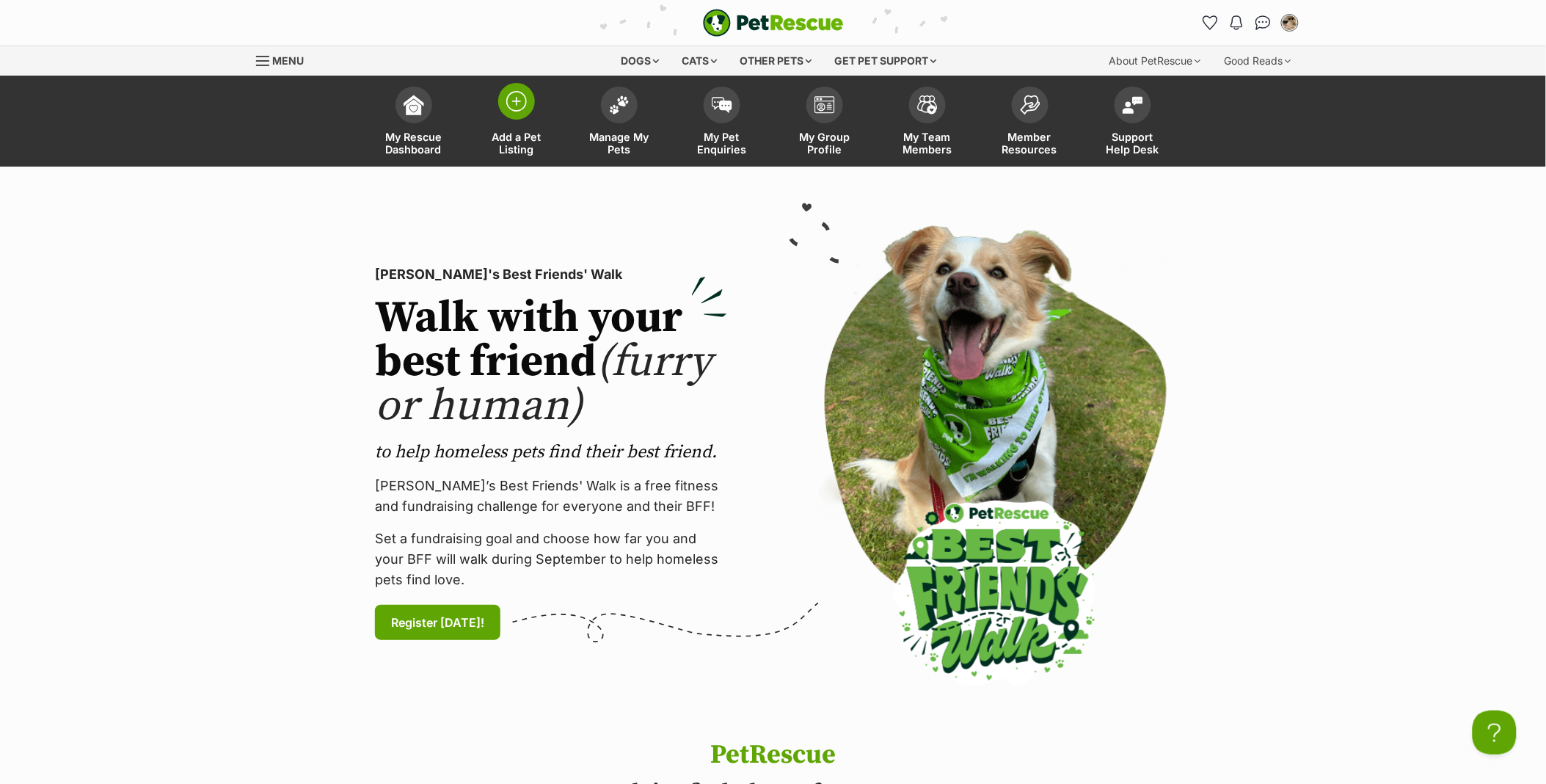
click at [525, 121] on link "Add a Pet Listing" at bounding box center [516, 123] width 103 height 88
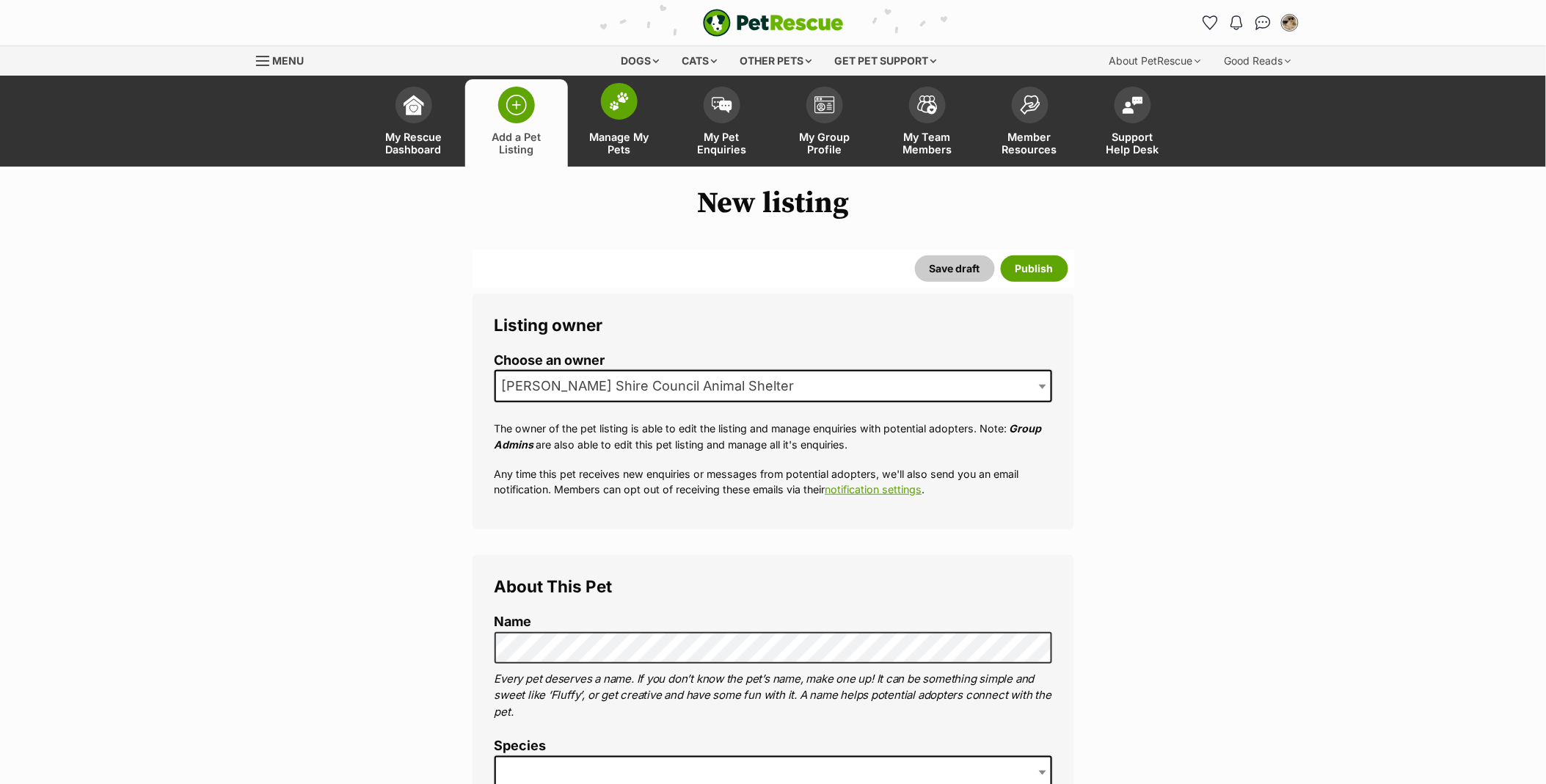
click at [626, 118] on link "Manage My Pets" at bounding box center [619, 123] width 103 height 88
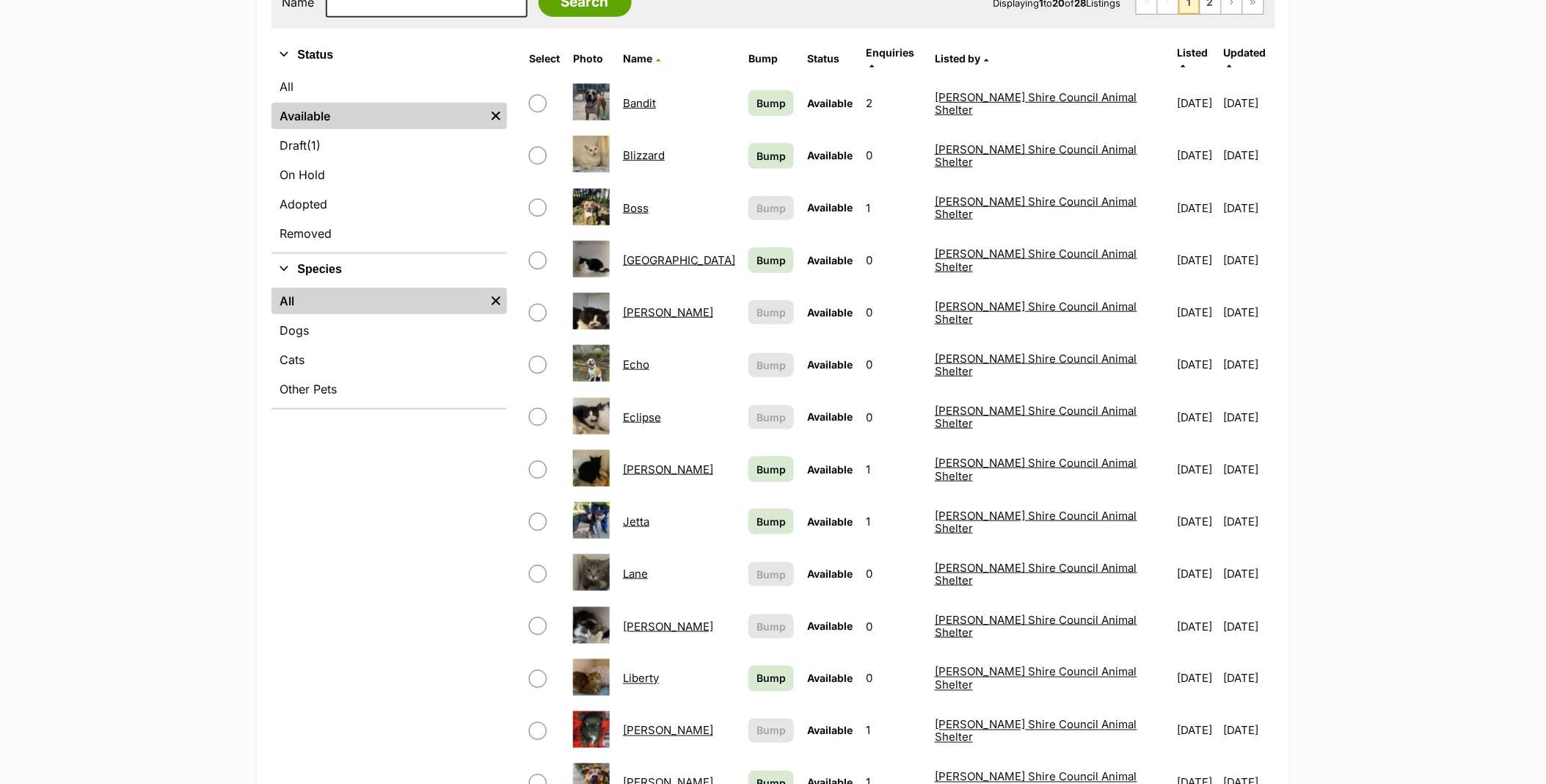
scroll to position [408, 0]
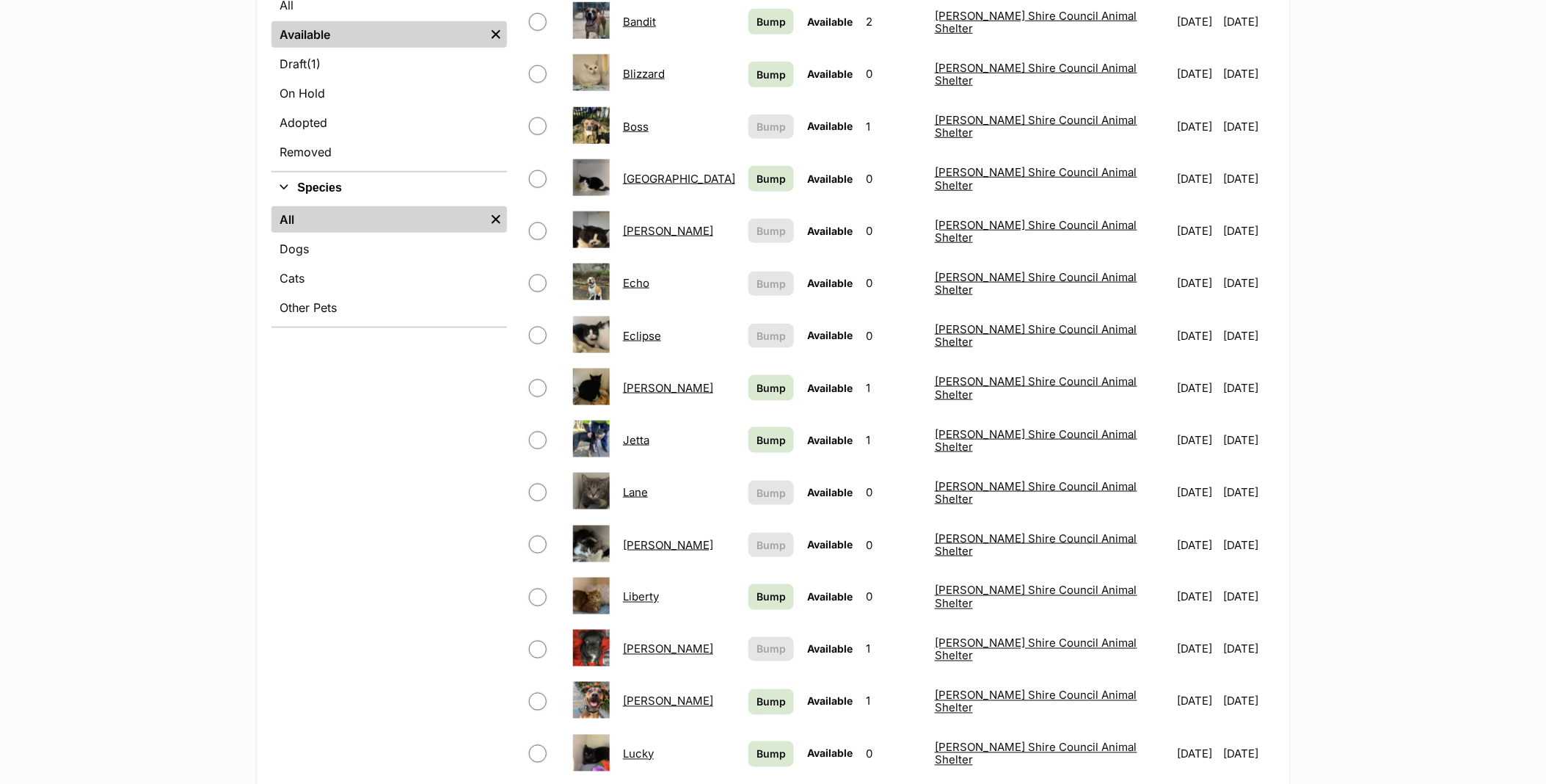
click at [639, 538] on link "[PERSON_NAME]" at bounding box center [668, 545] width 90 height 14
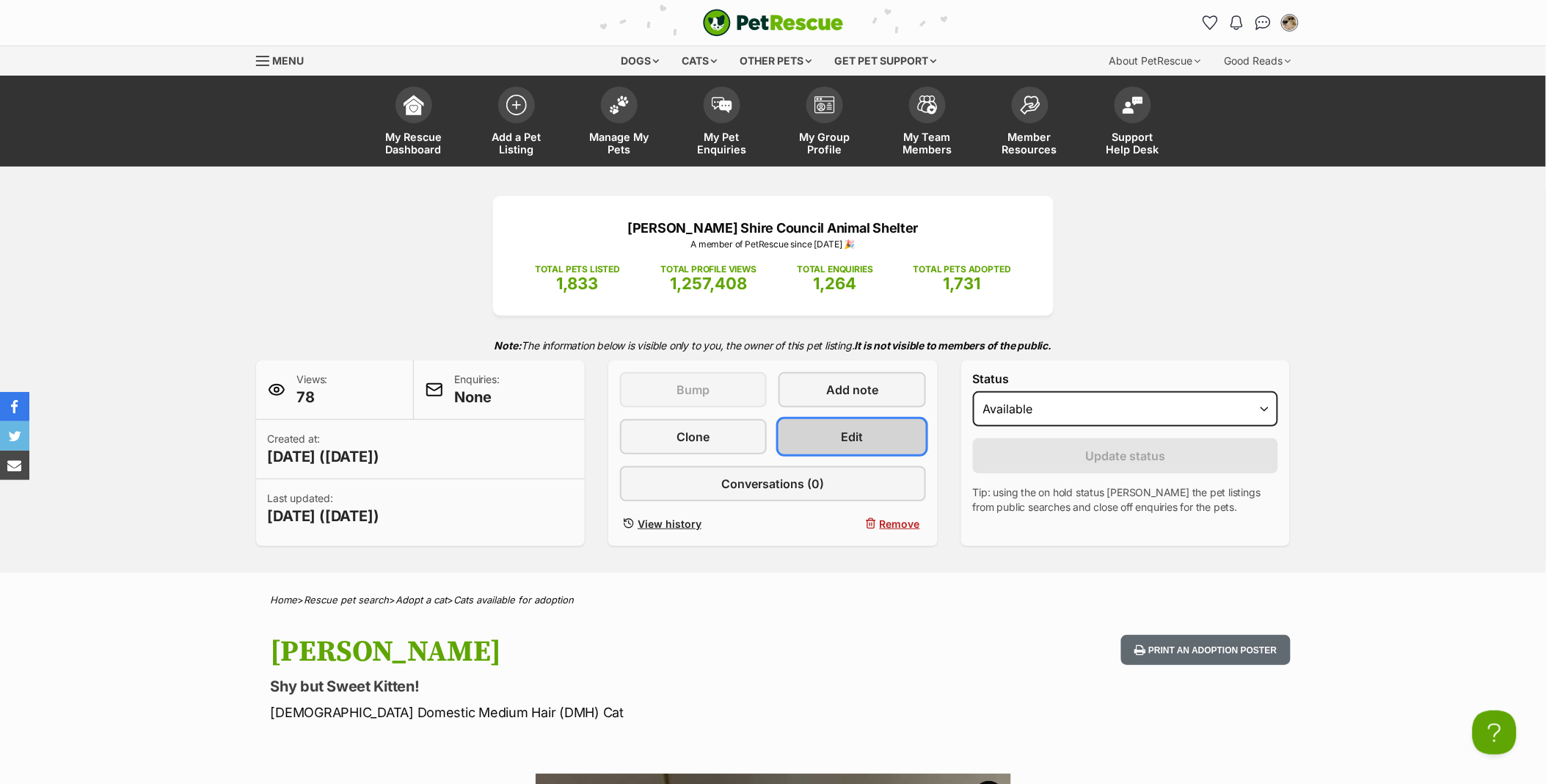
click at [897, 450] on link "Edit" at bounding box center [852, 436] width 147 height 35
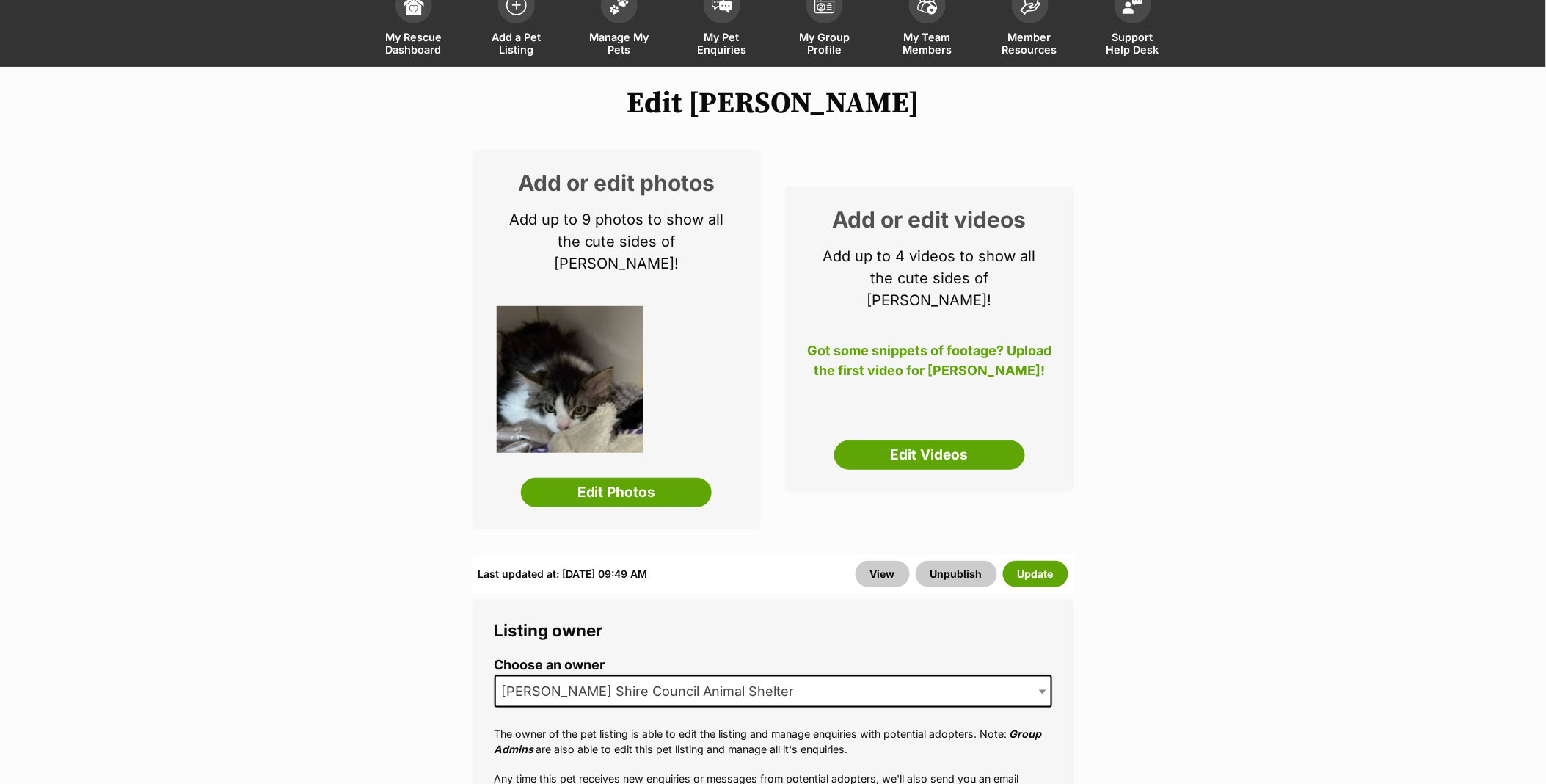
scroll to position [325, 0]
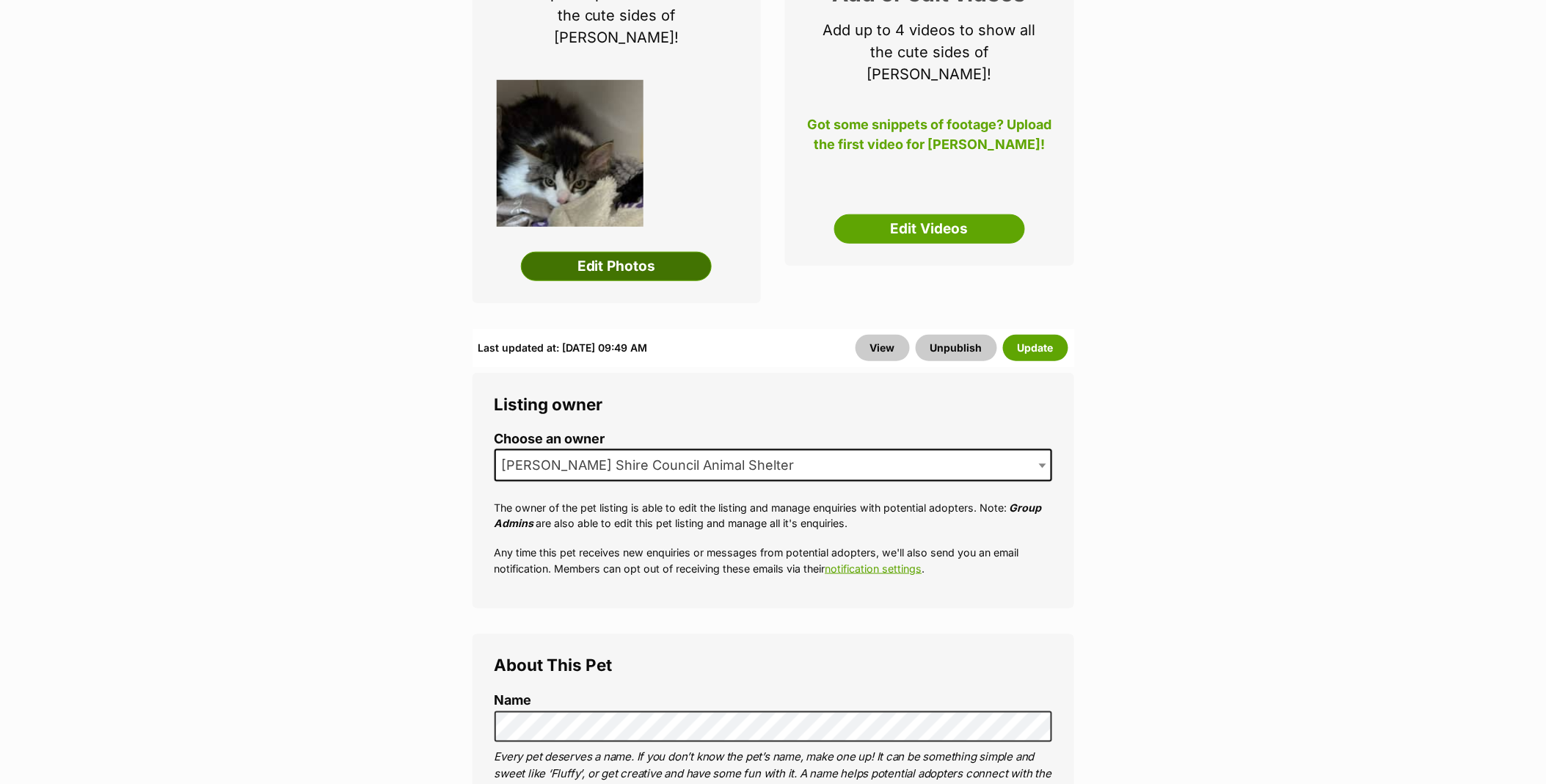
click at [616, 252] on link "Edit Photos" at bounding box center [616, 266] width 190 height 30
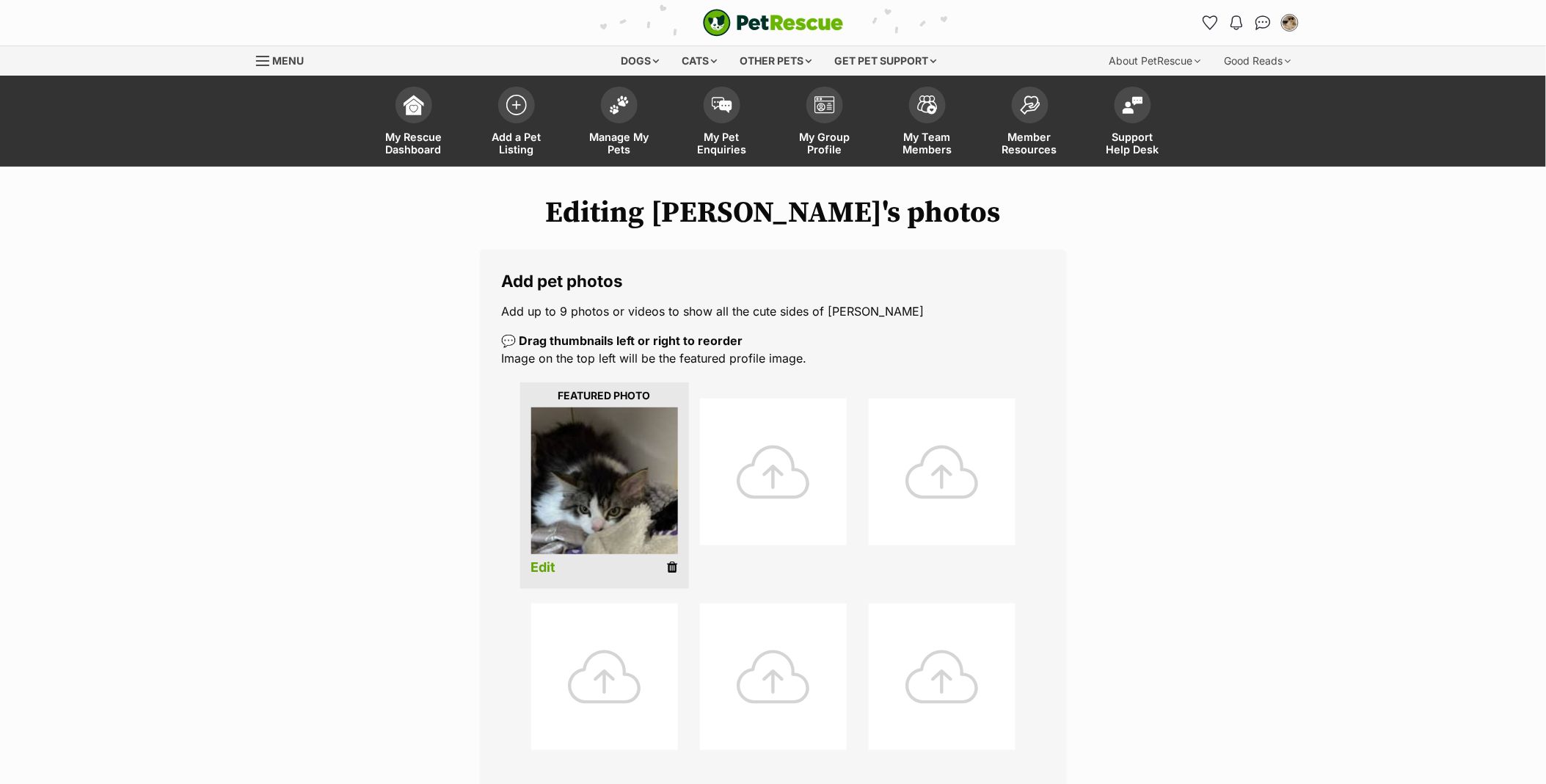
scroll to position [325, 0]
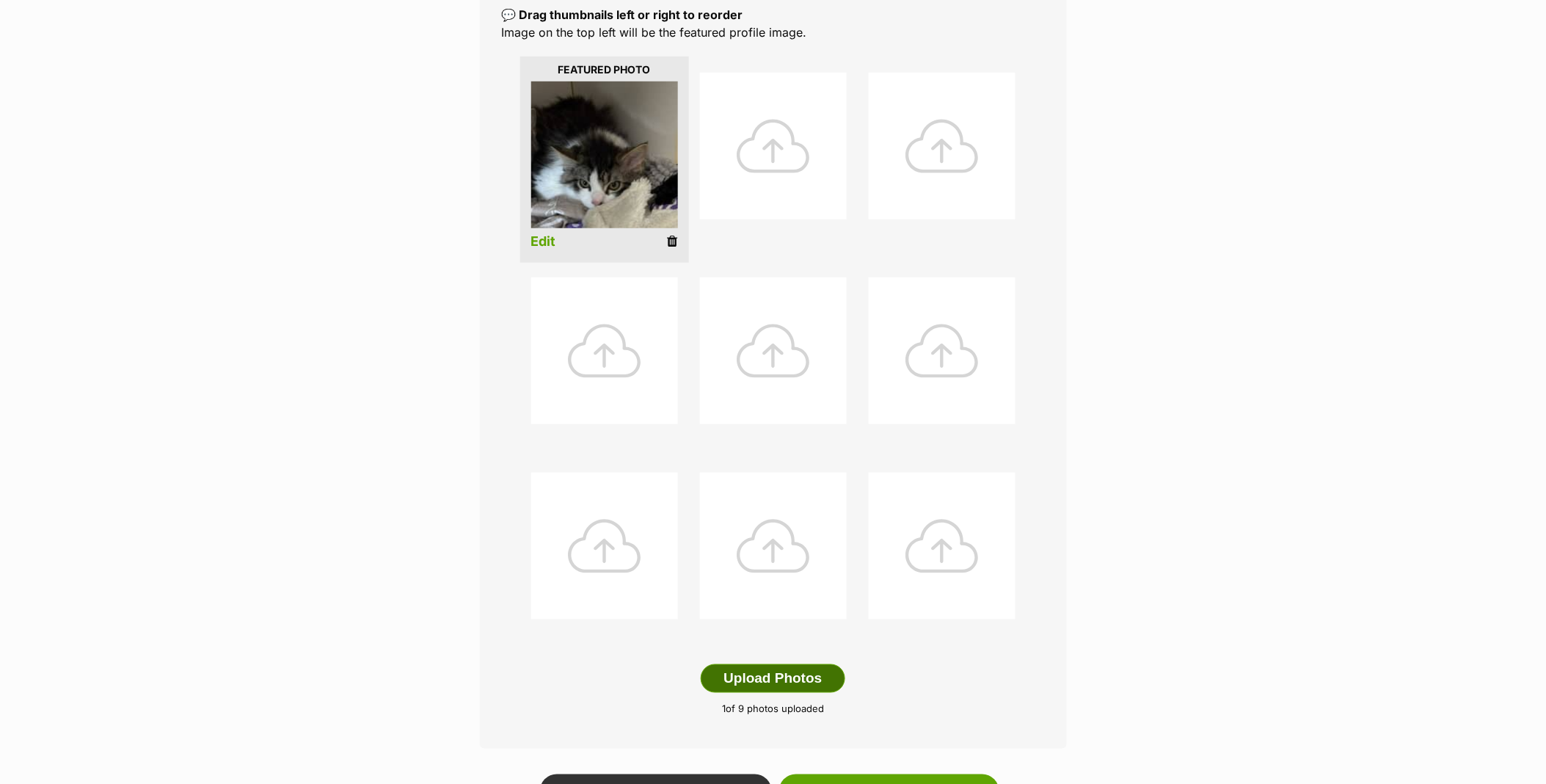
click at [756, 685] on button "Upload Photos" at bounding box center [773, 679] width 144 height 30
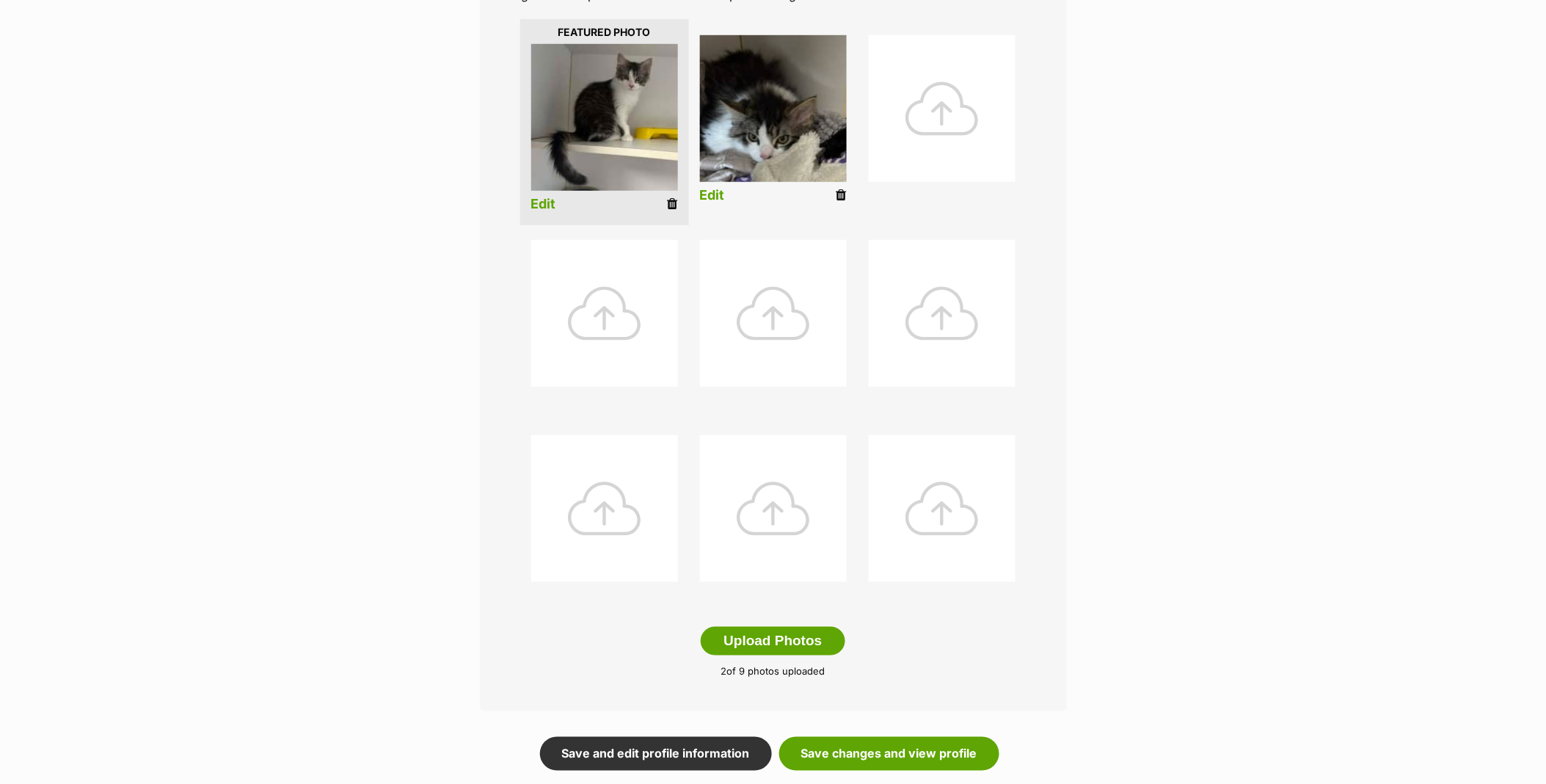
scroll to position [408, 0]
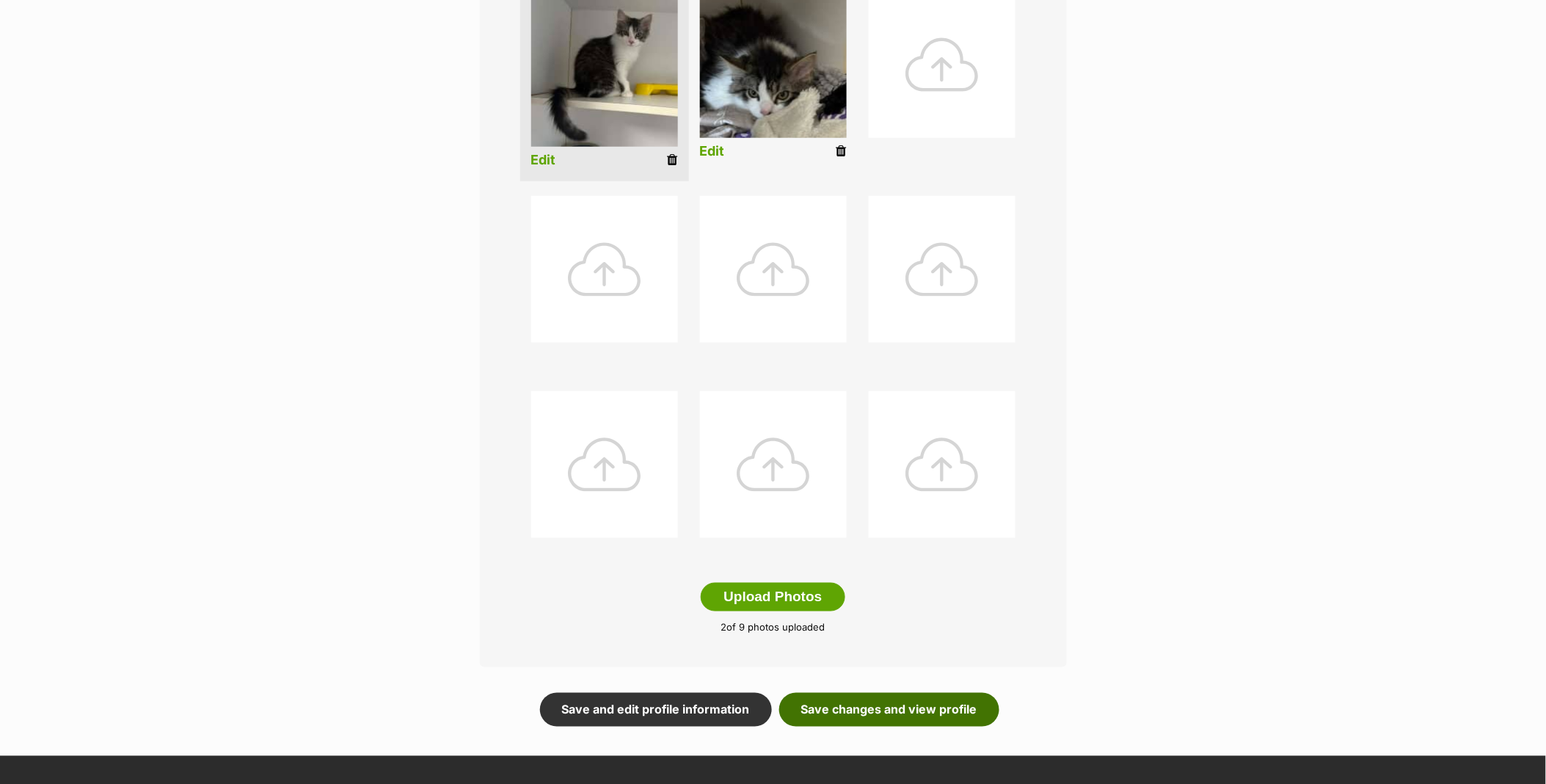
click at [878, 703] on link "Save changes and view profile" at bounding box center [890, 710] width 220 height 34
